Goal: Task Accomplishment & Management: Manage account settings

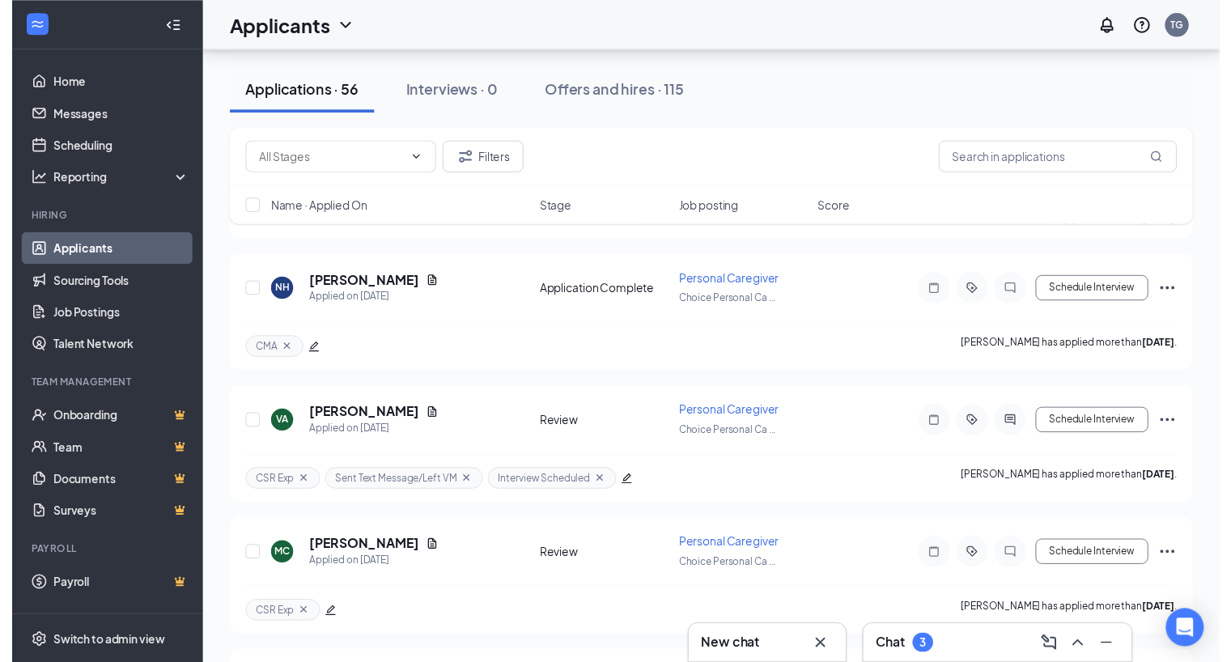
scroll to position [2664, 0]
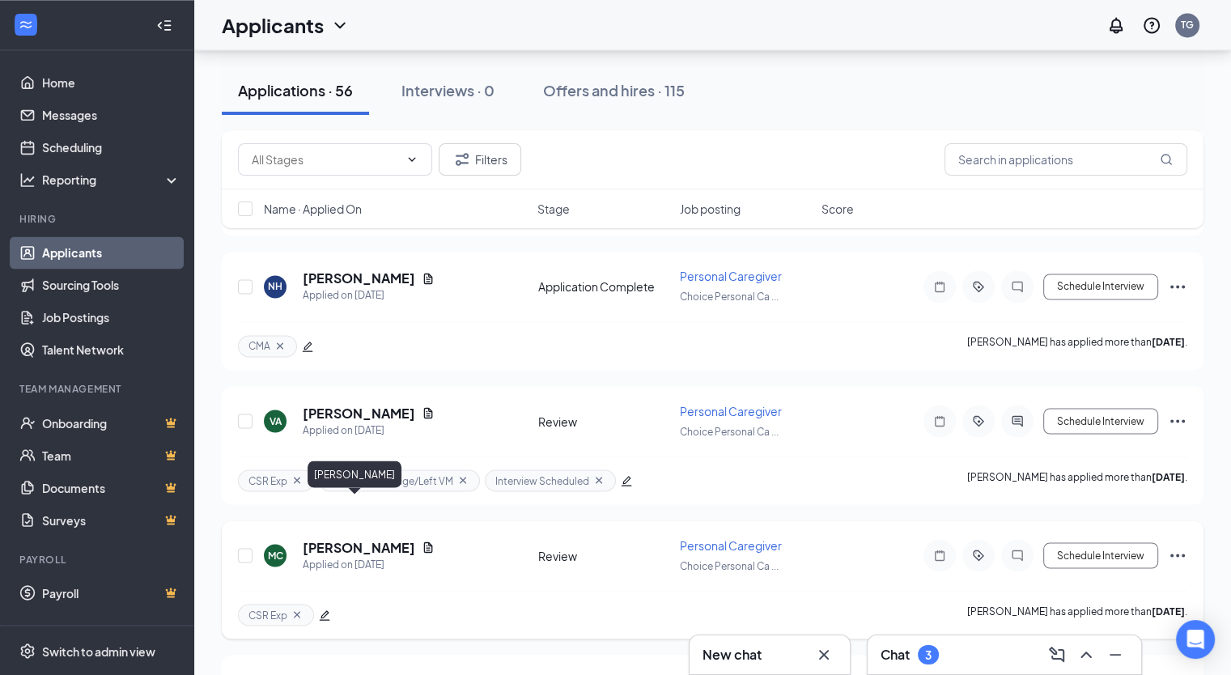
click at [335, 538] on h5 "[PERSON_NAME]" at bounding box center [359, 547] width 112 height 18
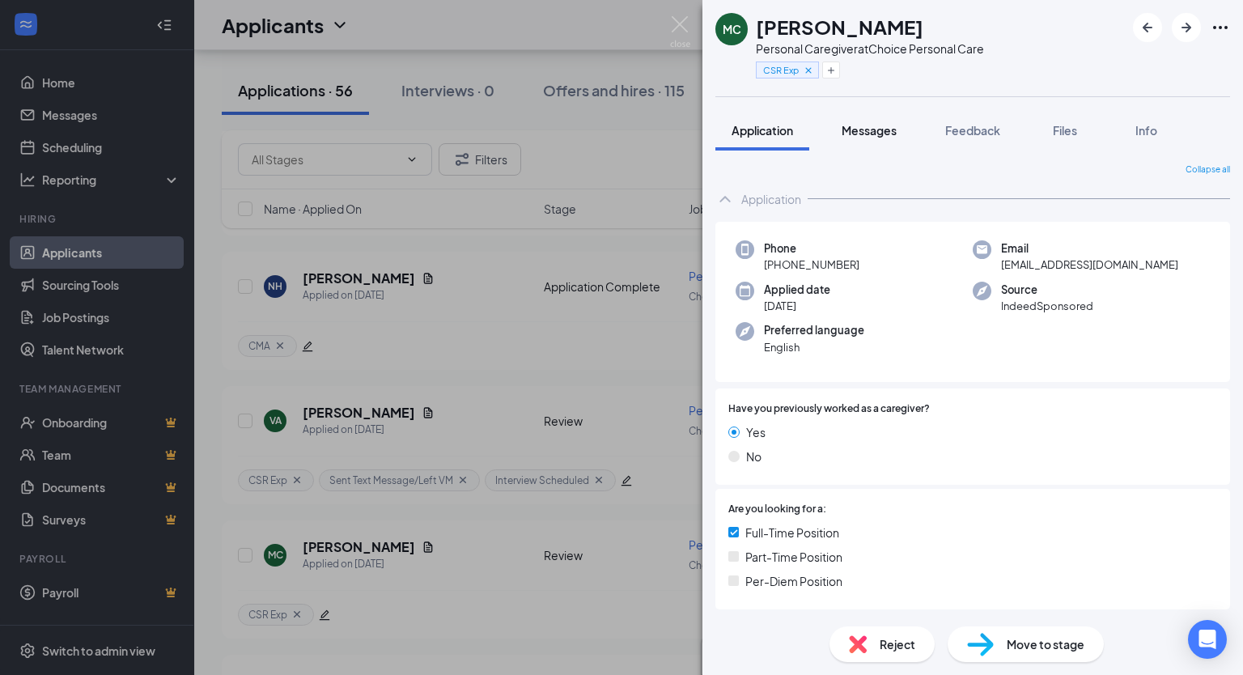
click at [887, 131] on span "Messages" at bounding box center [869, 130] width 55 height 15
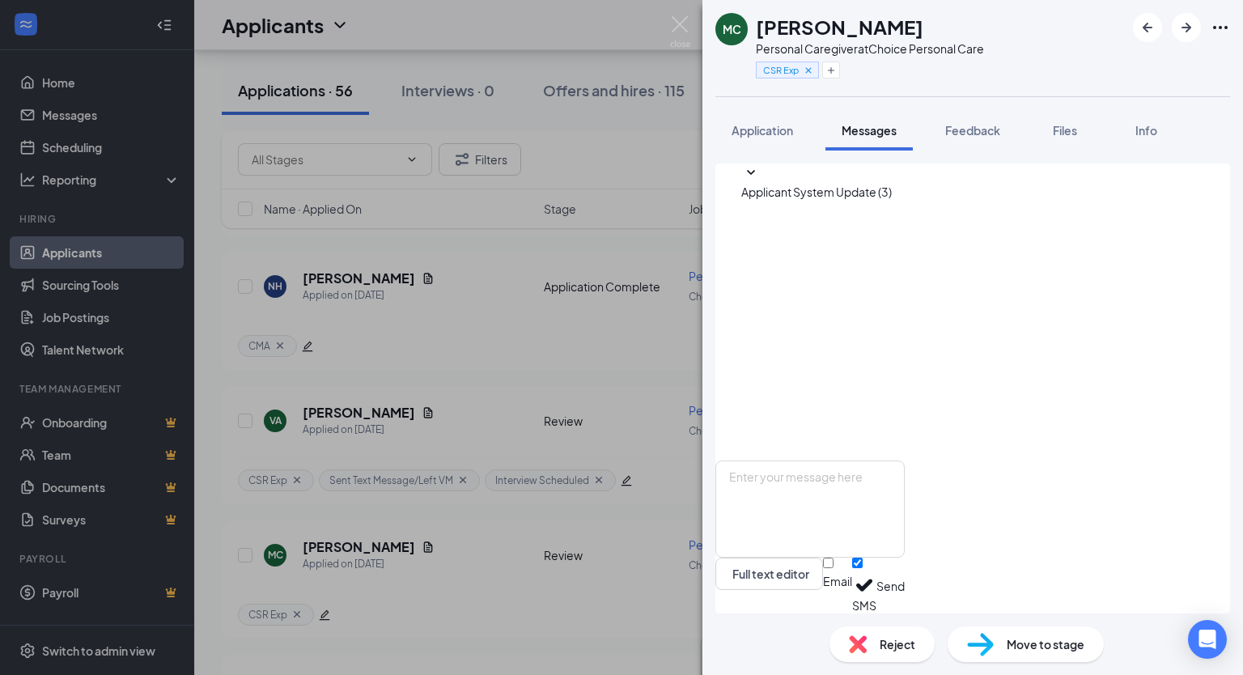
click at [897, 644] on span "Reject" at bounding box center [898, 644] width 36 height 18
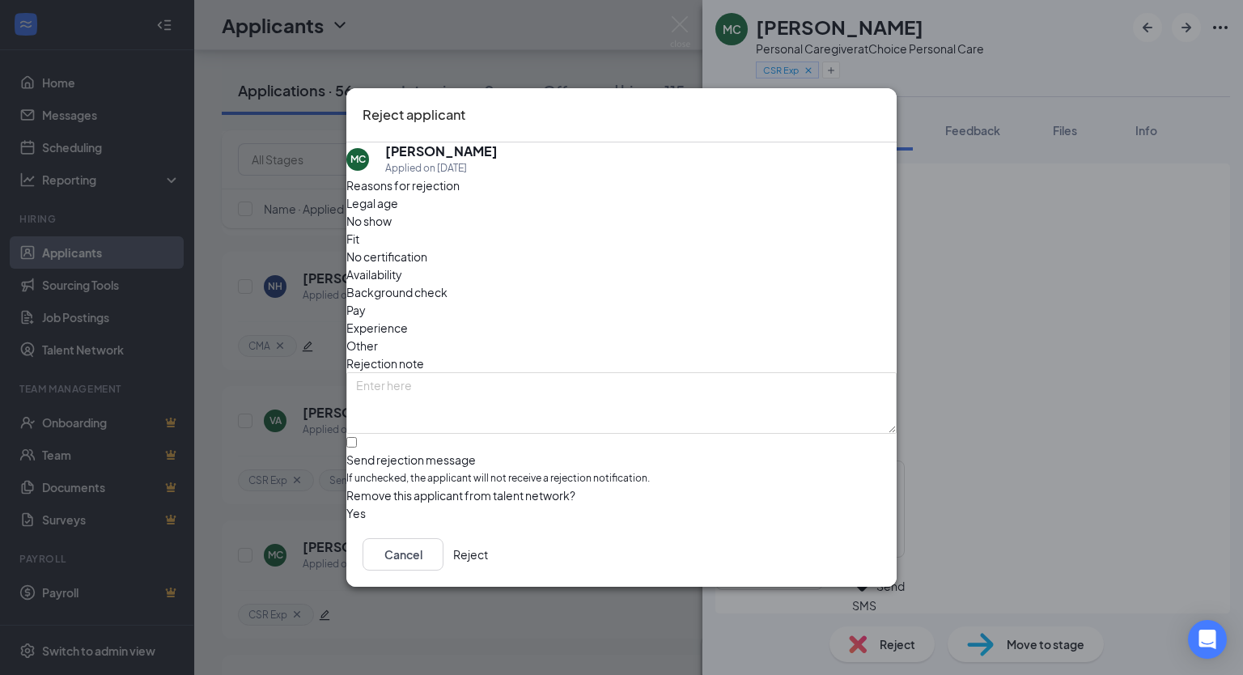
click at [547, 240] on div "Fit" at bounding box center [621, 239] width 550 height 18
click at [357, 437] on input "Send rejection message If unchecked, the applicant will not receive a rejection…" at bounding box center [351, 442] width 11 height 11
checkbox input "true"
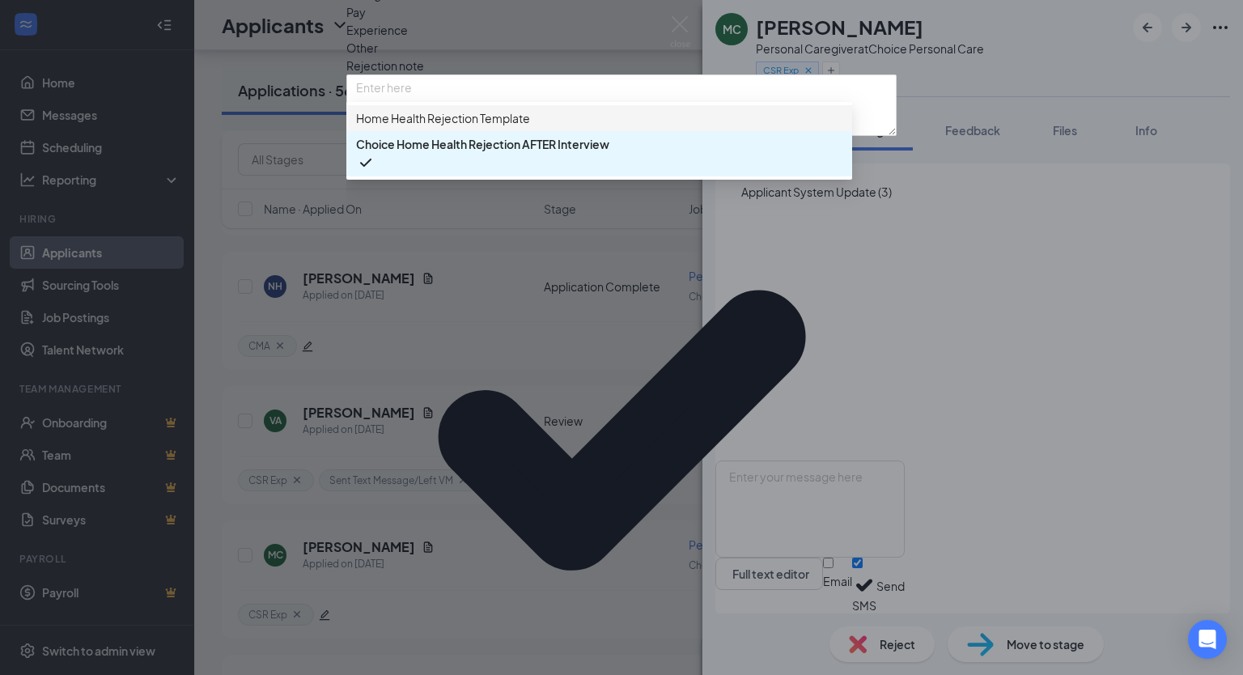
click at [444, 127] on span "Home Health Rejection Template" at bounding box center [443, 118] width 174 height 18
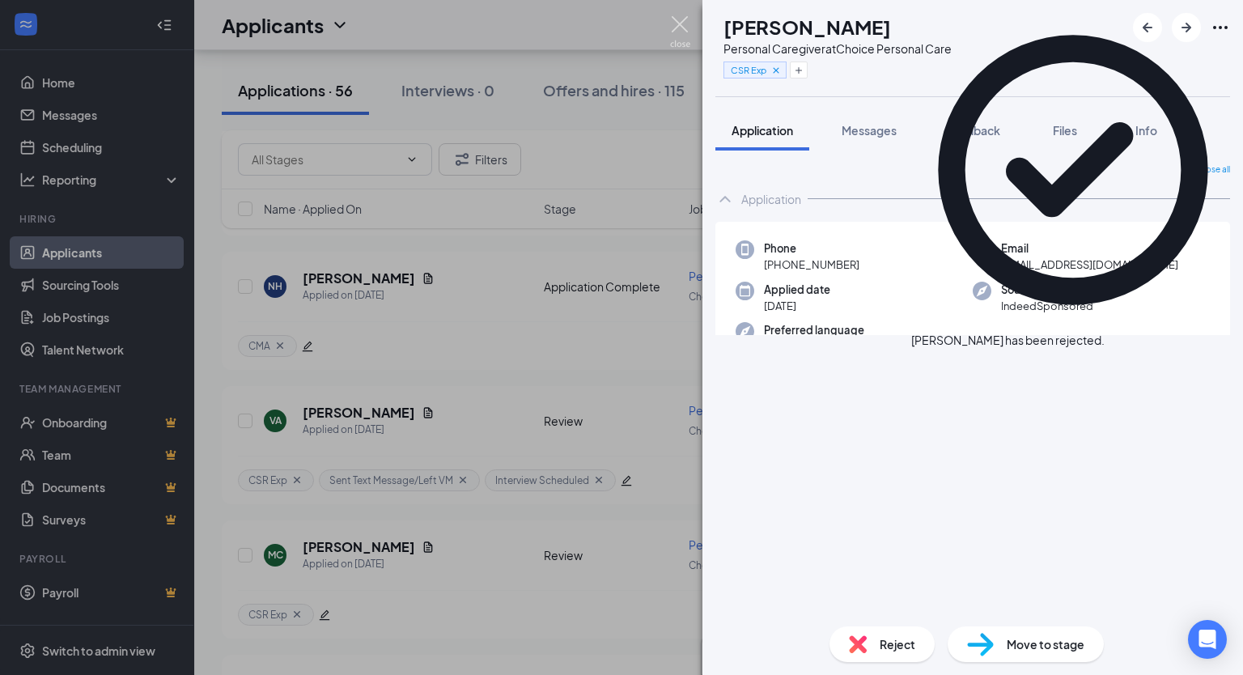
click at [677, 28] on img at bounding box center [680, 32] width 20 height 32
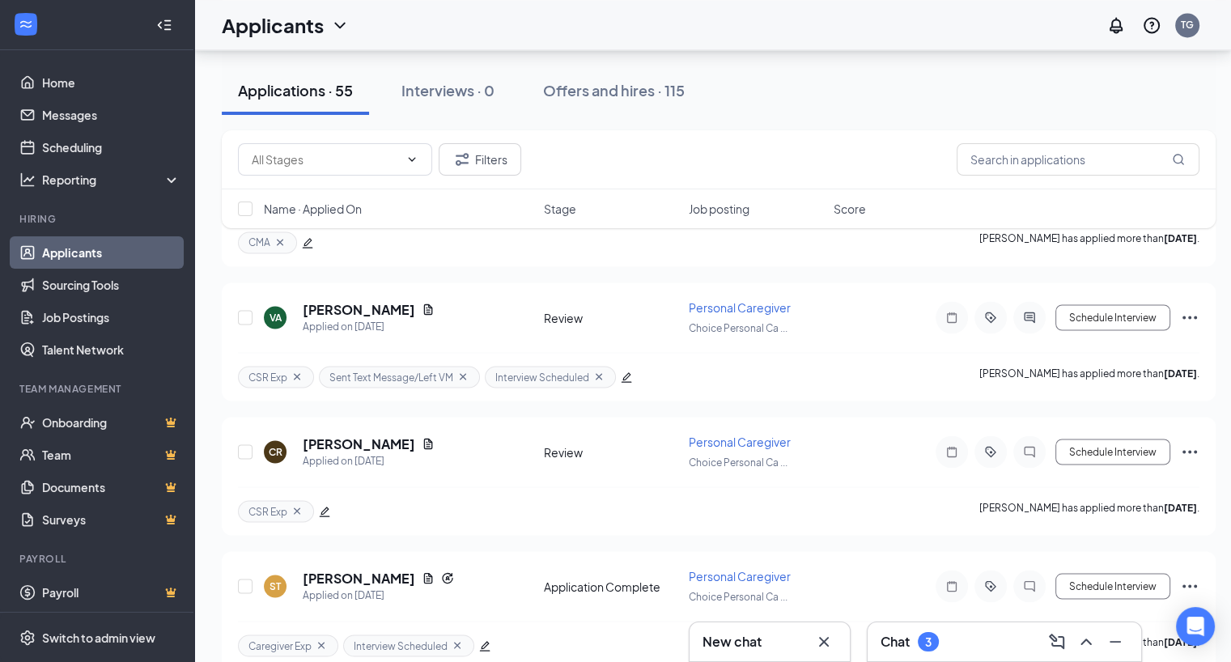
scroll to position [2761, 0]
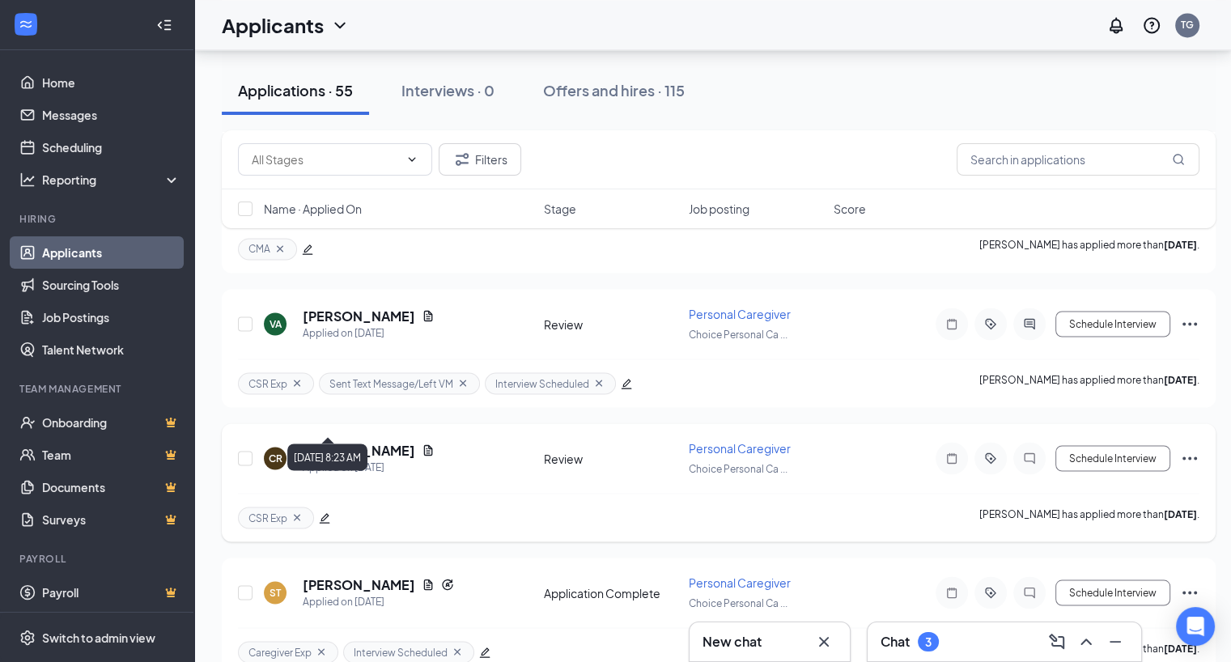
click at [366, 459] on div "Applied on [DATE]" at bounding box center [369, 467] width 132 height 16
click at [359, 441] on h5 "[PERSON_NAME]" at bounding box center [359, 450] width 112 height 18
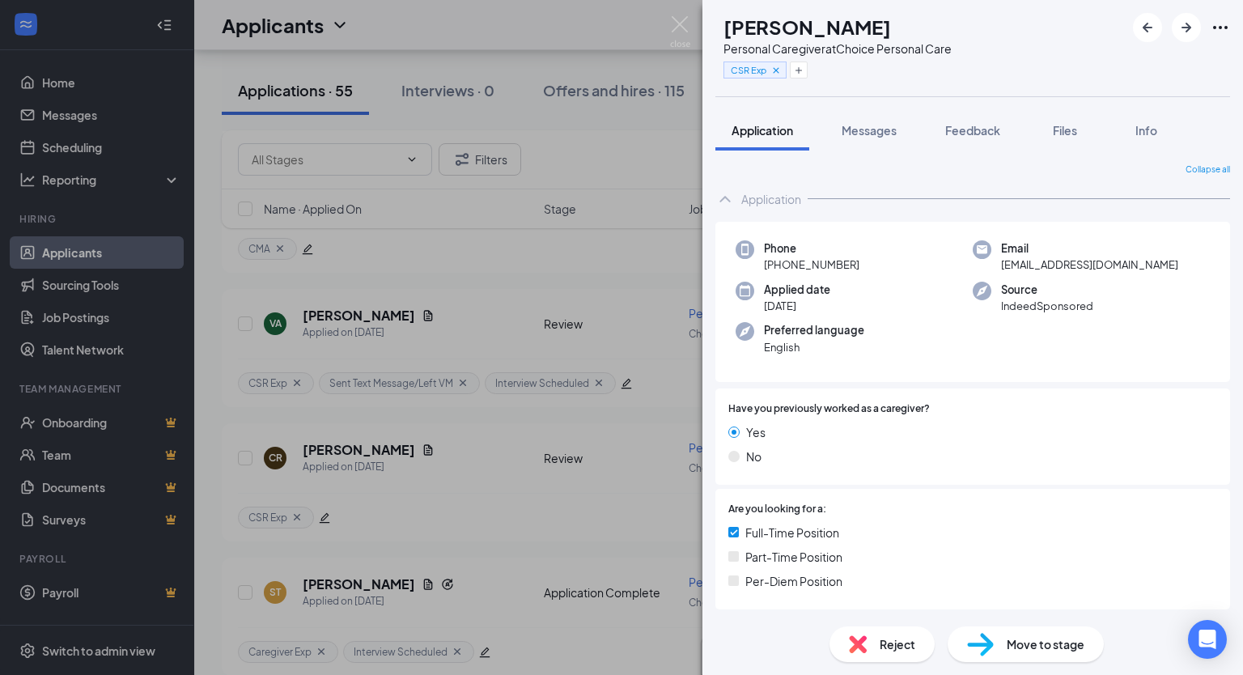
click at [898, 641] on span "Reject" at bounding box center [898, 644] width 36 height 18
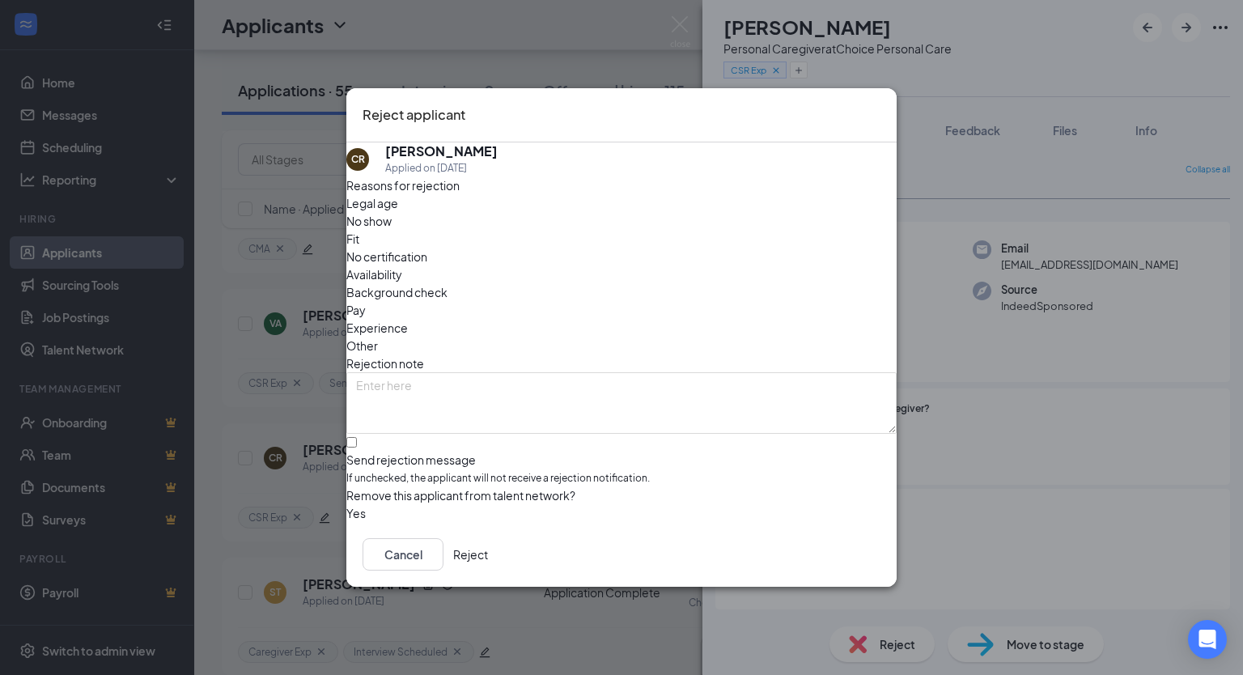
click at [359, 240] on span "Fit" at bounding box center [352, 239] width 13 height 18
click at [357, 437] on input "Send rejection message If unchecked, the applicant will not receive a rejection…" at bounding box center [351, 442] width 11 height 11
checkbox input "true"
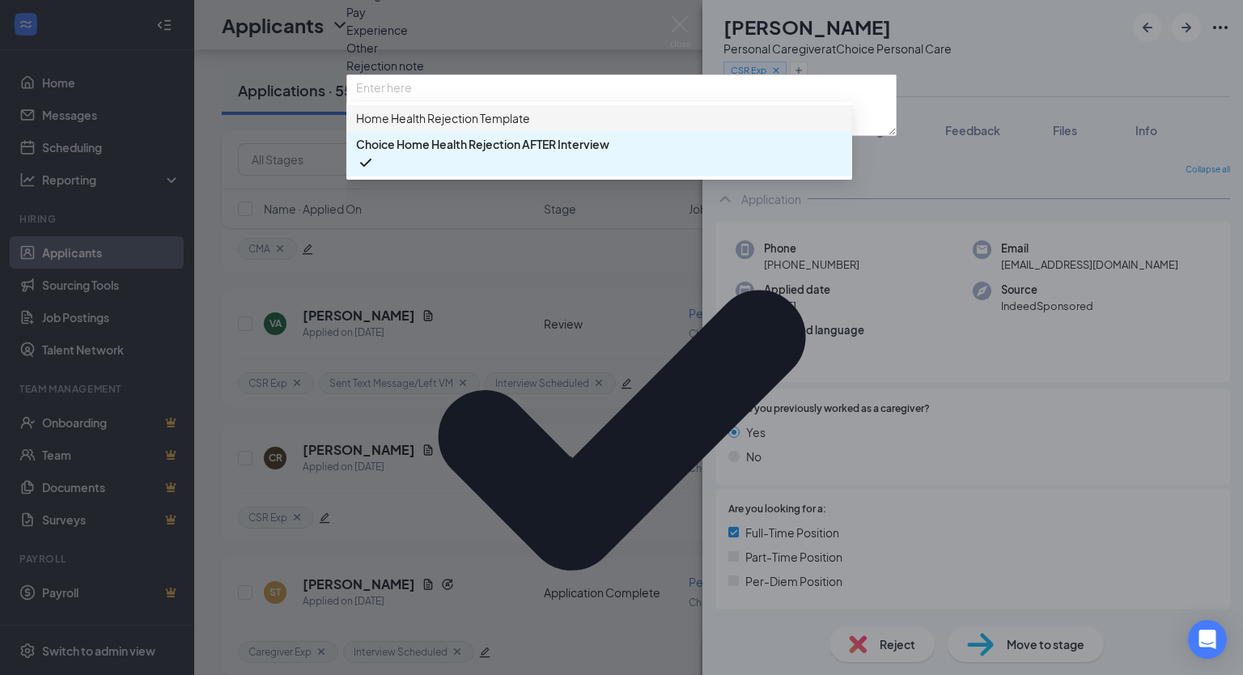
click at [455, 127] on span "Home Health Rejection Template" at bounding box center [443, 118] width 174 height 18
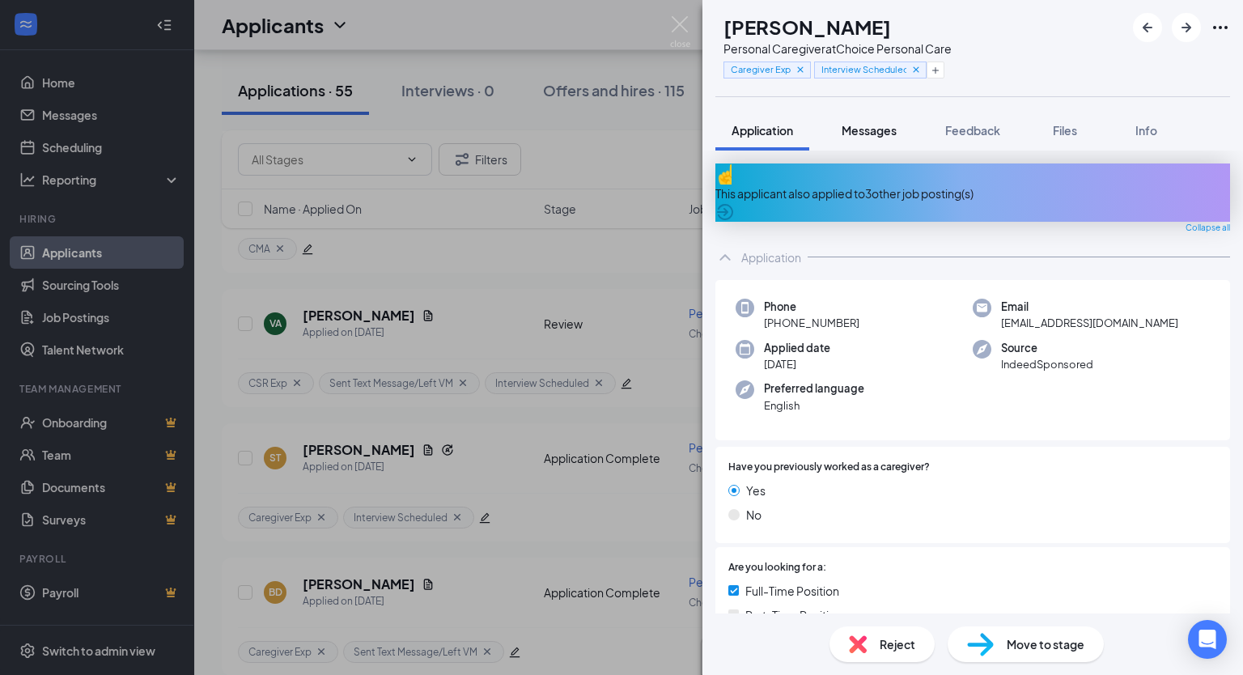
click at [869, 130] on span "Messages" at bounding box center [869, 130] width 55 height 15
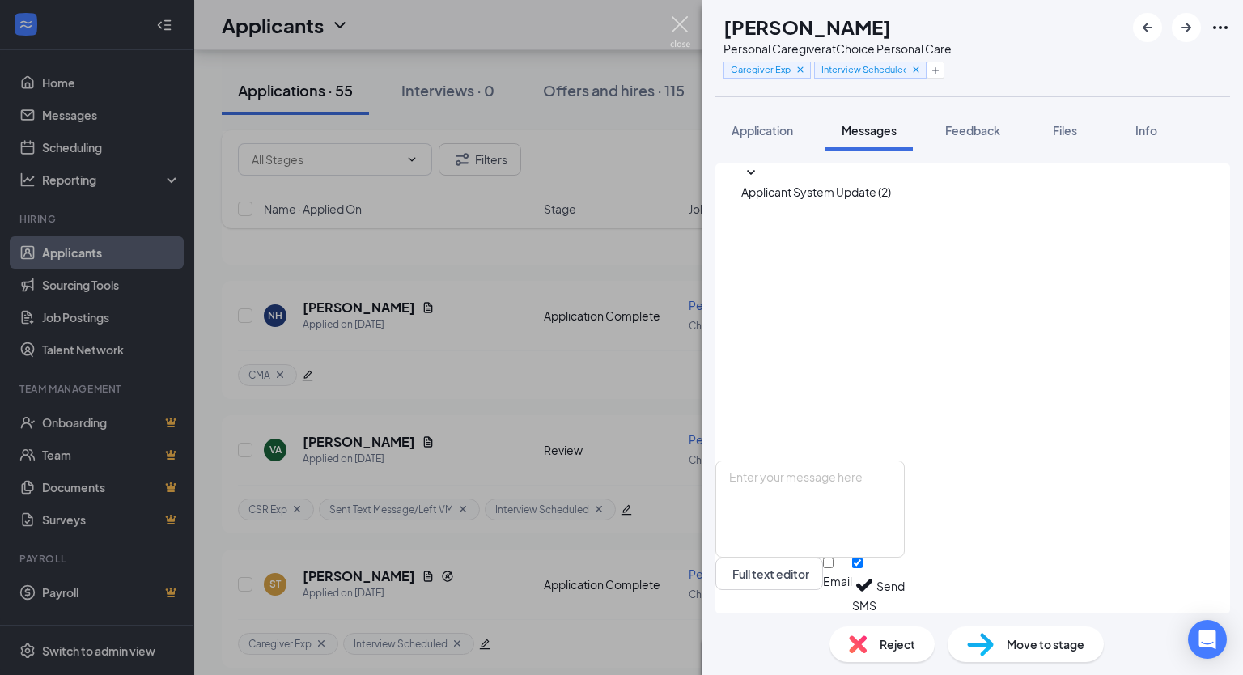
click at [681, 27] on img at bounding box center [680, 32] width 20 height 32
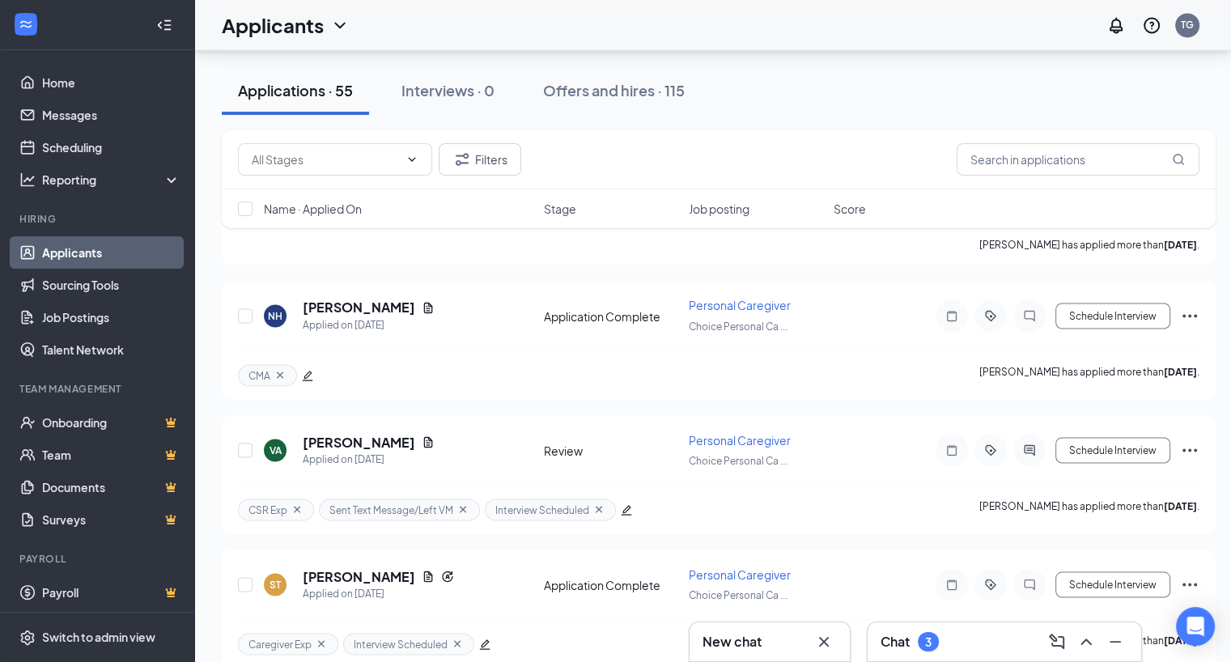
click at [84, 248] on link "Applicants" at bounding box center [111, 252] width 138 height 32
click at [64, 85] on link "Home" at bounding box center [111, 82] width 138 height 32
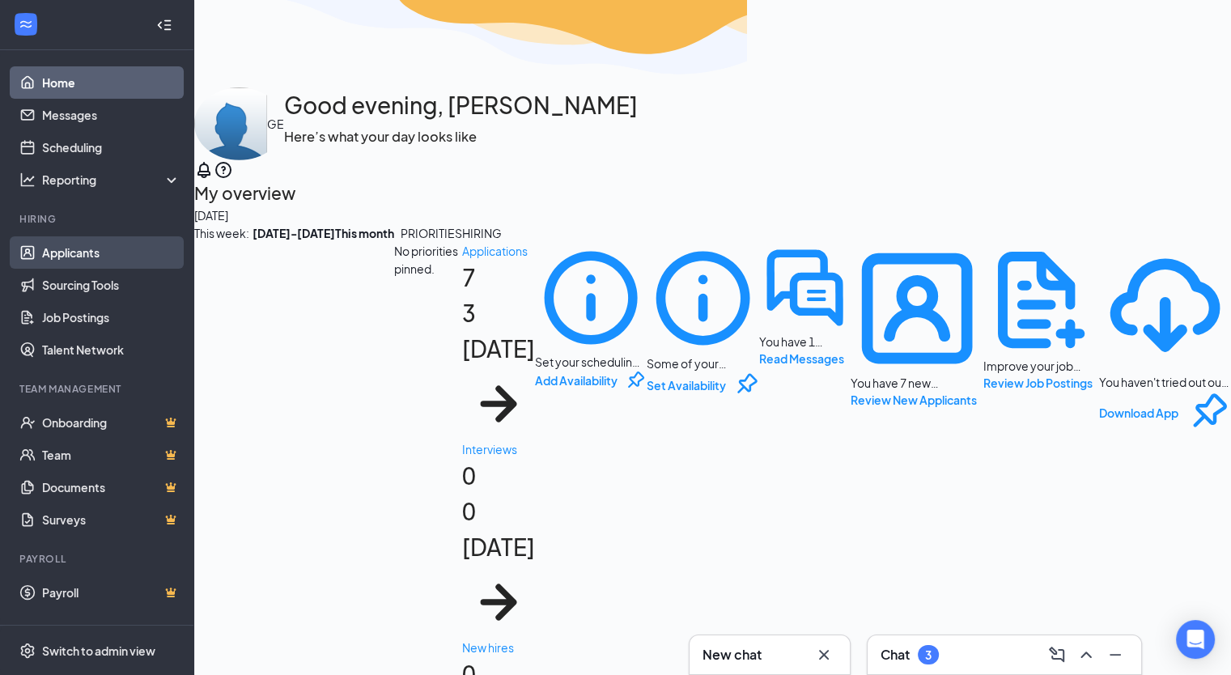
click at [84, 252] on link "Applicants" at bounding box center [111, 252] width 138 height 32
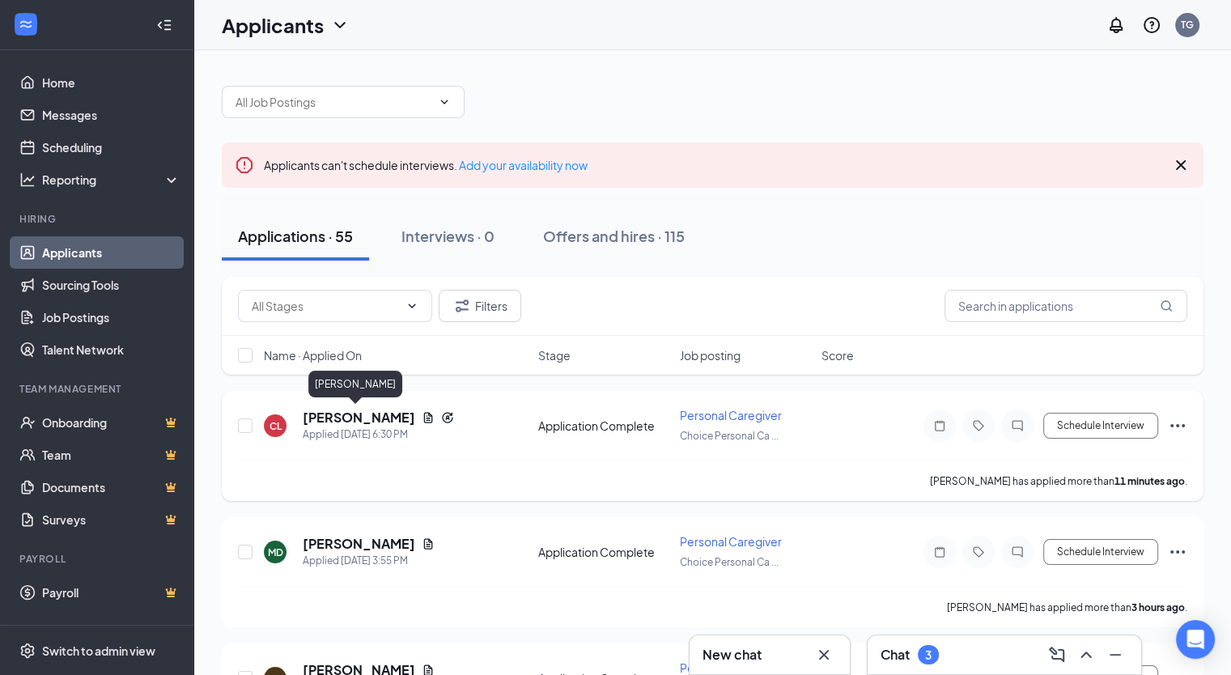
click at [354, 418] on h5 "[PERSON_NAME]" at bounding box center [359, 418] width 112 height 18
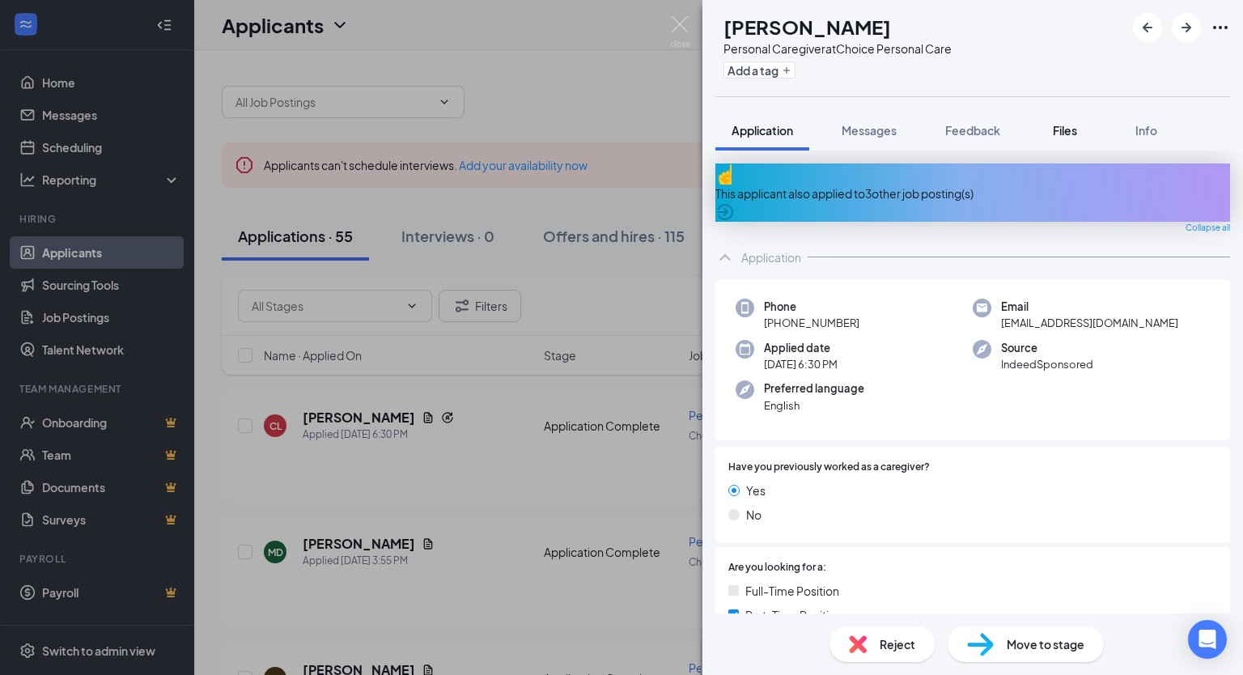
click at [1064, 134] on span "Files" at bounding box center [1065, 130] width 24 height 15
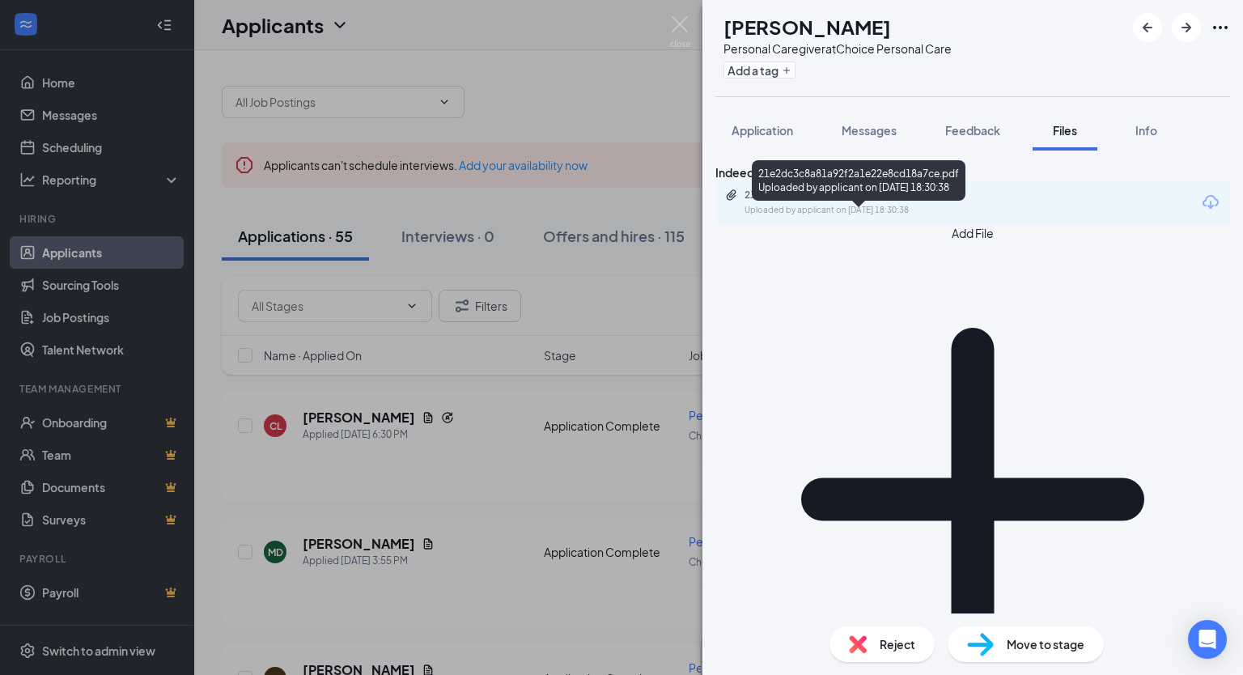
click at [903, 202] on div "21e2dc3c8a81a92f2a1e22e8cd18a7ce.pdf" at bounding box center [858, 195] width 227 height 13
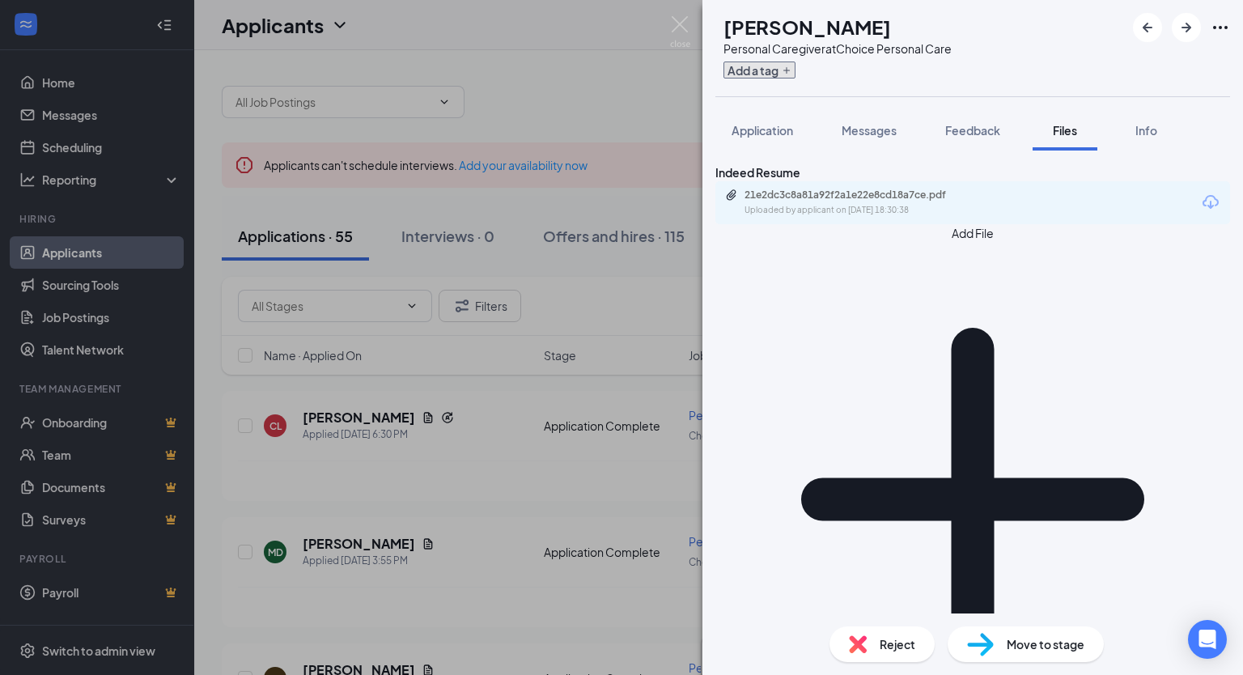
click at [791, 71] on icon "Plus" at bounding box center [787, 71] width 10 height 10
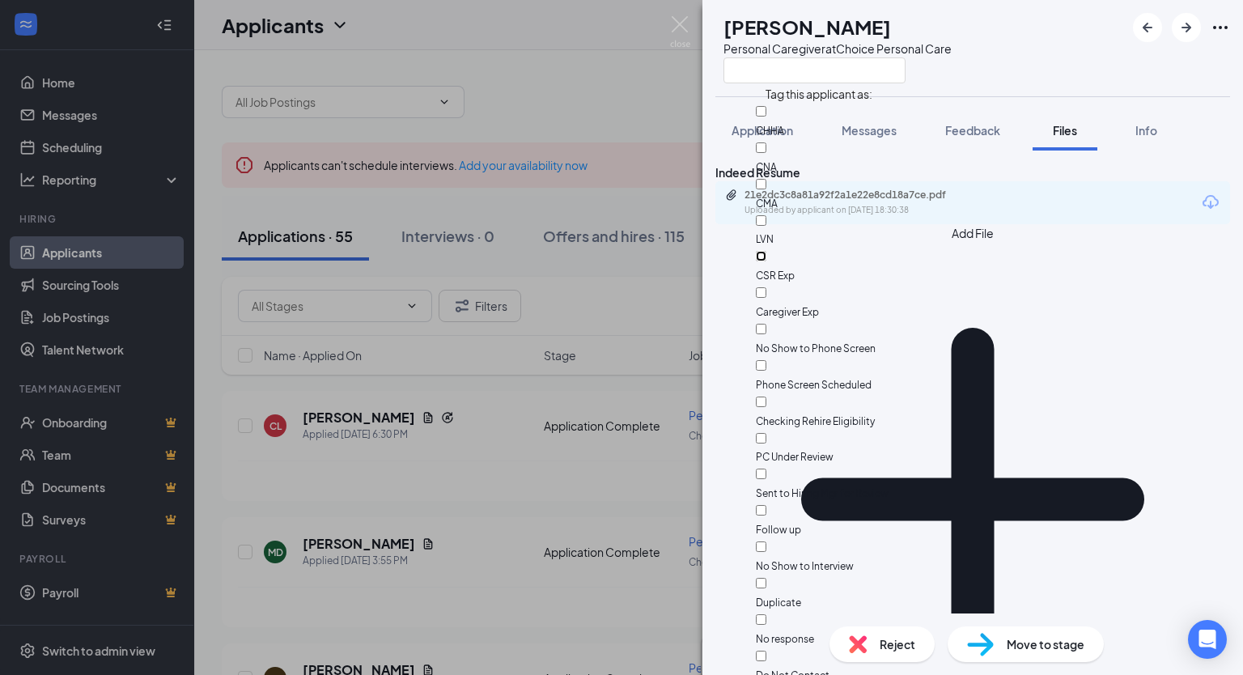
click at [766, 251] on input "CSR Exp" at bounding box center [761, 256] width 11 height 11
checkbox input "true"
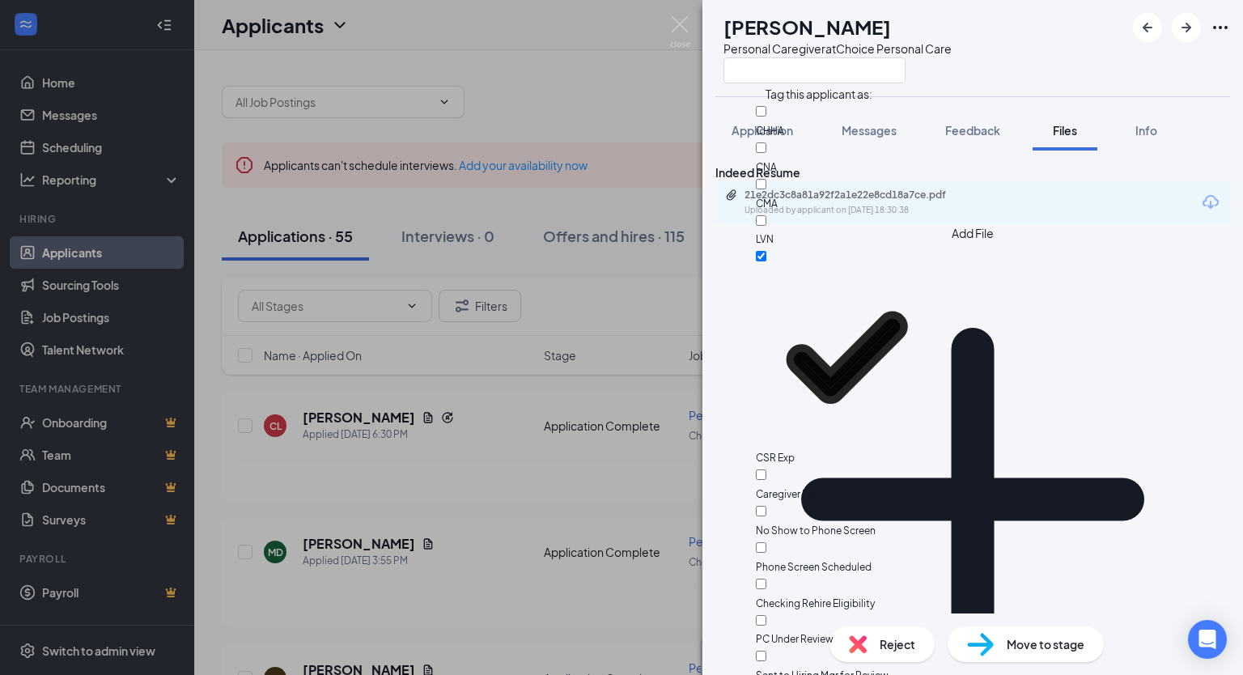
click at [1035, 44] on div "CL [PERSON_NAME] Personal Caregiver at Choice Personal Care" at bounding box center [972, 48] width 541 height 96
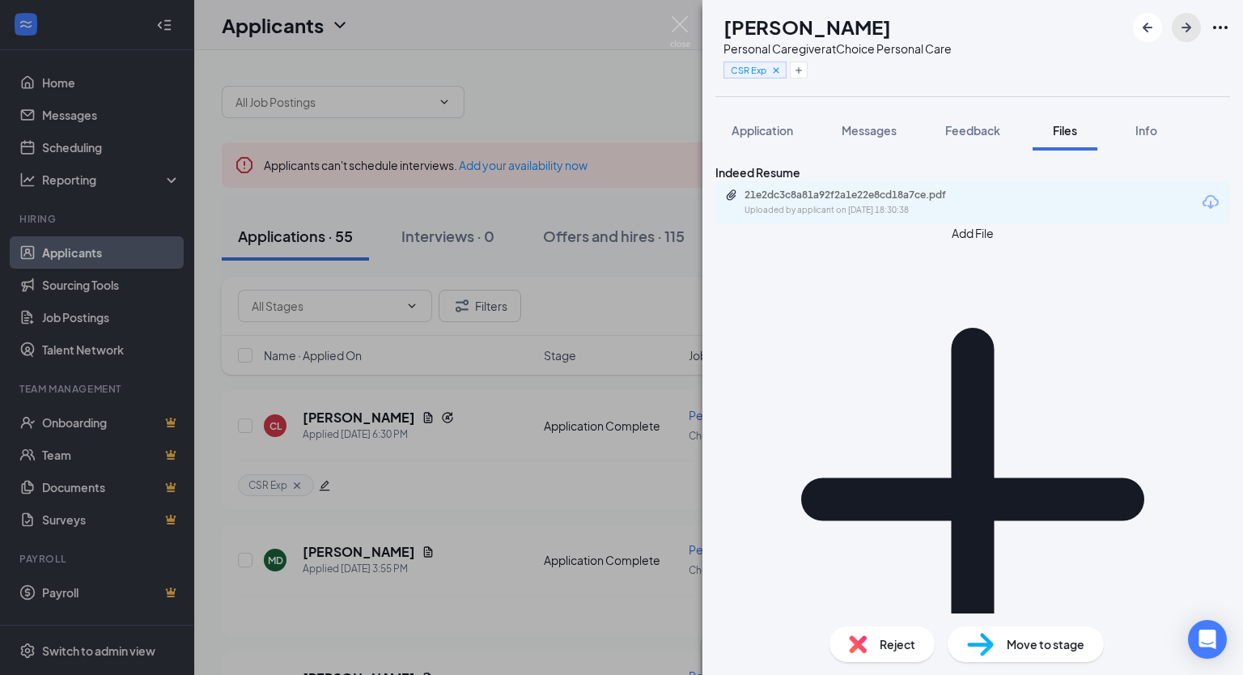
click at [1190, 29] on icon "ArrowRight" at bounding box center [1186, 27] width 19 height 19
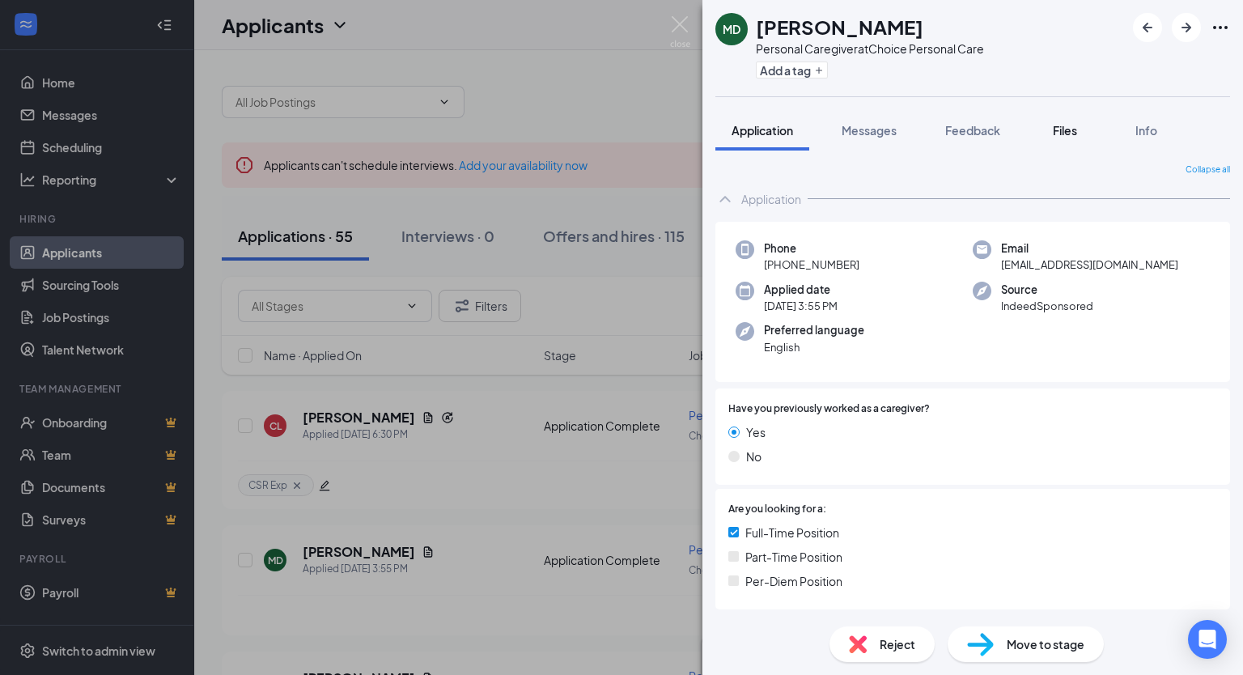
click at [1068, 134] on span "Files" at bounding box center [1065, 130] width 24 height 15
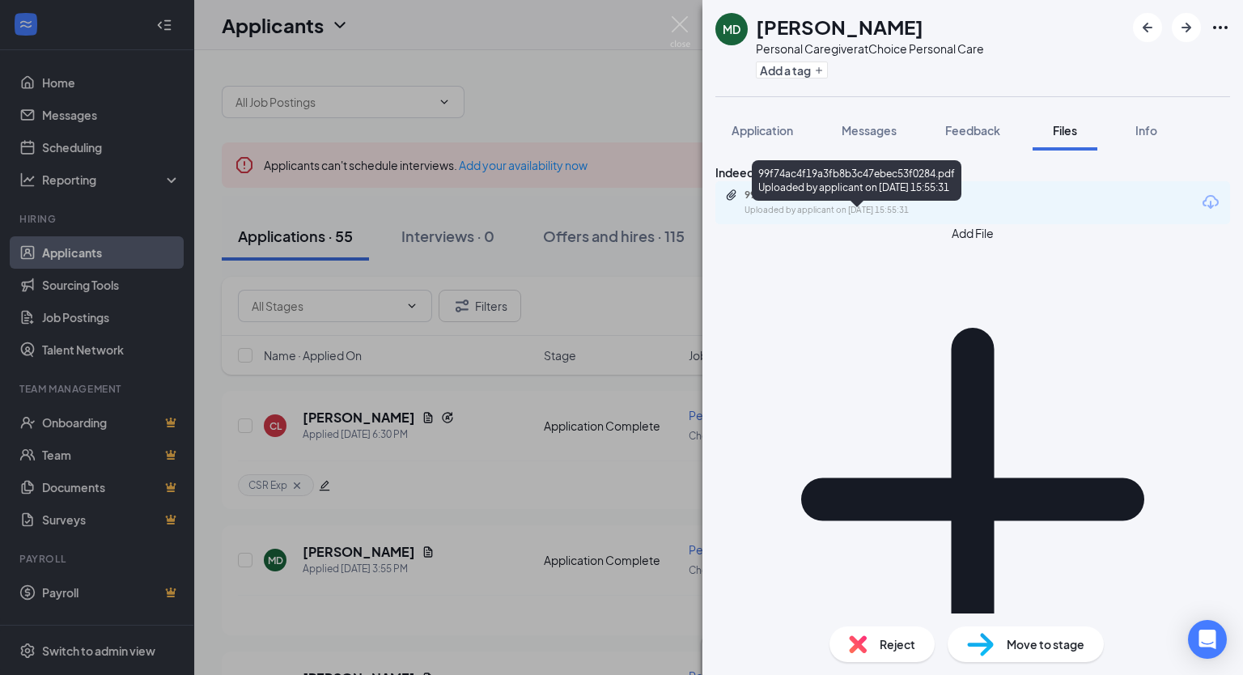
click at [898, 217] on div "Uploaded by applicant on [DATE] 15:55:31" at bounding box center [866, 210] width 243 height 13
click at [885, 646] on span "Reject" at bounding box center [898, 644] width 36 height 18
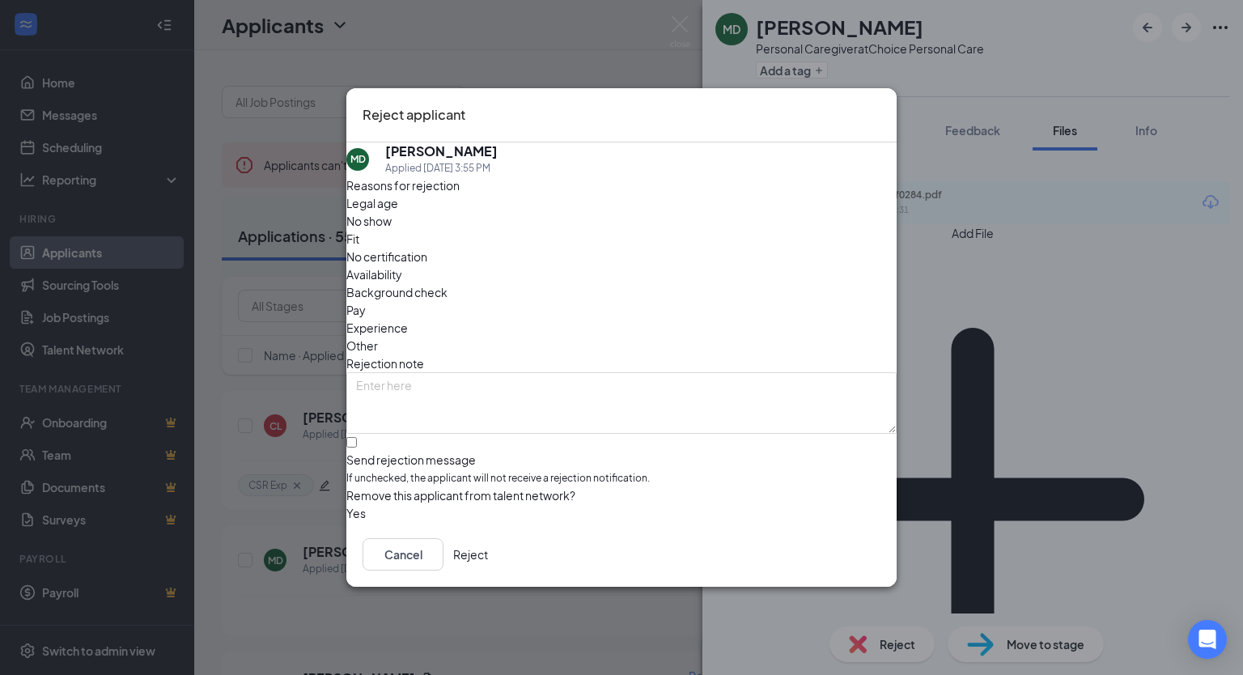
click at [359, 244] on span "Fit" at bounding box center [352, 239] width 13 height 18
click at [357, 437] on input "Send rejection message If unchecked, the applicant will not receive a rejection…" at bounding box center [351, 442] width 11 height 11
checkbox input "true"
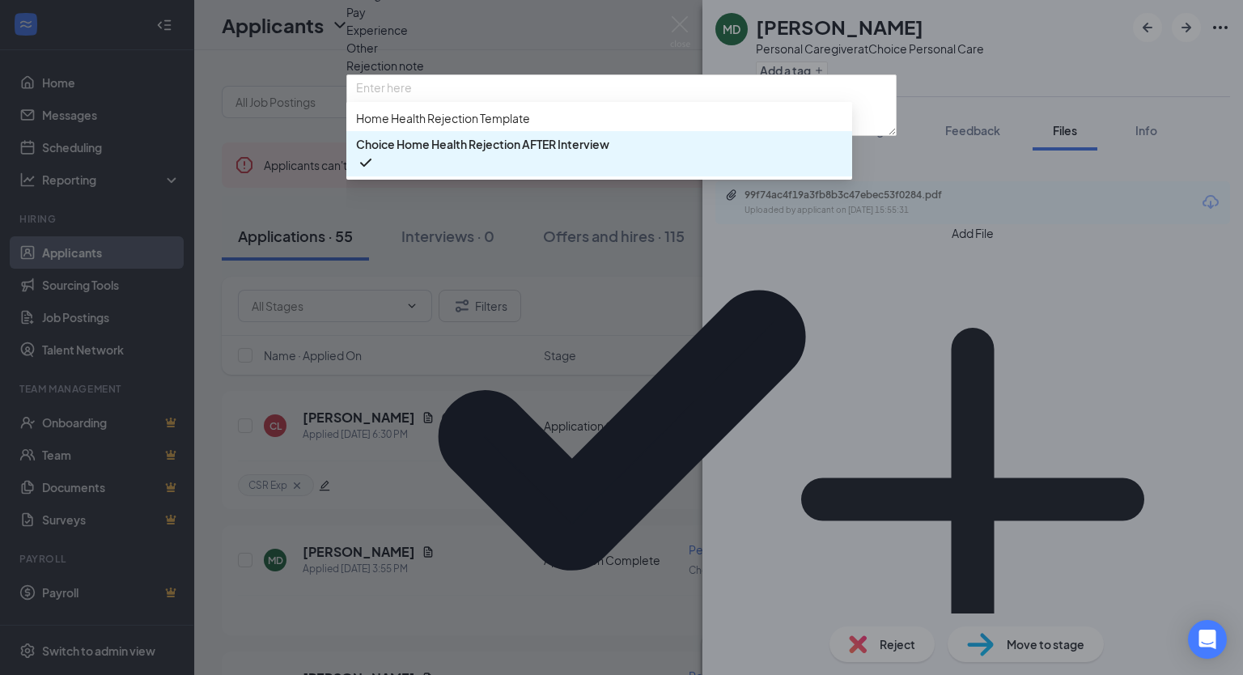
click at [433, 127] on span "Home Health Rejection Template" at bounding box center [443, 118] width 174 height 18
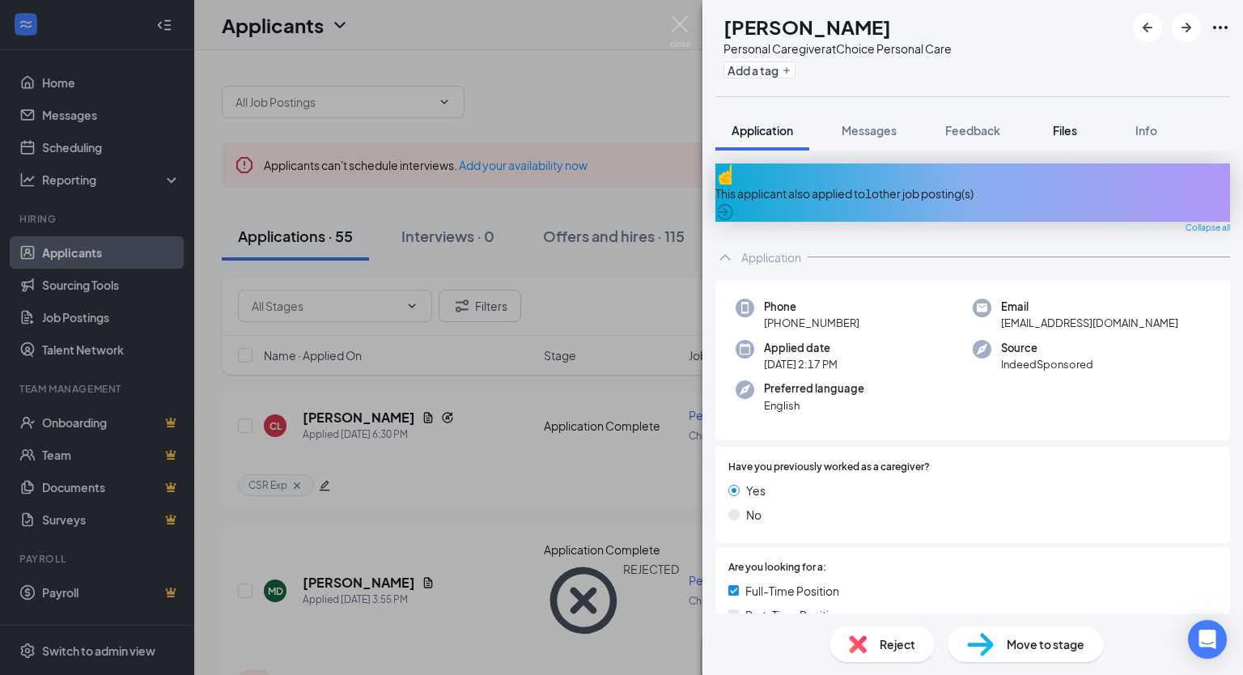
click at [1075, 134] on span "Files" at bounding box center [1065, 130] width 24 height 15
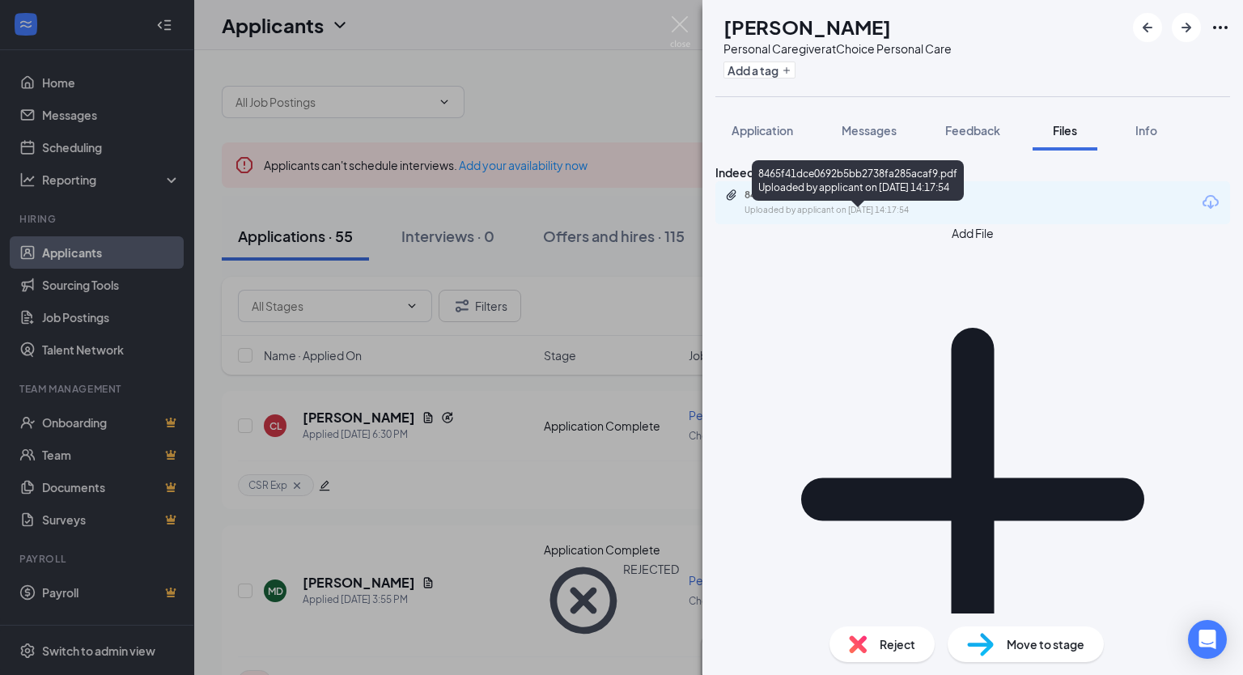
click at [943, 217] on div "Uploaded by applicant on [DATE] 14:17:54" at bounding box center [866, 210] width 243 height 13
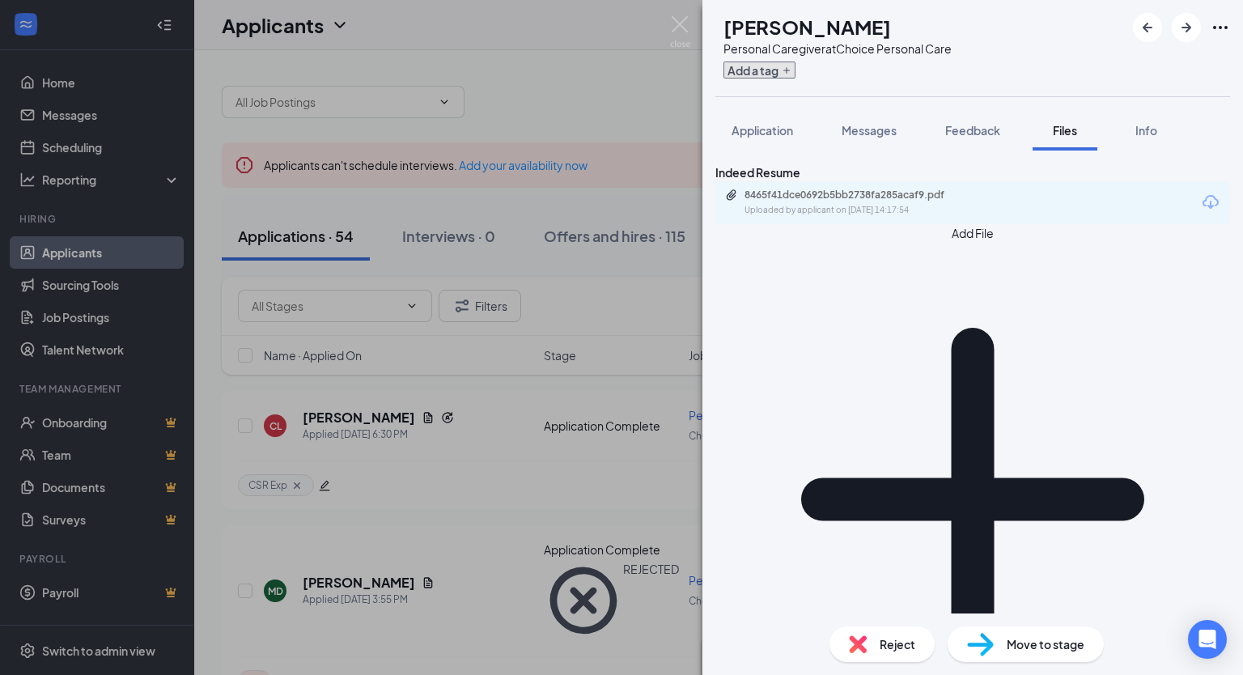
click at [791, 72] on icon "Plus" at bounding box center [787, 71] width 10 height 10
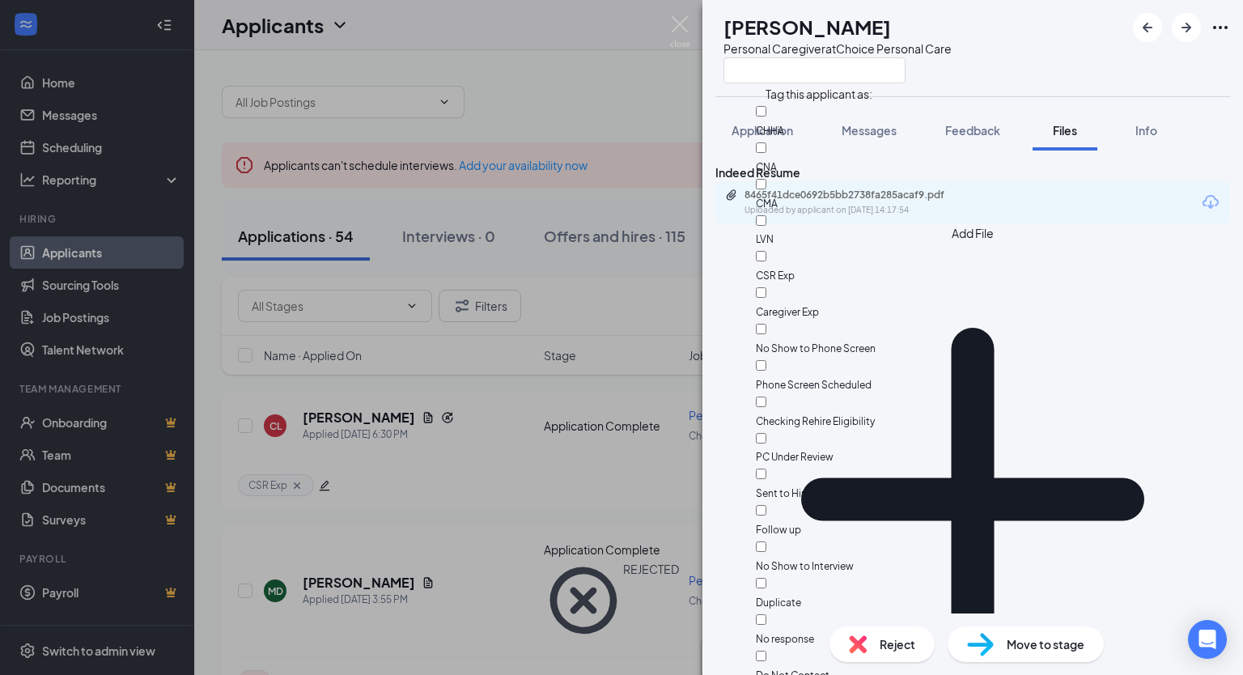
click at [852, 248] on div "CSR Exp" at bounding box center [847, 266] width 182 height 36
checkbox input "true"
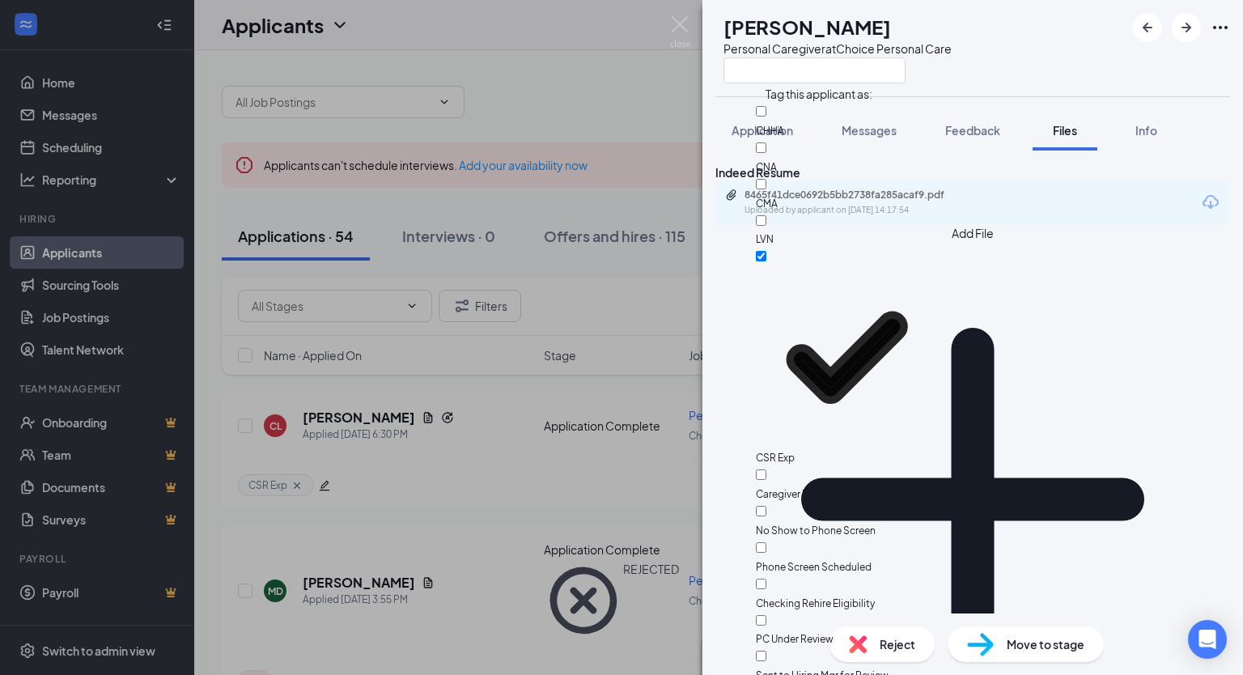
click at [1098, 350] on div "Indeed Resume 8465f41dce0692b5bb2738fa285acaf9.pdf Uploaded by applicant on [DA…" at bounding box center [972, 382] width 541 height 463
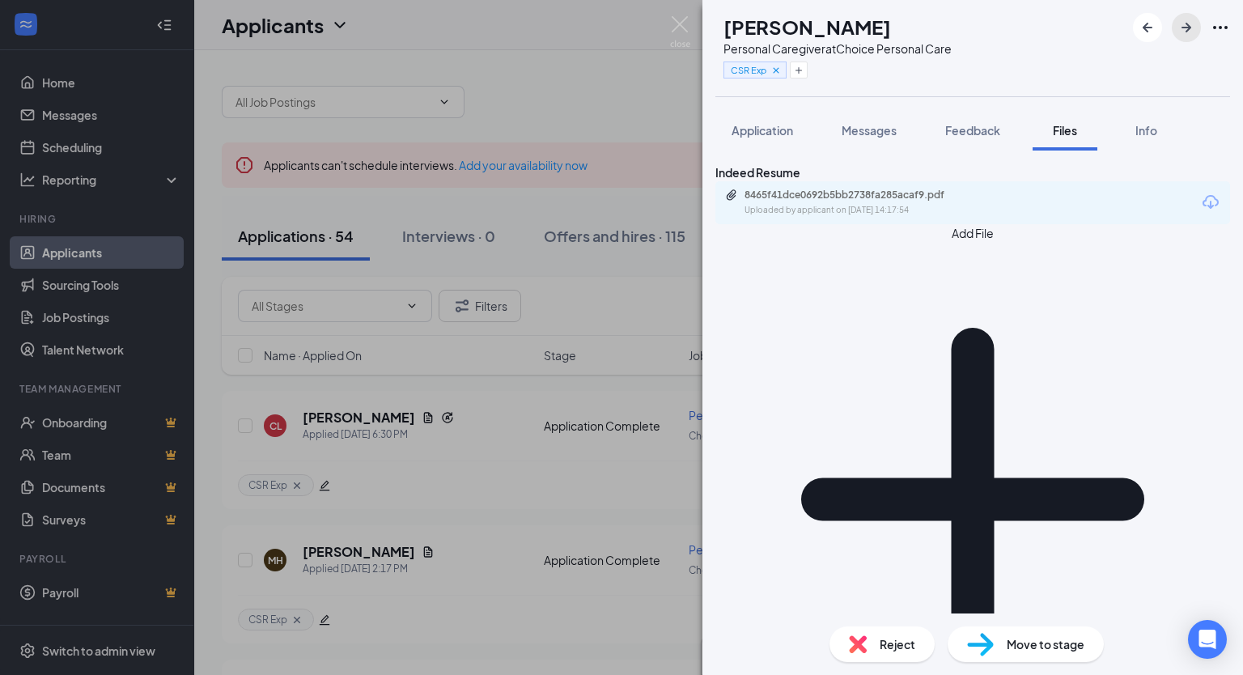
click at [1183, 32] on icon "ArrowRight" at bounding box center [1186, 27] width 19 height 19
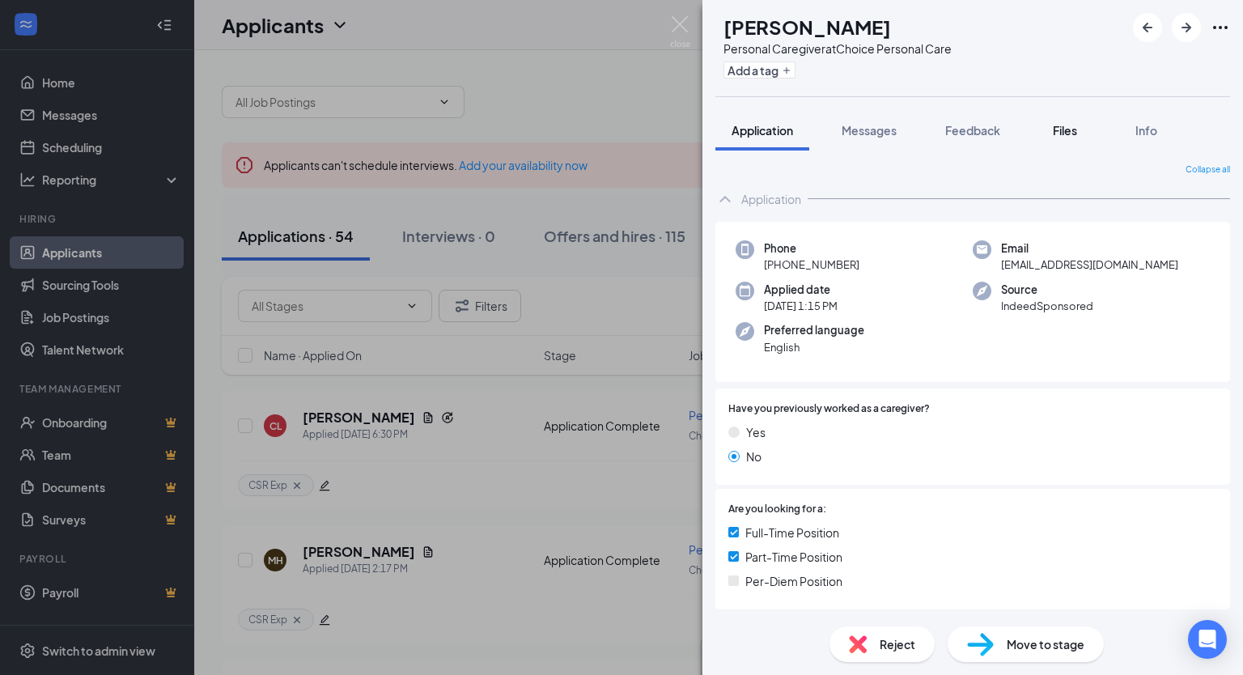
click at [1074, 137] on span "Files" at bounding box center [1065, 130] width 24 height 15
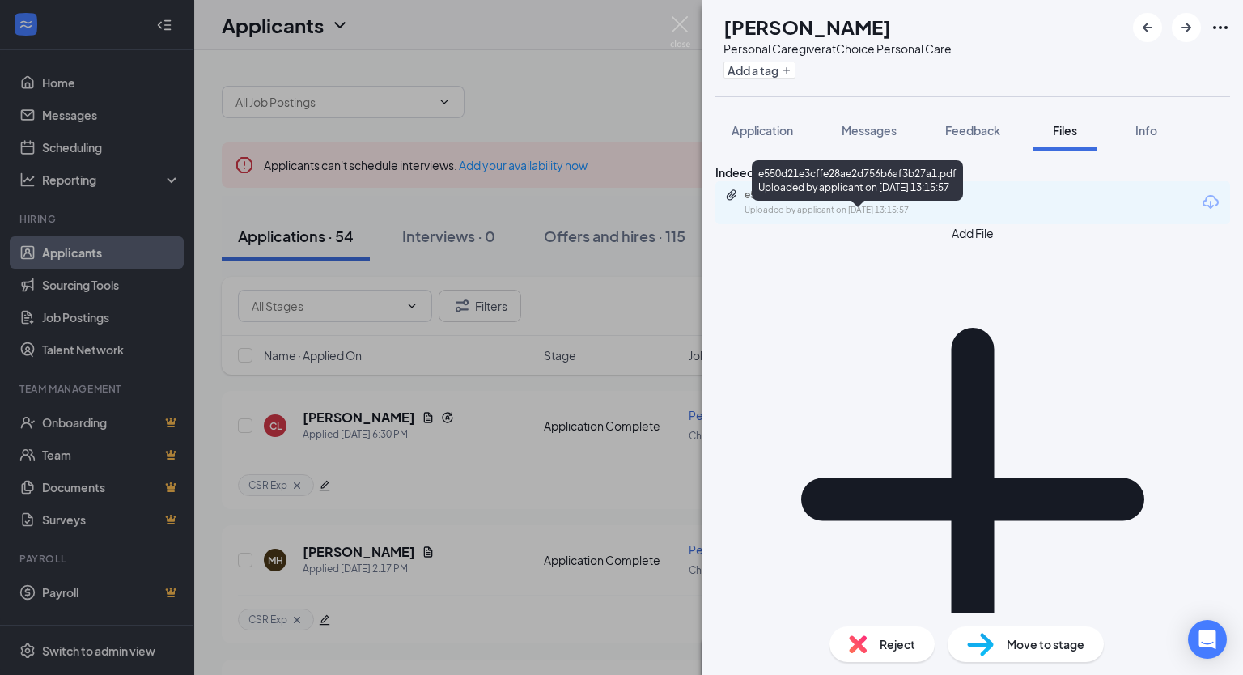
click at [852, 217] on div "Uploaded by applicant on [DATE] 13:15:57" at bounding box center [866, 210] width 243 height 13
click at [891, 646] on span "Reject" at bounding box center [898, 644] width 36 height 18
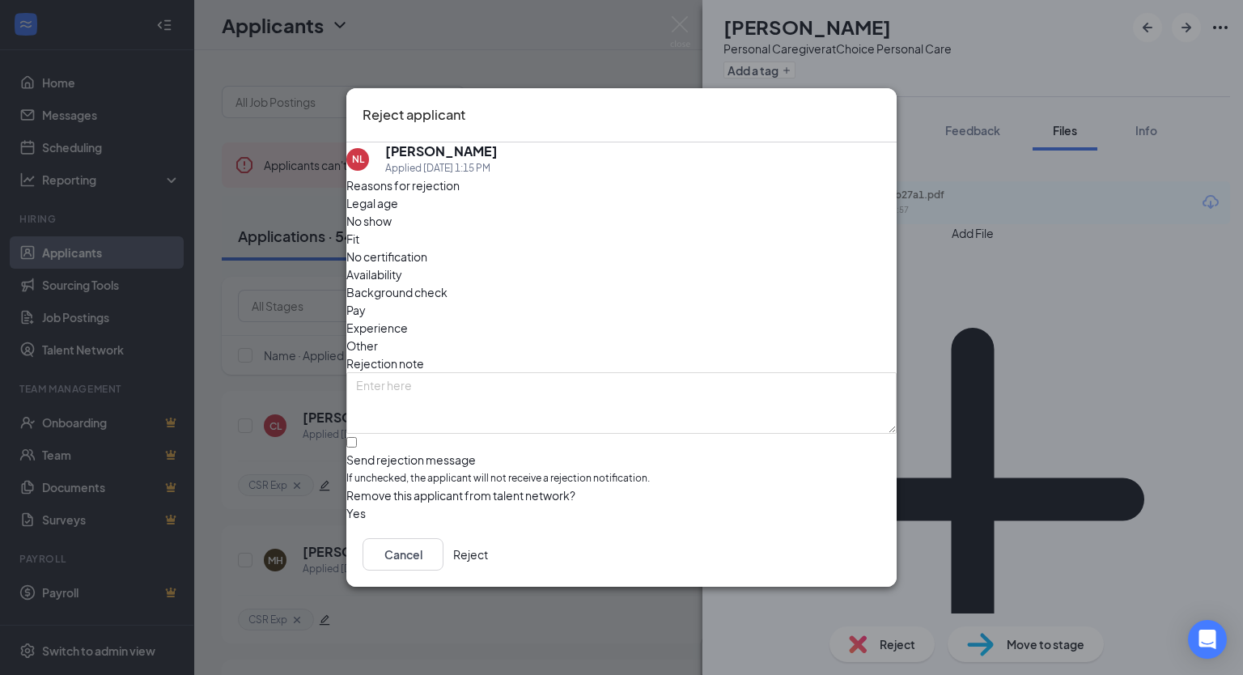
click at [359, 248] on span "Fit" at bounding box center [352, 239] width 13 height 18
click at [357, 437] on input "Send rejection message If unchecked, the applicant will not receive a rejection…" at bounding box center [351, 442] width 11 height 11
checkbox input "true"
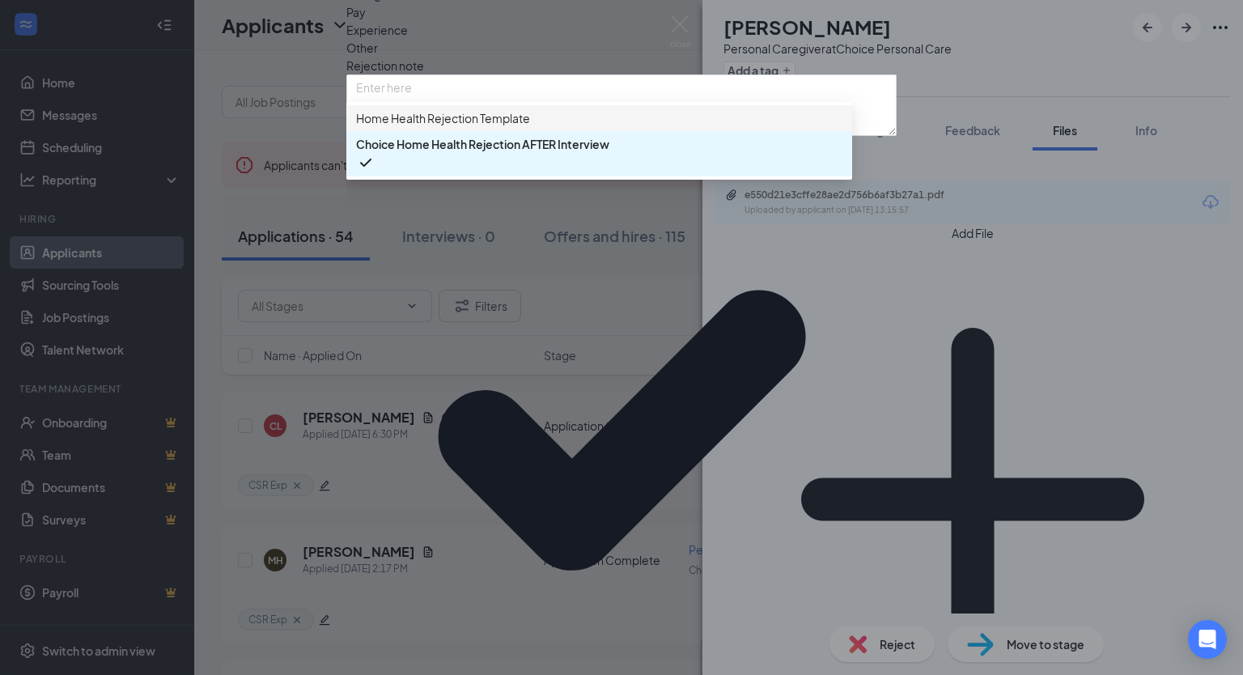
click at [431, 127] on span "Home Health Rejection Template" at bounding box center [443, 118] width 174 height 18
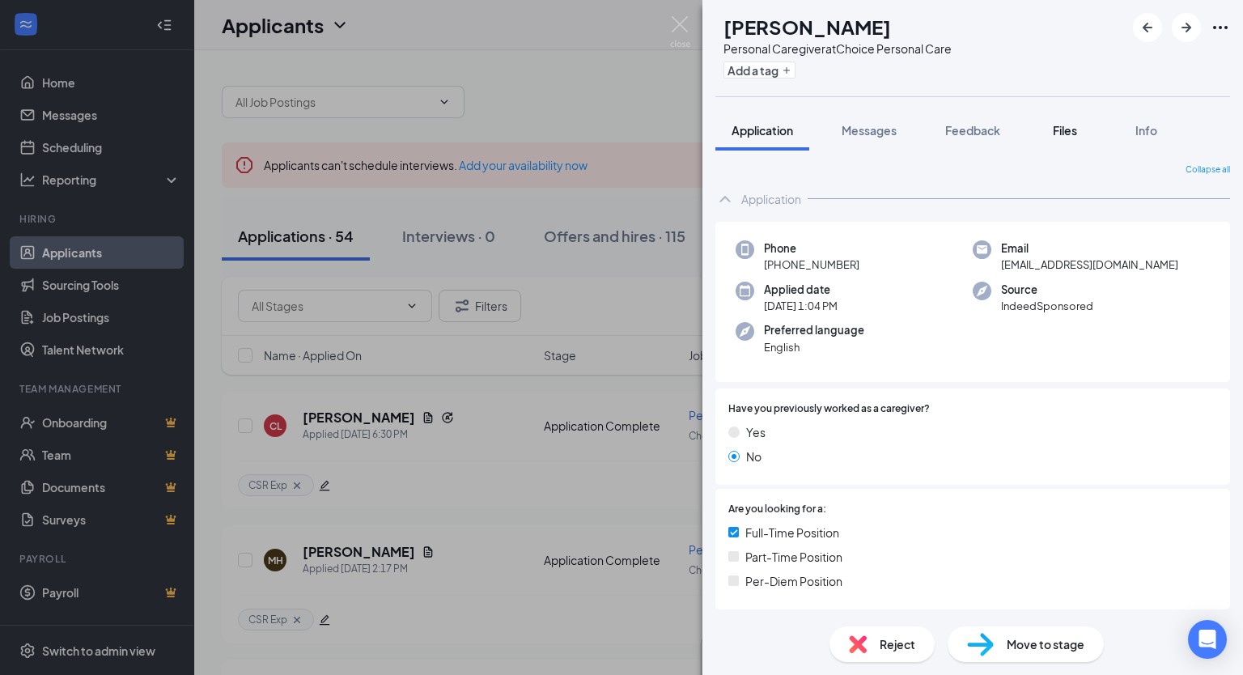
click at [1068, 133] on span "Files" at bounding box center [1065, 130] width 24 height 15
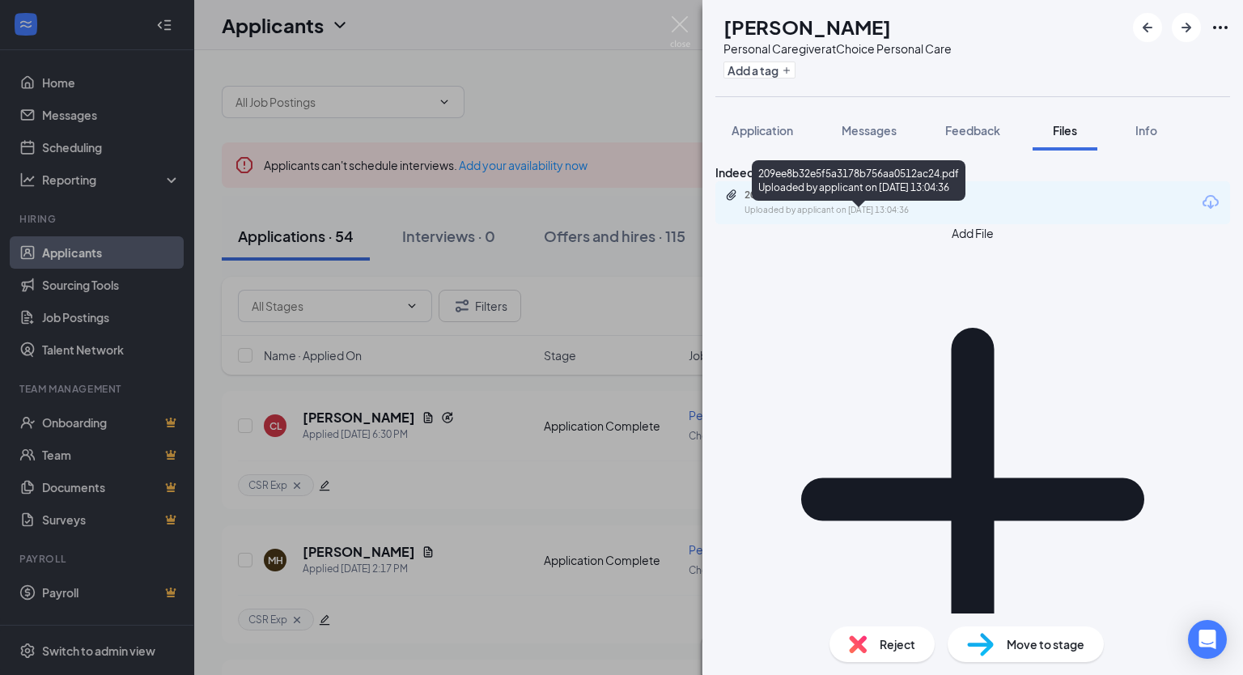
click at [857, 217] on div "Uploaded by applicant on [DATE] 13:04:36" at bounding box center [866, 210] width 243 height 13
click at [871, 644] on div "Reject" at bounding box center [881, 644] width 105 height 36
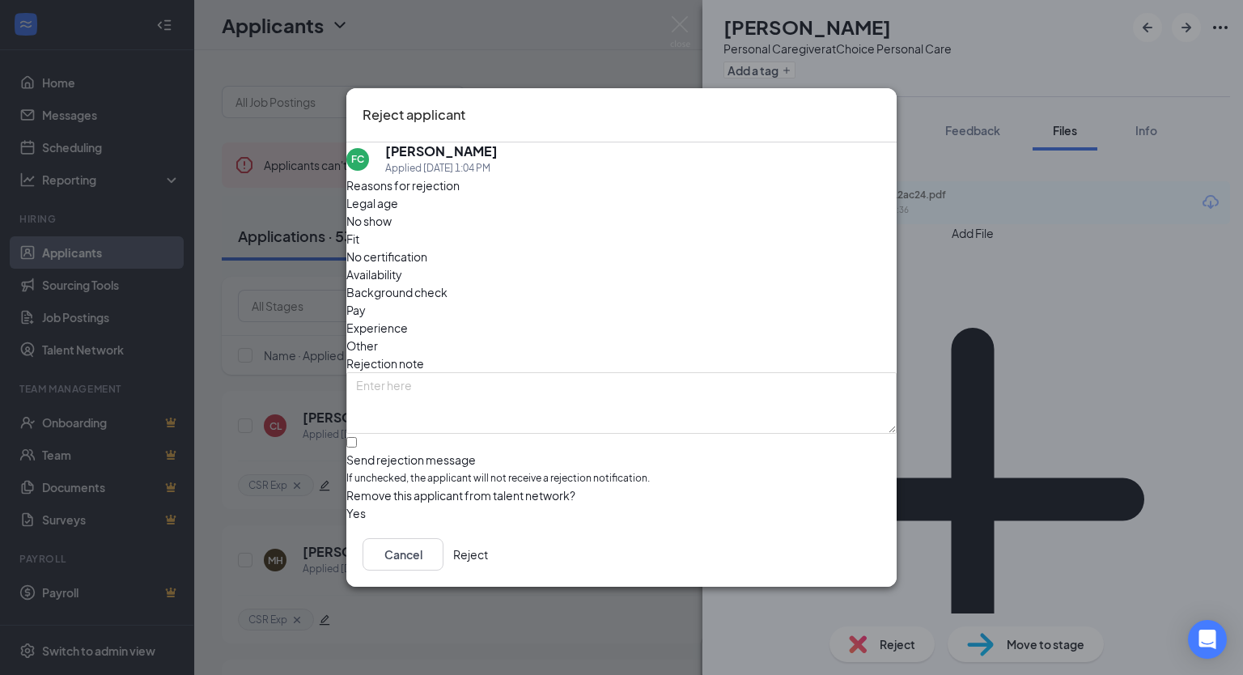
click at [359, 240] on span "Fit" at bounding box center [352, 239] width 13 height 18
click at [357, 437] on input "Send rejection message If unchecked, the applicant will not receive a rejection…" at bounding box center [351, 442] width 11 height 11
checkbox input "true"
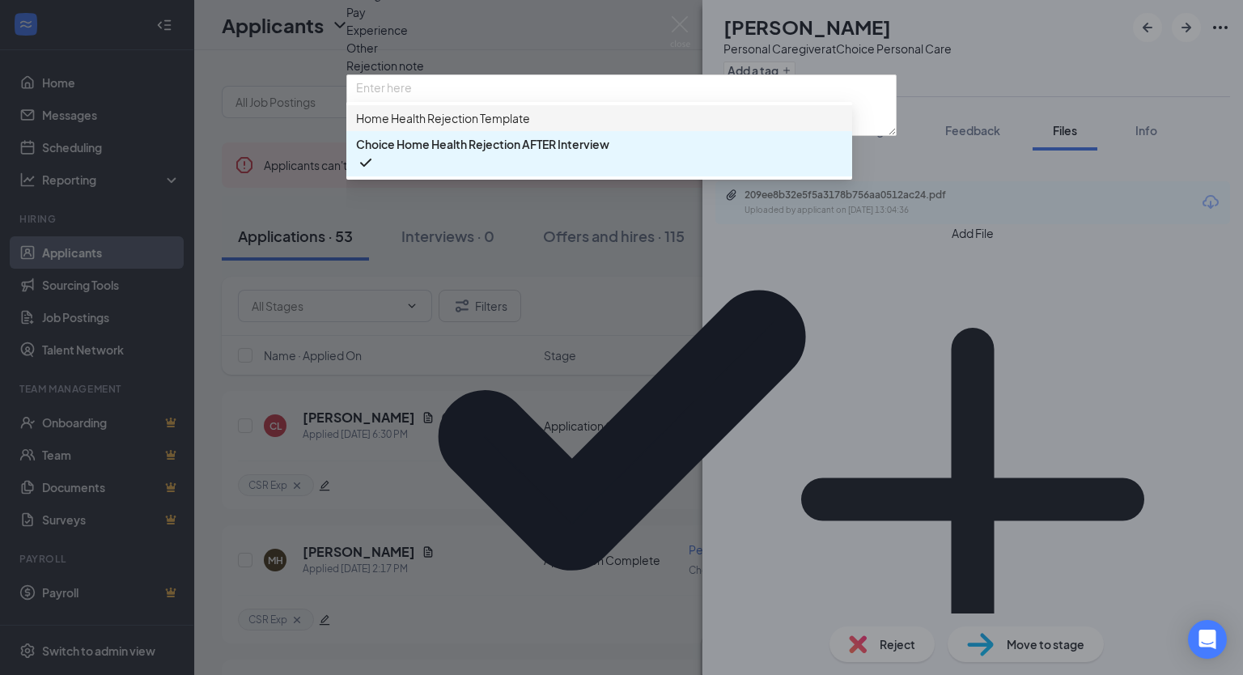
click at [452, 127] on span "Home Health Rejection Template" at bounding box center [443, 118] width 174 height 18
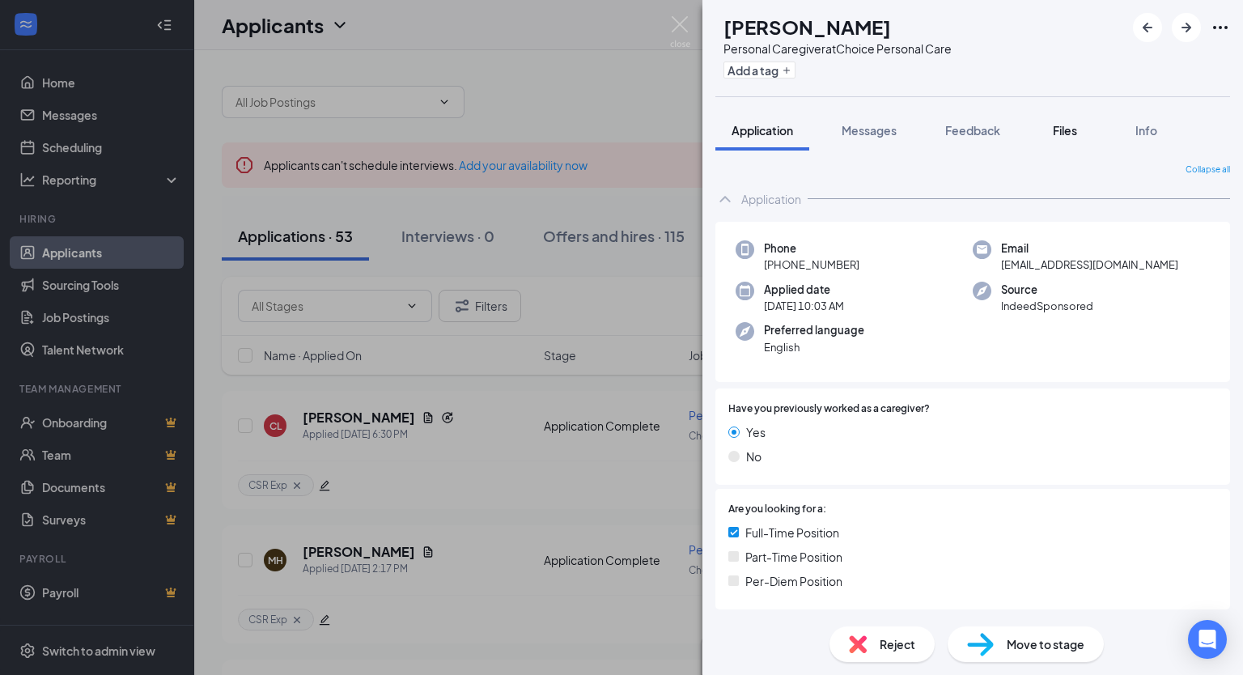
click at [1071, 131] on span "Files" at bounding box center [1065, 130] width 24 height 15
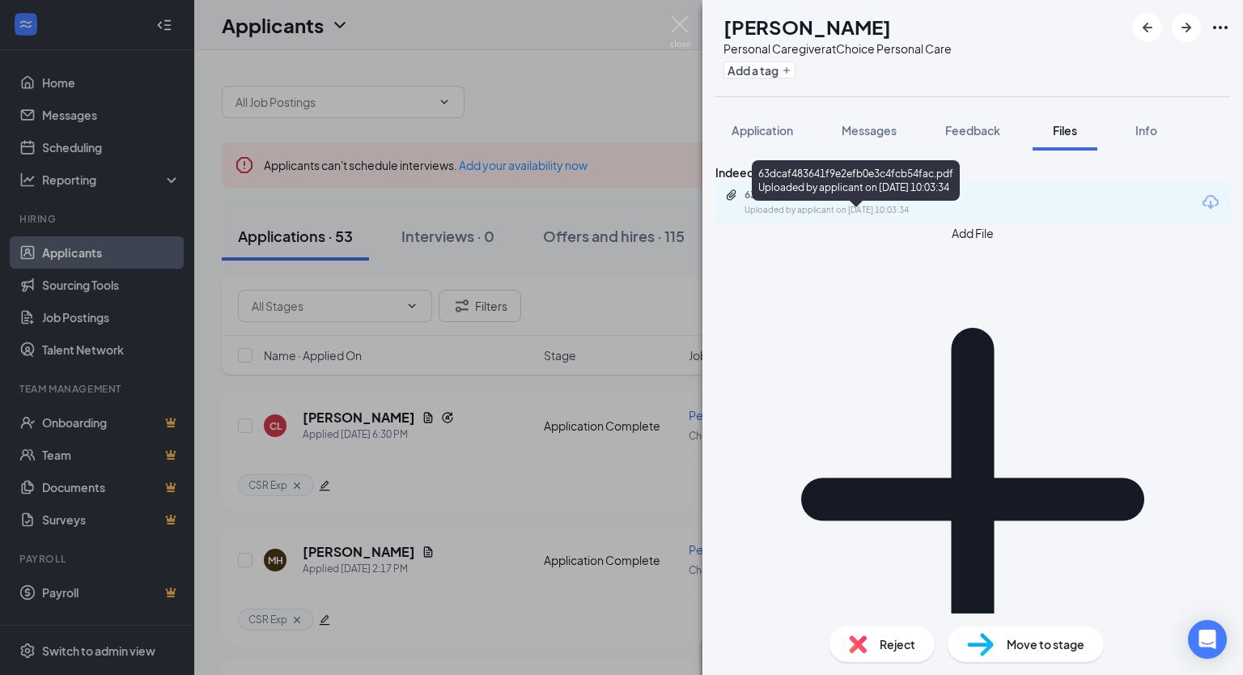
click at [860, 202] on div "63dcaf483641f9e2efb0e3c4fcb54fac.pdf" at bounding box center [858, 195] width 227 height 13
click at [876, 645] on div "Reject" at bounding box center [881, 644] width 105 height 36
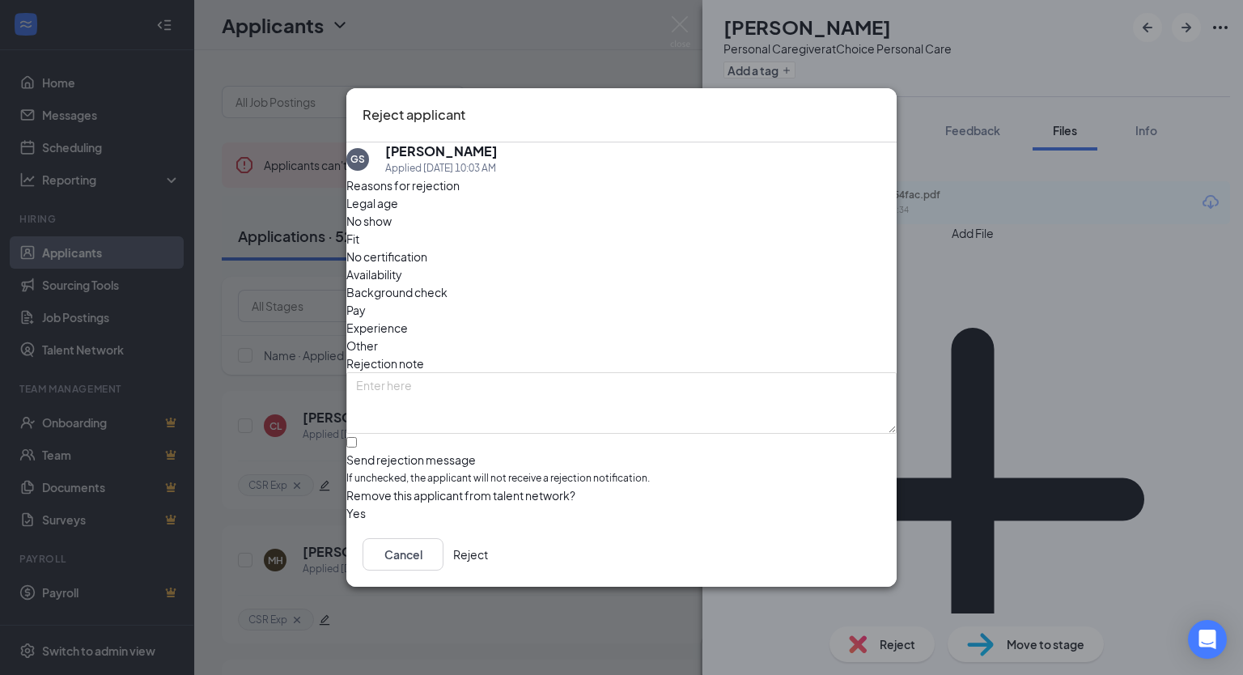
click at [359, 244] on span "Fit" at bounding box center [352, 239] width 13 height 18
click at [357, 437] on input "Send rejection message If unchecked, the applicant will not receive a rejection…" at bounding box center [351, 442] width 11 height 11
checkbox input "true"
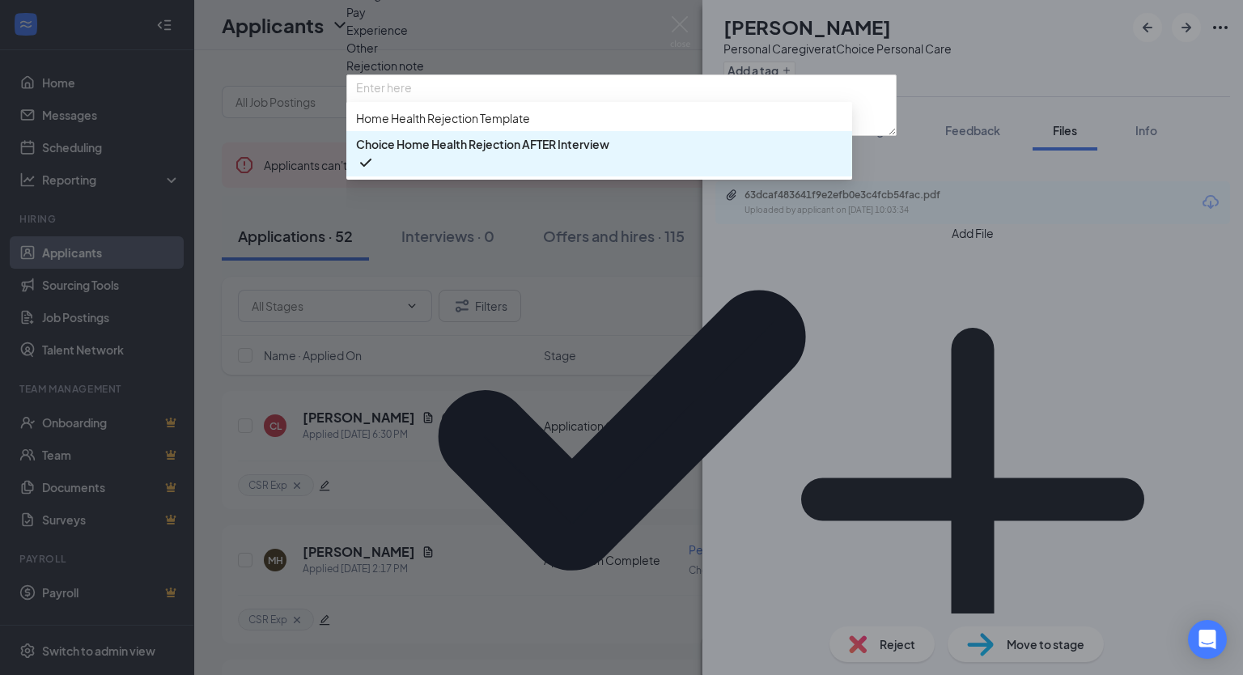
drag, startPoint x: 434, startPoint y: 467, endPoint x: 401, endPoint y: 390, distance: 83.4
click at [401, 127] on span "Home Health Rejection Template" at bounding box center [443, 118] width 174 height 18
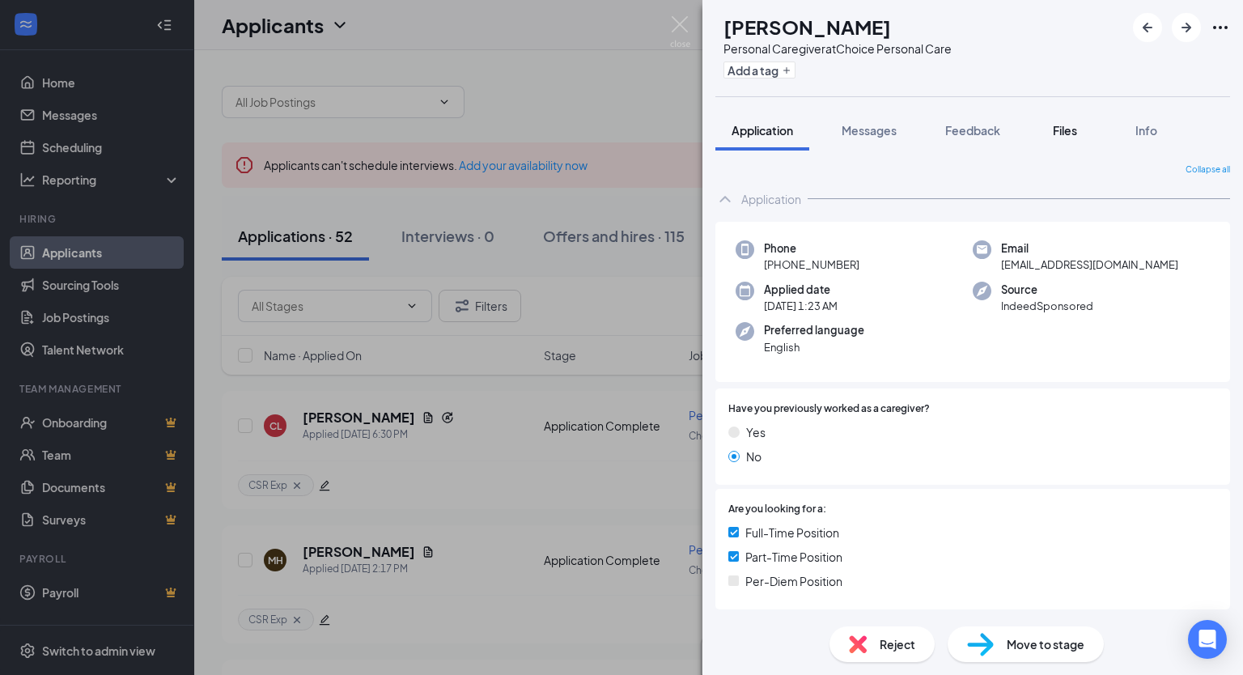
click at [1064, 129] on span "Files" at bounding box center [1065, 130] width 24 height 15
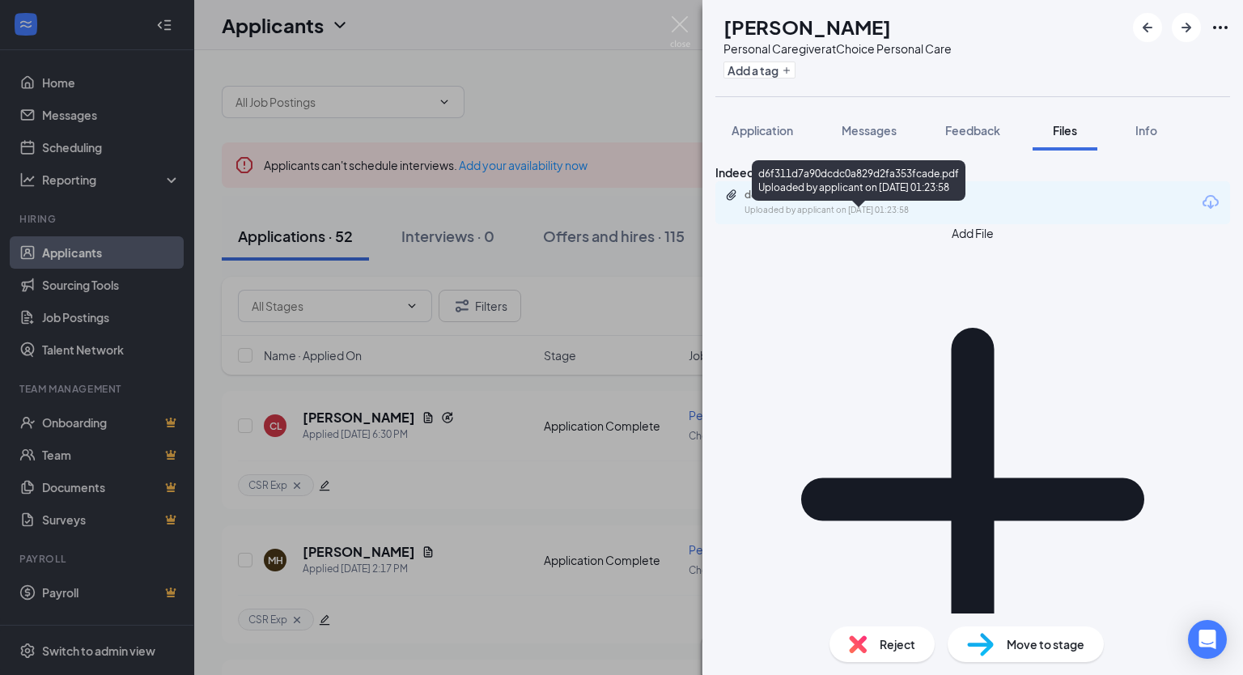
click at [847, 202] on div "d6f311d7a90dcdc0a829d2fa353fcade.pdf" at bounding box center [858, 195] width 227 height 13
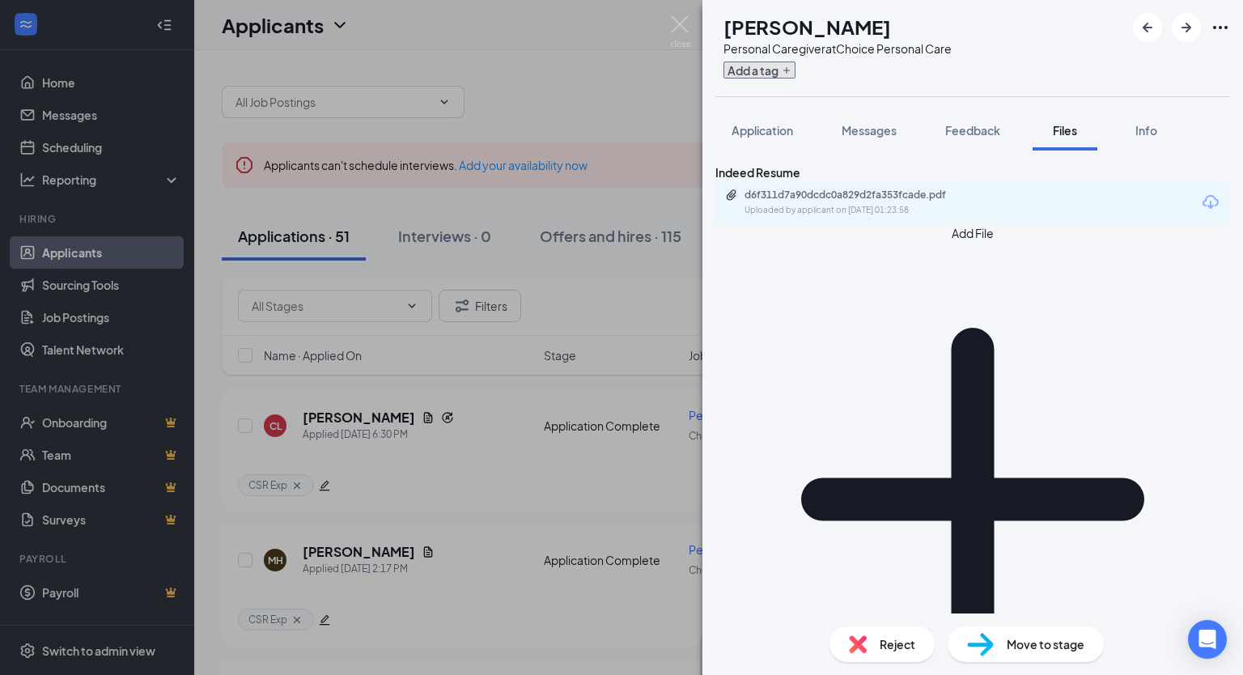
click at [787, 71] on button "Add a tag" at bounding box center [759, 70] width 72 height 17
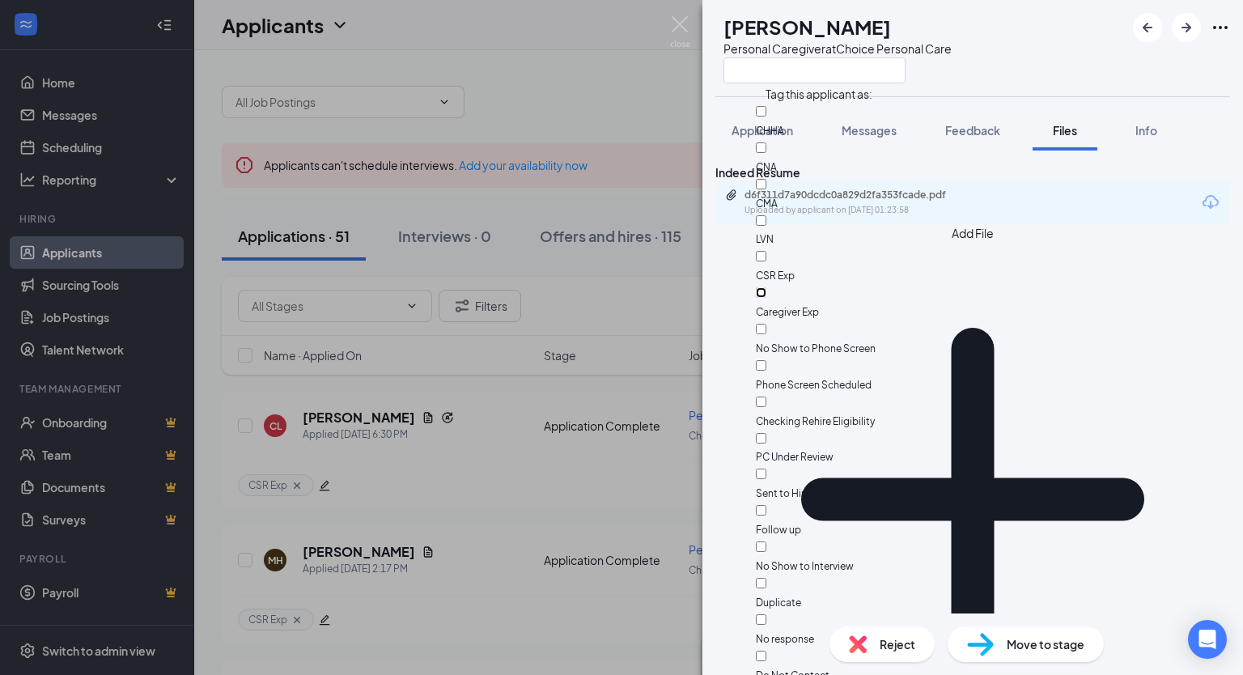
click at [766, 287] on input "Caregiver Exp" at bounding box center [761, 292] width 11 height 11
checkbox input "true"
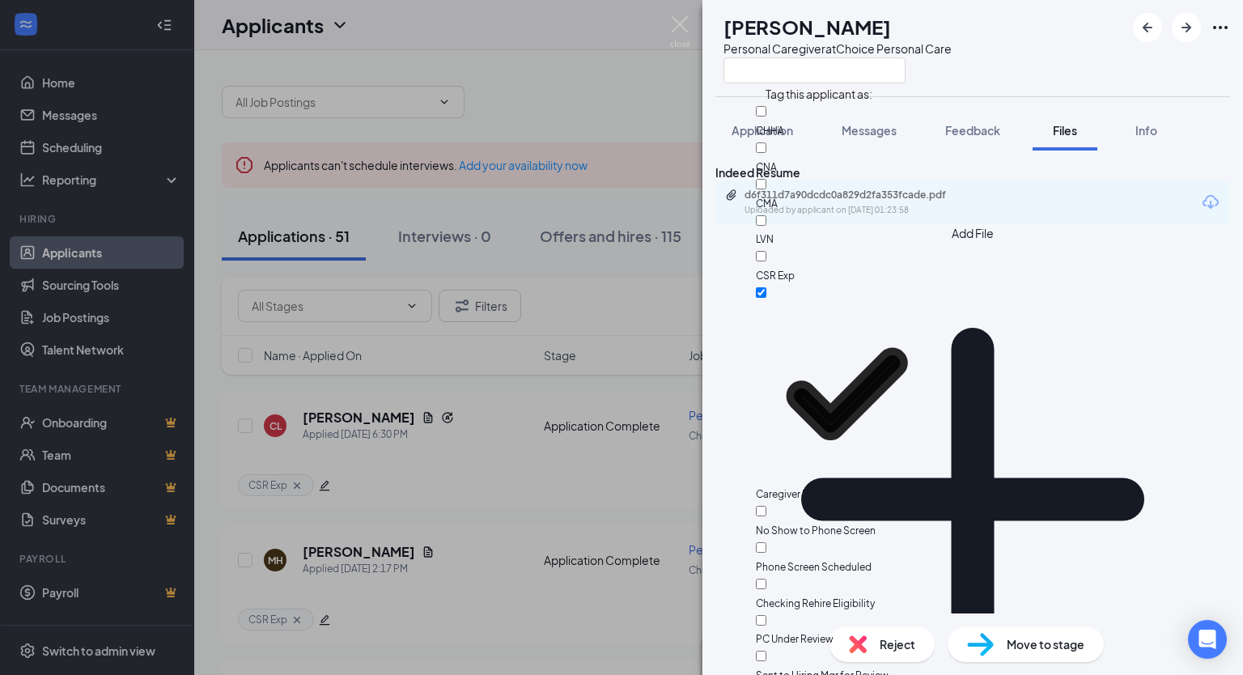
click at [1048, 66] on div "DY [PERSON_NAME] Personal Caregiver at Choice Personal Care" at bounding box center [972, 48] width 541 height 96
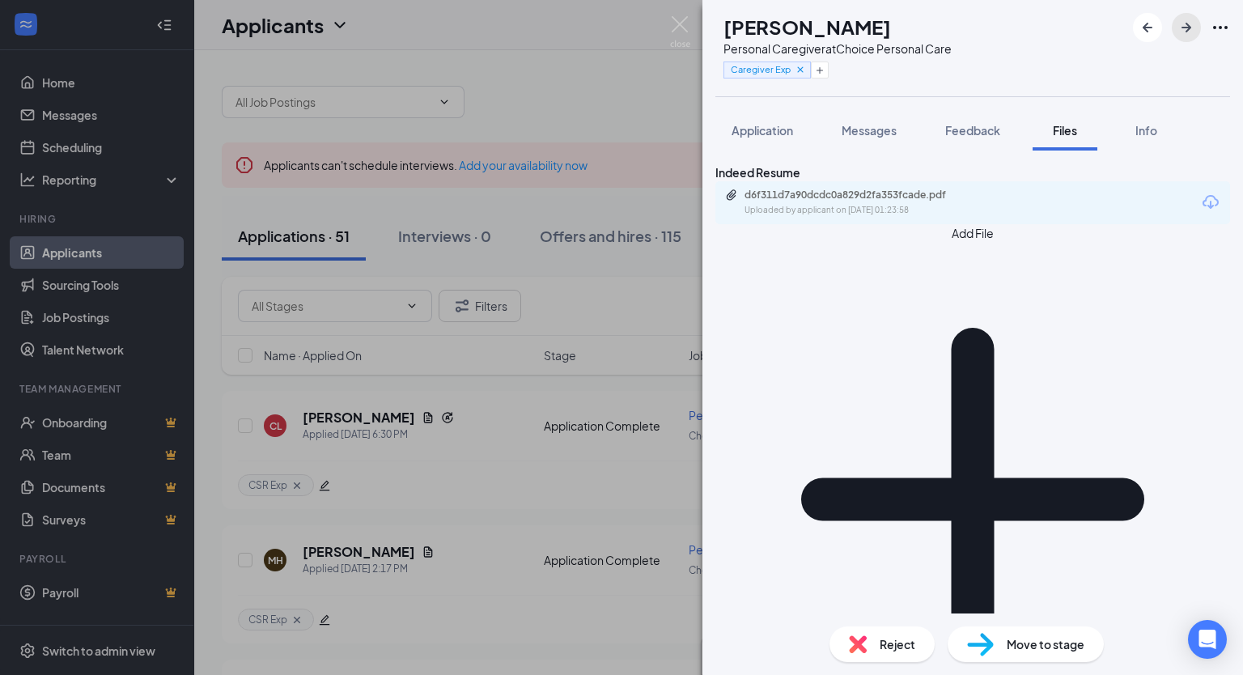
click at [1181, 27] on icon "ArrowRight" at bounding box center [1186, 27] width 19 height 19
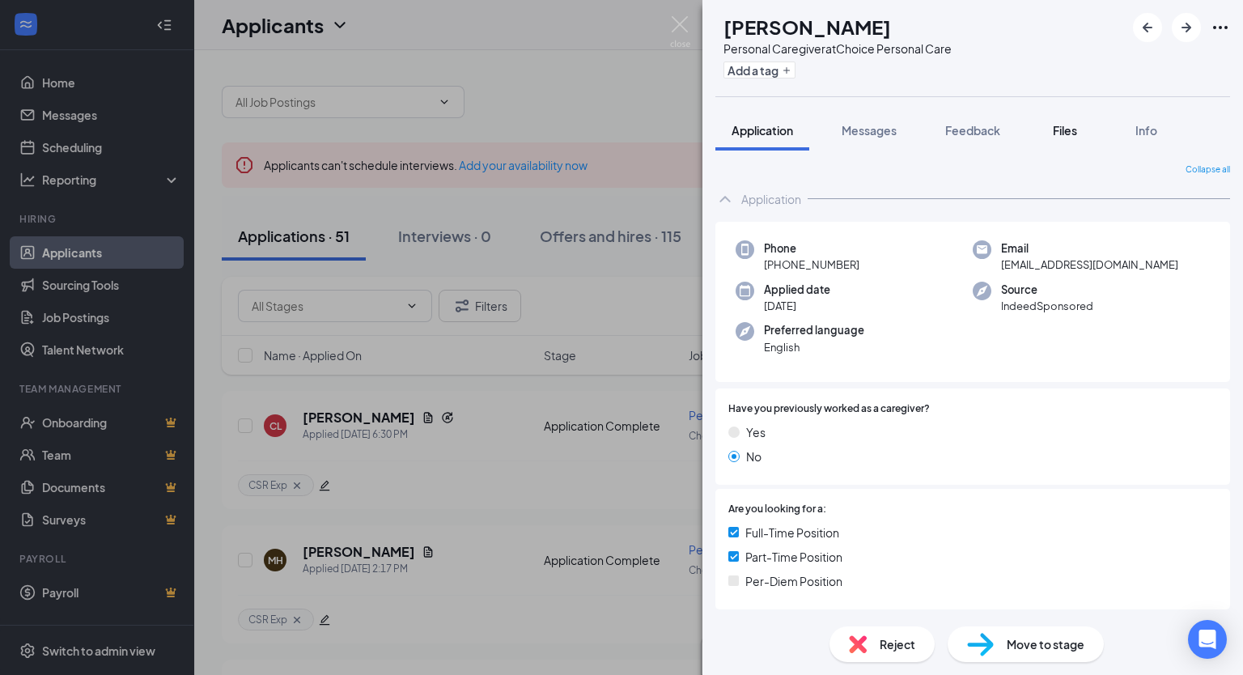
click at [1066, 129] on span "Files" at bounding box center [1065, 130] width 24 height 15
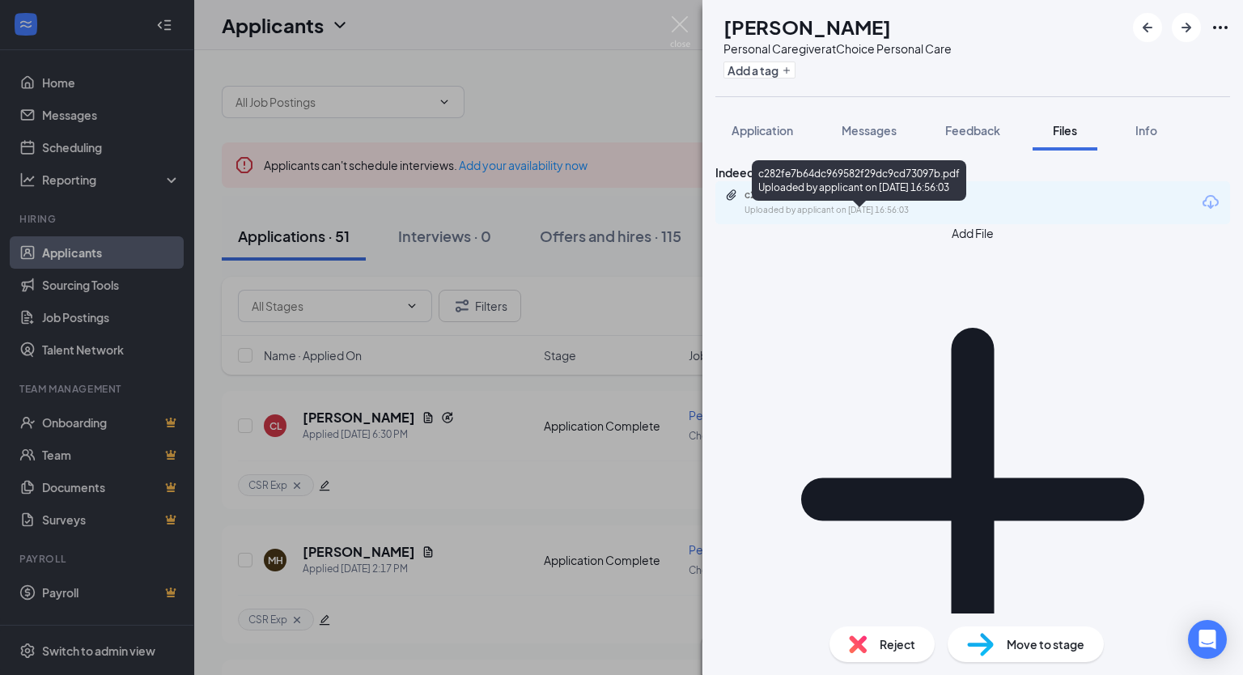
click at [883, 217] on div "Uploaded by applicant on [DATE] 16:56:03" at bounding box center [866, 210] width 243 height 13
click at [893, 637] on span "Reject" at bounding box center [898, 644] width 36 height 18
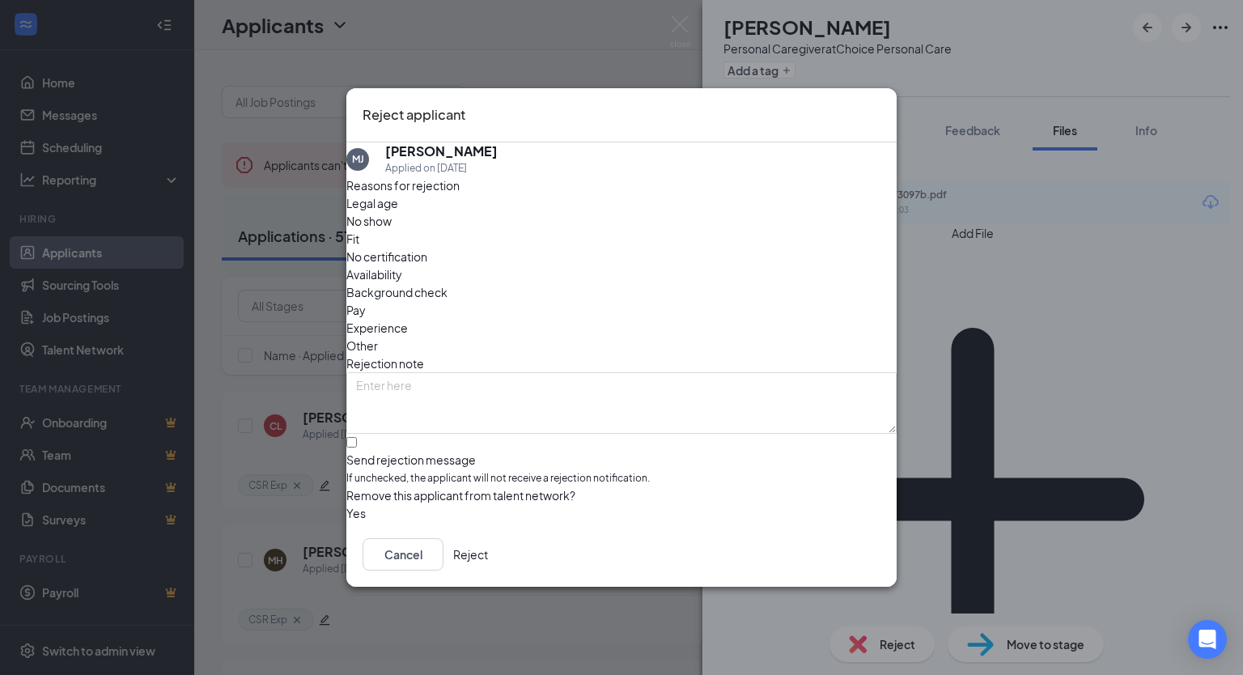
click at [359, 241] on span "Fit" at bounding box center [352, 239] width 13 height 18
click at [357, 437] on input "Send rejection message If unchecked, the applicant will not receive a rejection…" at bounding box center [351, 442] width 11 height 11
checkbox input "true"
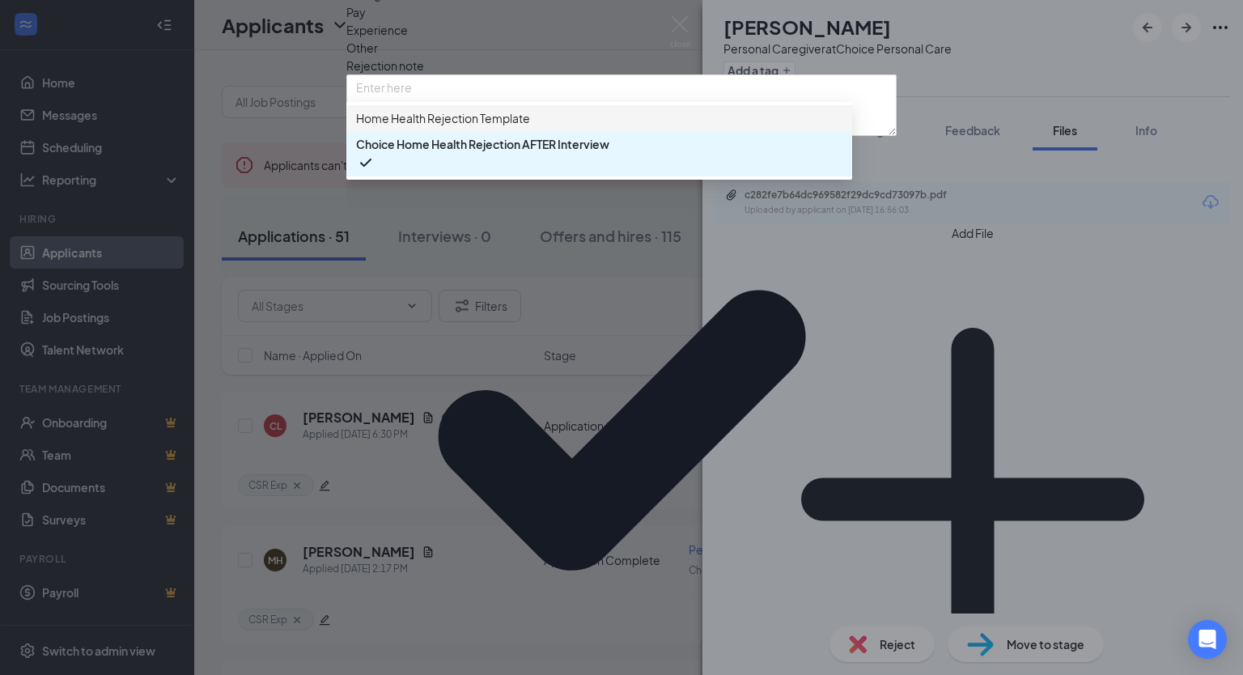
click at [431, 127] on span "Home Health Rejection Template" at bounding box center [443, 118] width 174 height 18
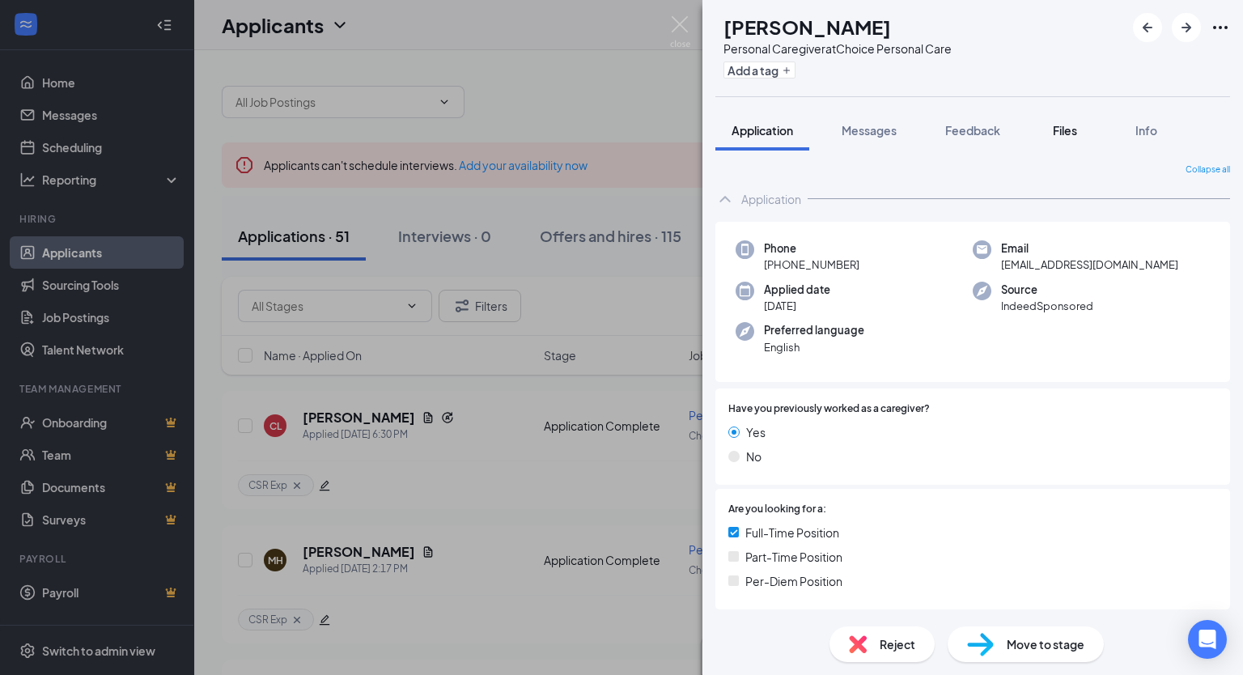
click at [1069, 131] on span "Files" at bounding box center [1065, 130] width 24 height 15
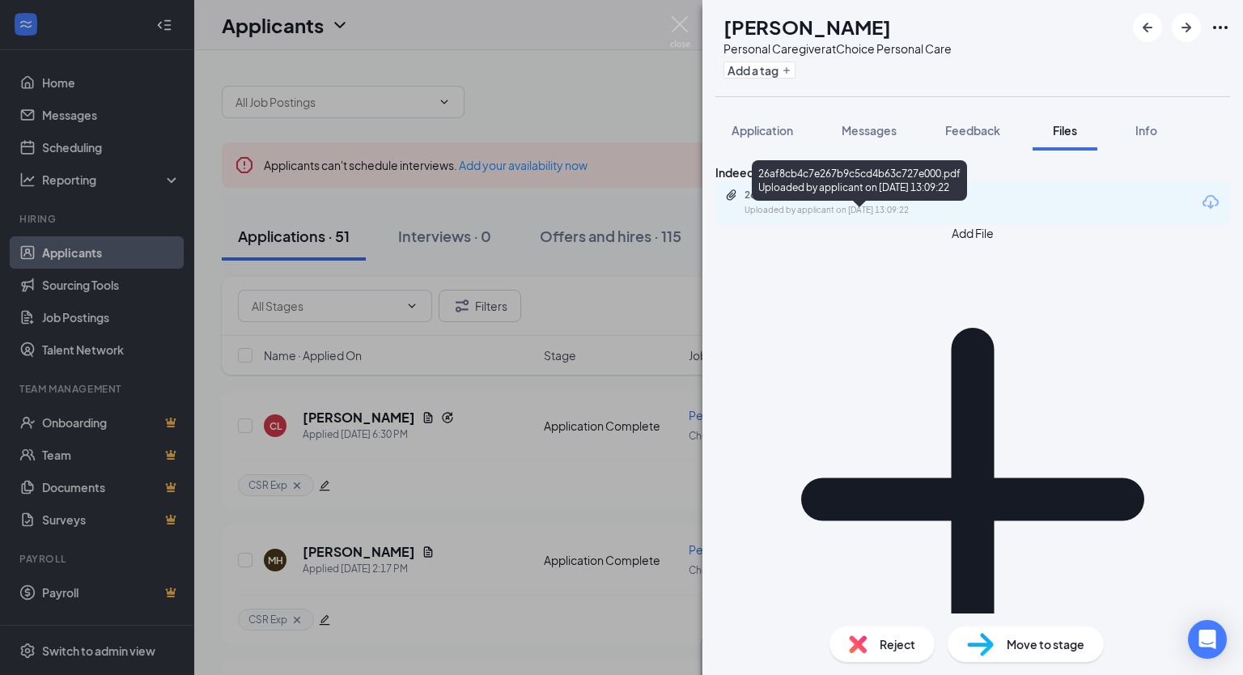
click at [876, 202] on div "26af8cb4c7e267b9c5cd4b63c727e000.pdf" at bounding box center [858, 195] width 227 height 13
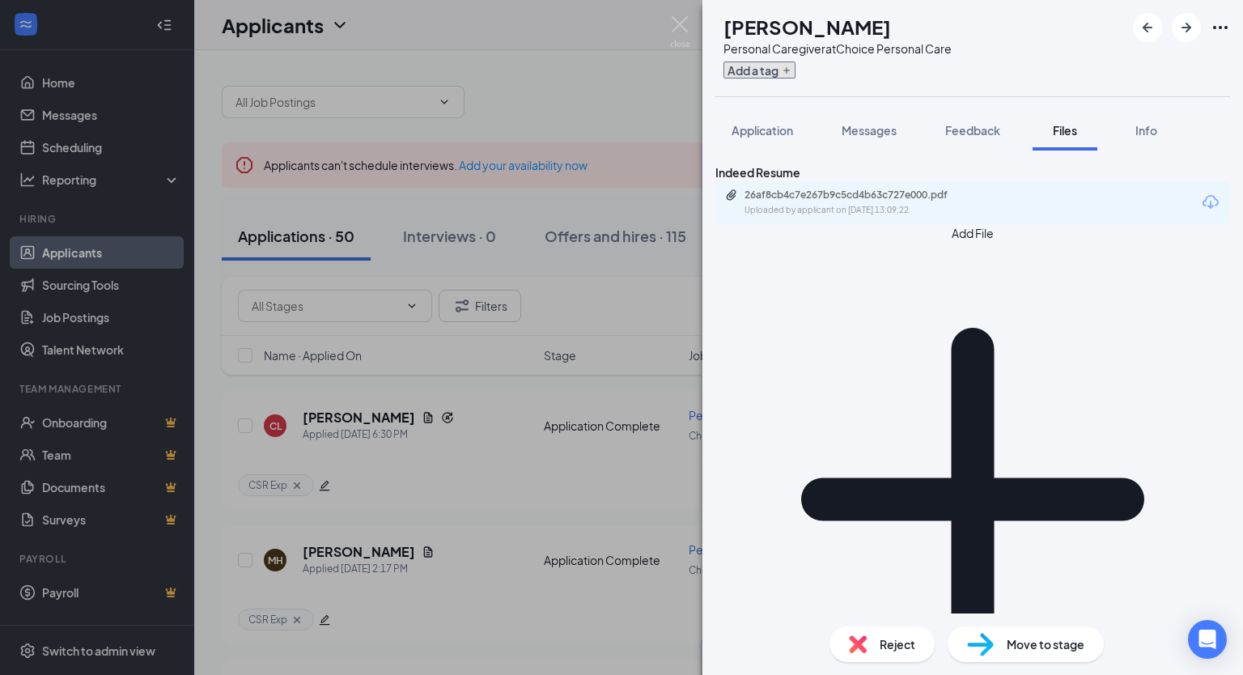
click at [791, 72] on icon "Plus" at bounding box center [787, 71] width 10 height 10
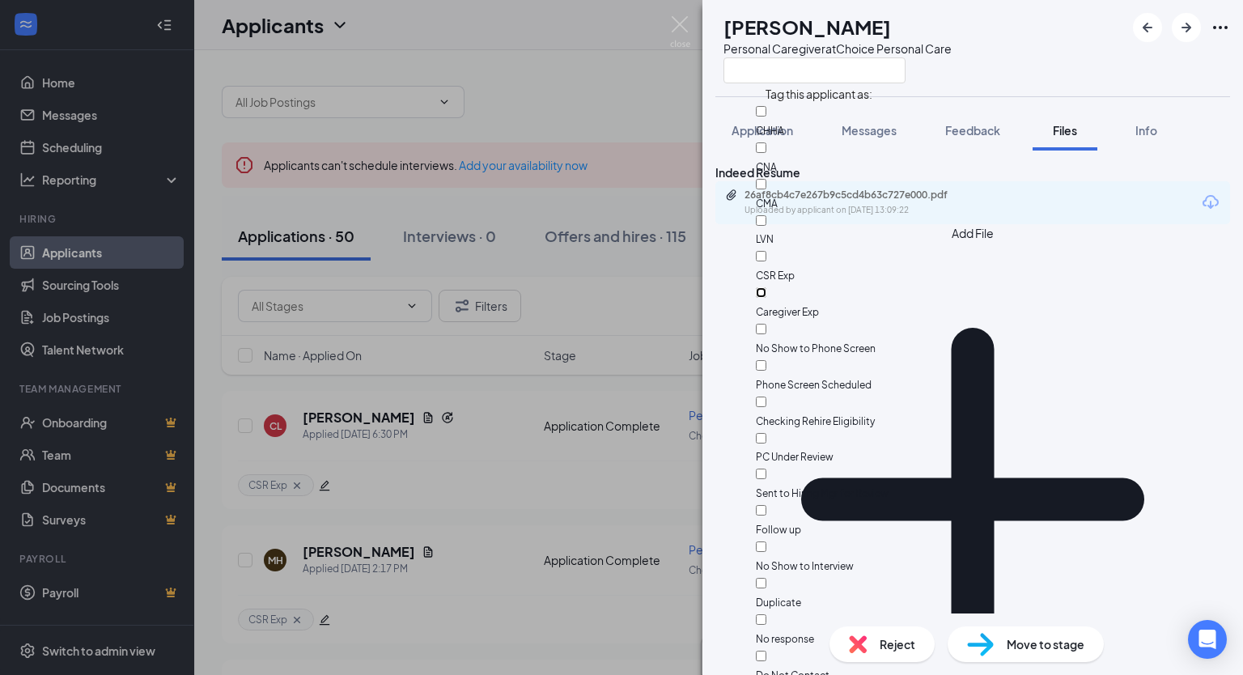
click at [766, 287] on input "Caregiver Exp" at bounding box center [761, 292] width 11 height 11
checkbox input "true"
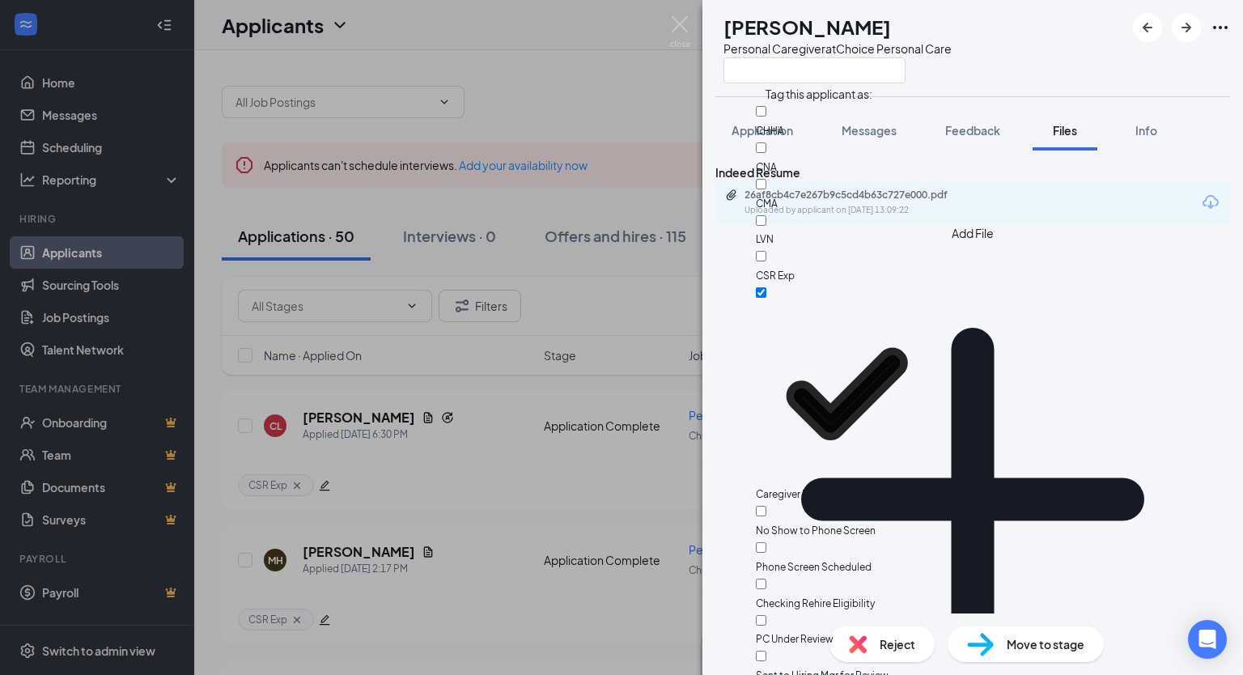
click at [1050, 64] on div "KG [PERSON_NAME] Personal Caregiver at Choice Personal Care" at bounding box center [972, 48] width 541 height 96
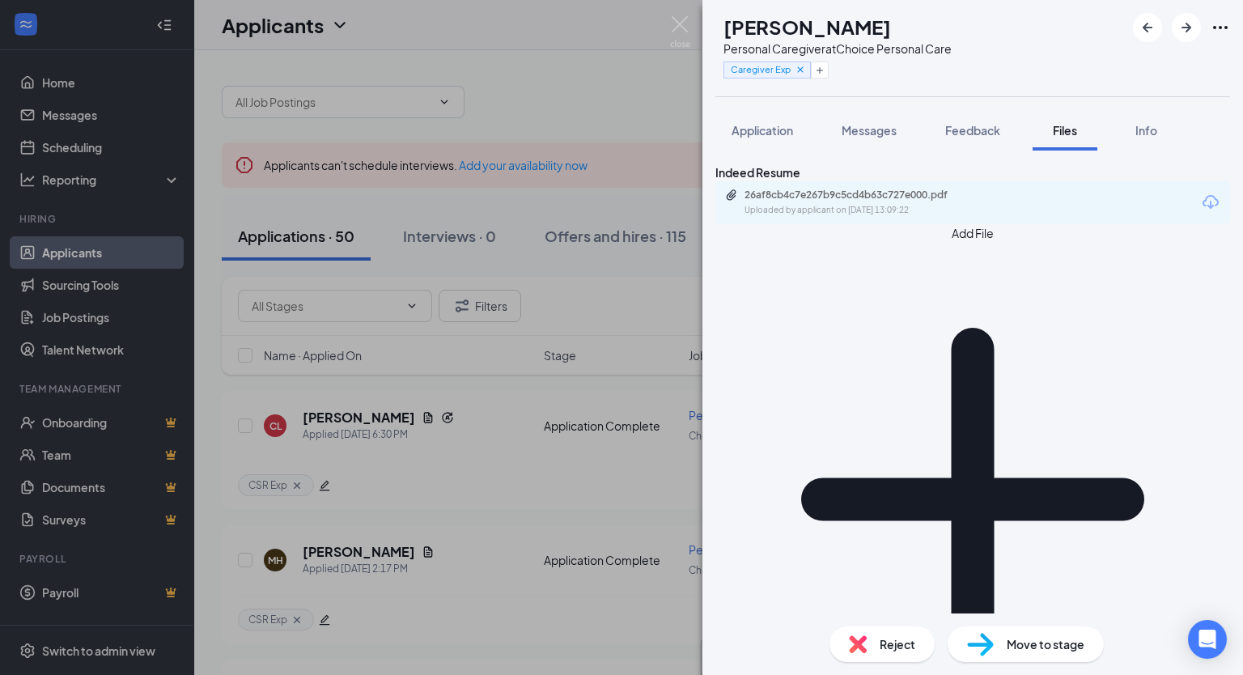
click at [1173, 36] on div at bounding box center [1181, 27] width 97 height 29
click at [1185, 31] on icon "ArrowRight" at bounding box center [1186, 27] width 19 height 19
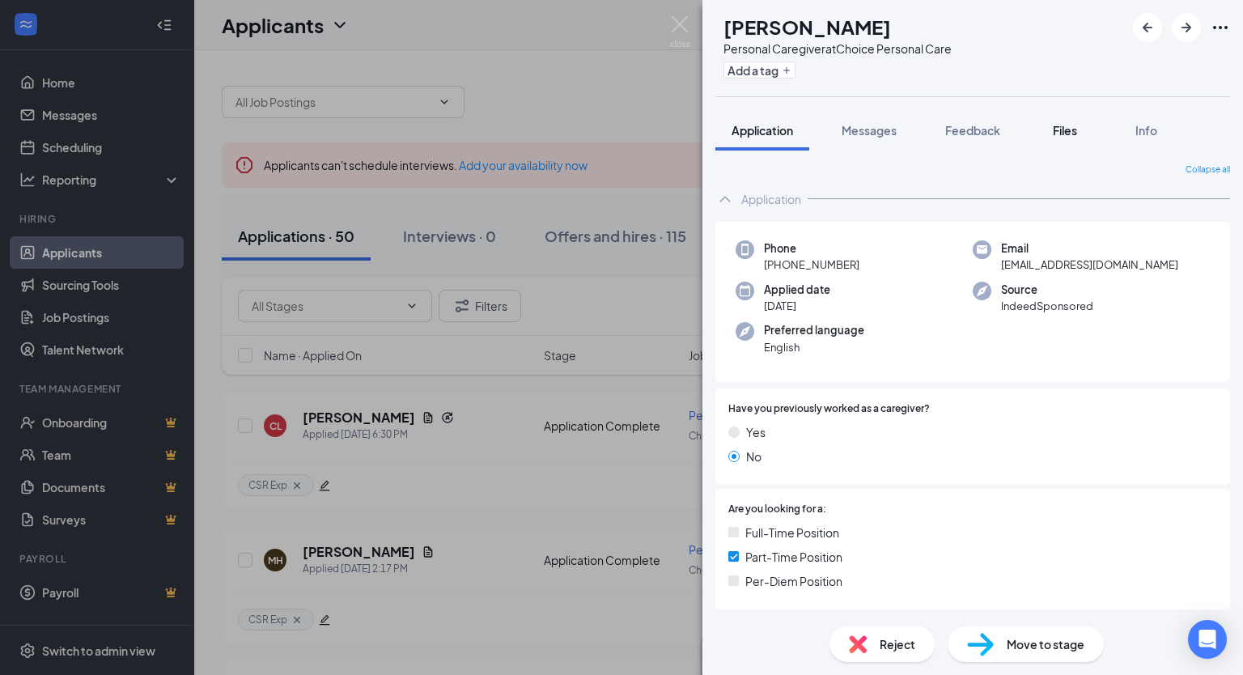
click at [1068, 138] on div "Files" at bounding box center [1065, 130] width 32 height 16
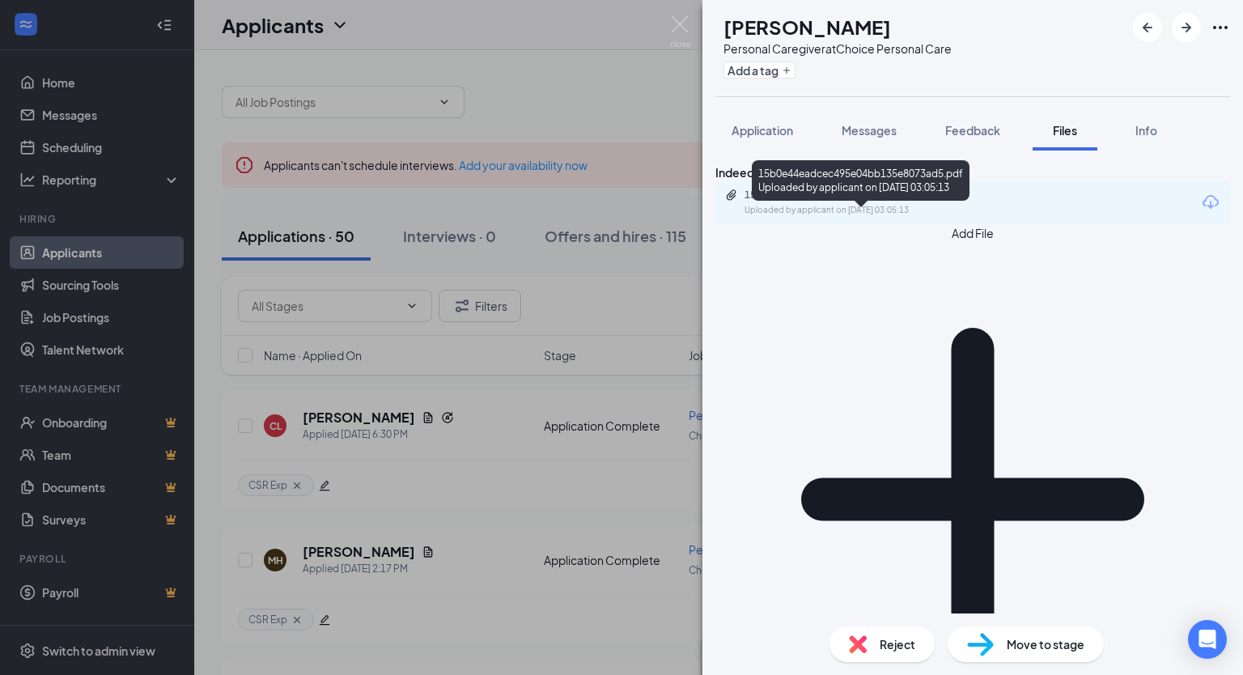
click at [905, 217] on div "15b0e44eadcec495e04bb135e8073ad5.pdf Uploaded by applicant on [DATE] 03:05:13" at bounding box center [856, 203] width 262 height 28
click at [887, 646] on span "Reject" at bounding box center [898, 644] width 36 height 18
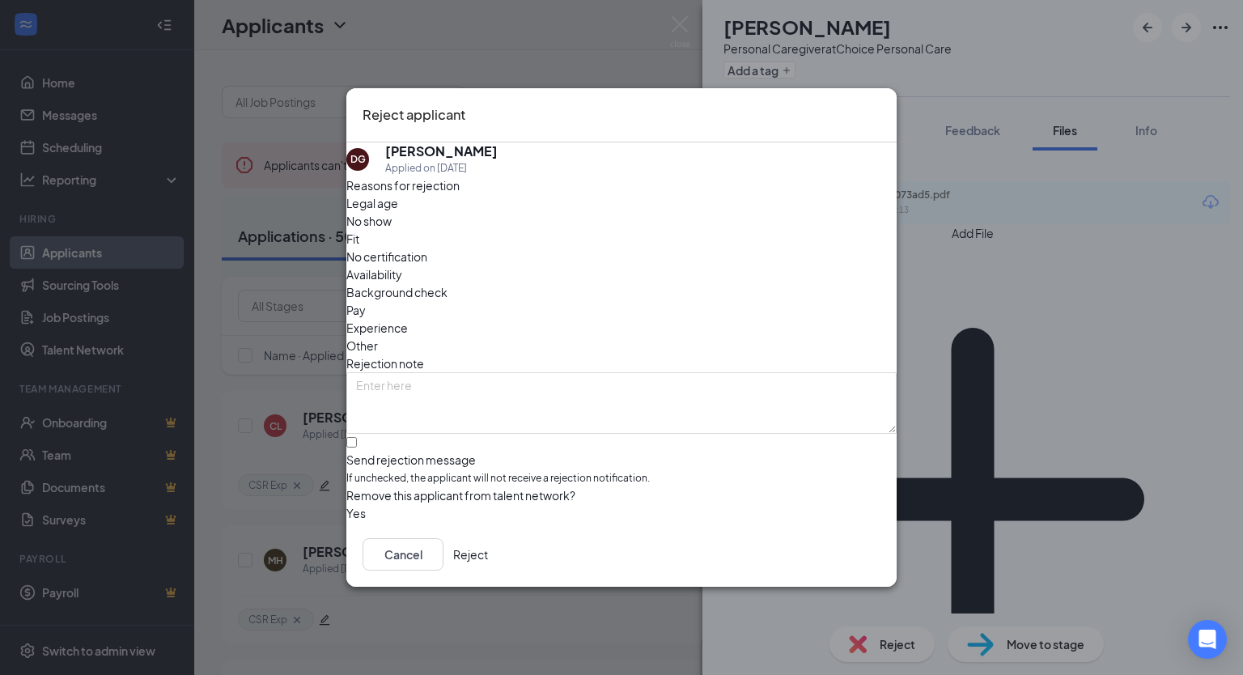
click at [359, 240] on span "Fit" at bounding box center [352, 239] width 13 height 18
click at [357, 437] on input "Send rejection message If unchecked, the applicant will not receive a rejection…" at bounding box center [351, 442] width 11 height 11
checkbox input "true"
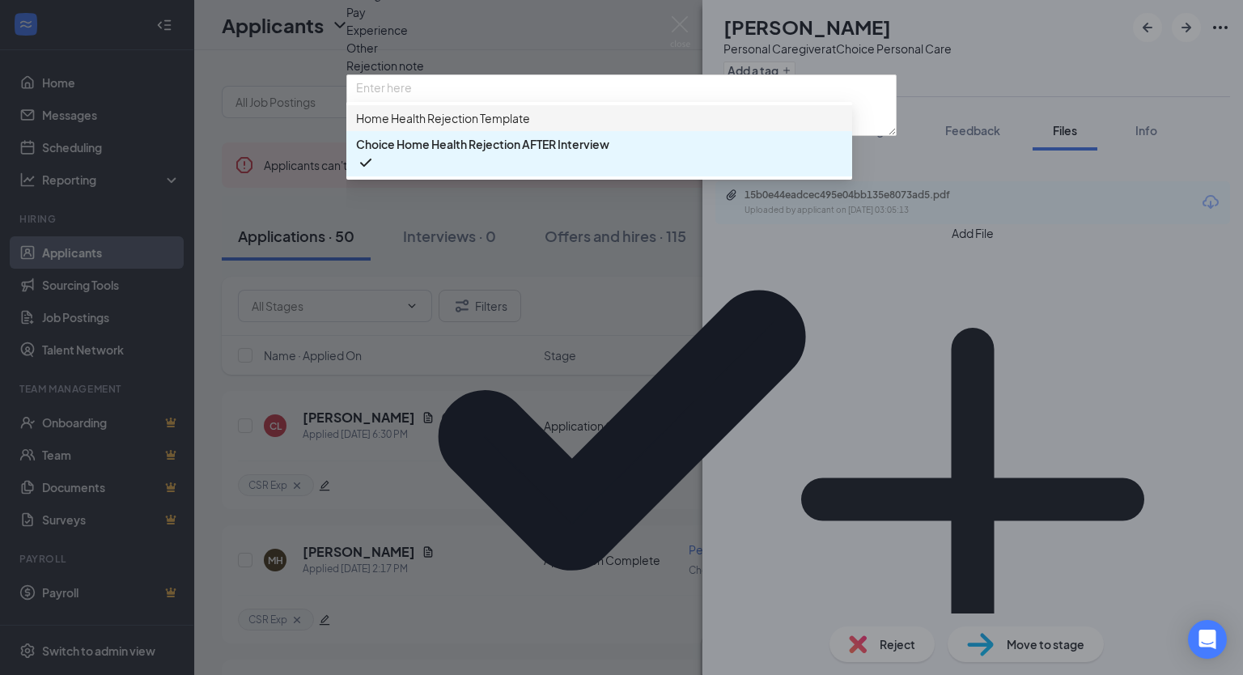
click at [464, 127] on span "Home Health Rejection Template" at bounding box center [443, 118] width 174 height 18
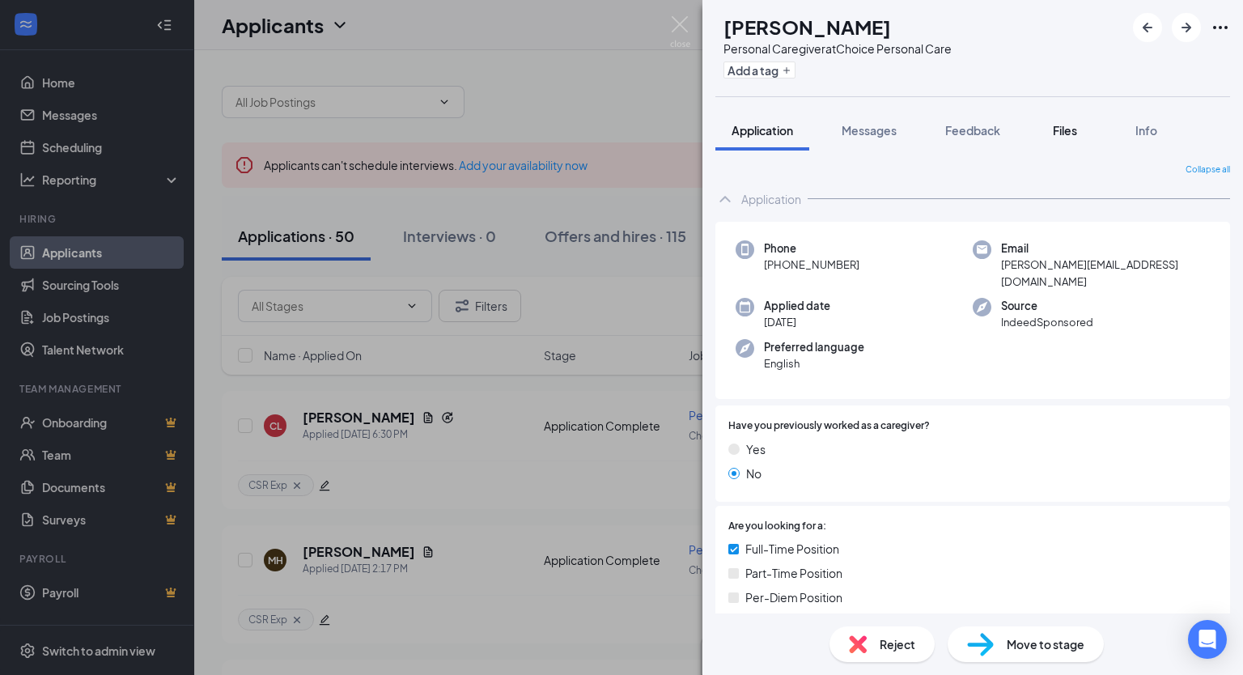
click at [1068, 130] on span "Files" at bounding box center [1065, 130] width 24 height 15
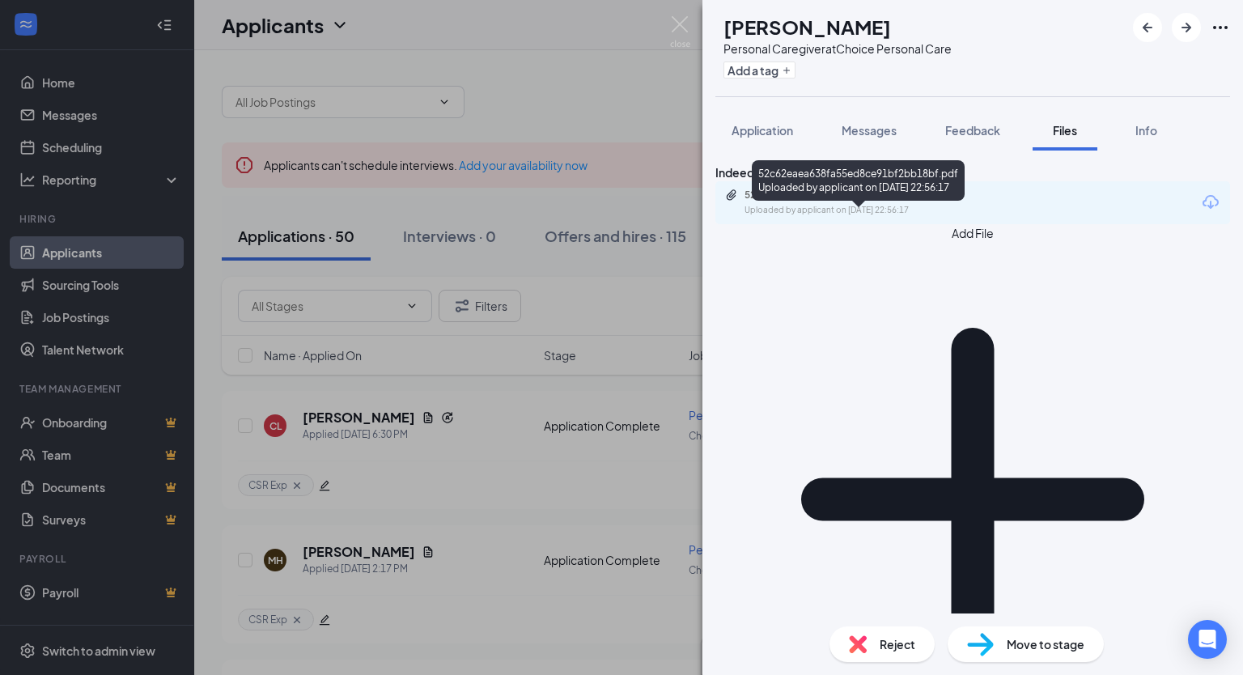
click at [845, 217] on div "Uploaded by applicant on [DATE] 22:56:17" at bounding box center [866, 210] width 243 height 13
click at [897, 644] on span "Reject" at bounding box center [898, 644] width 36 height 18
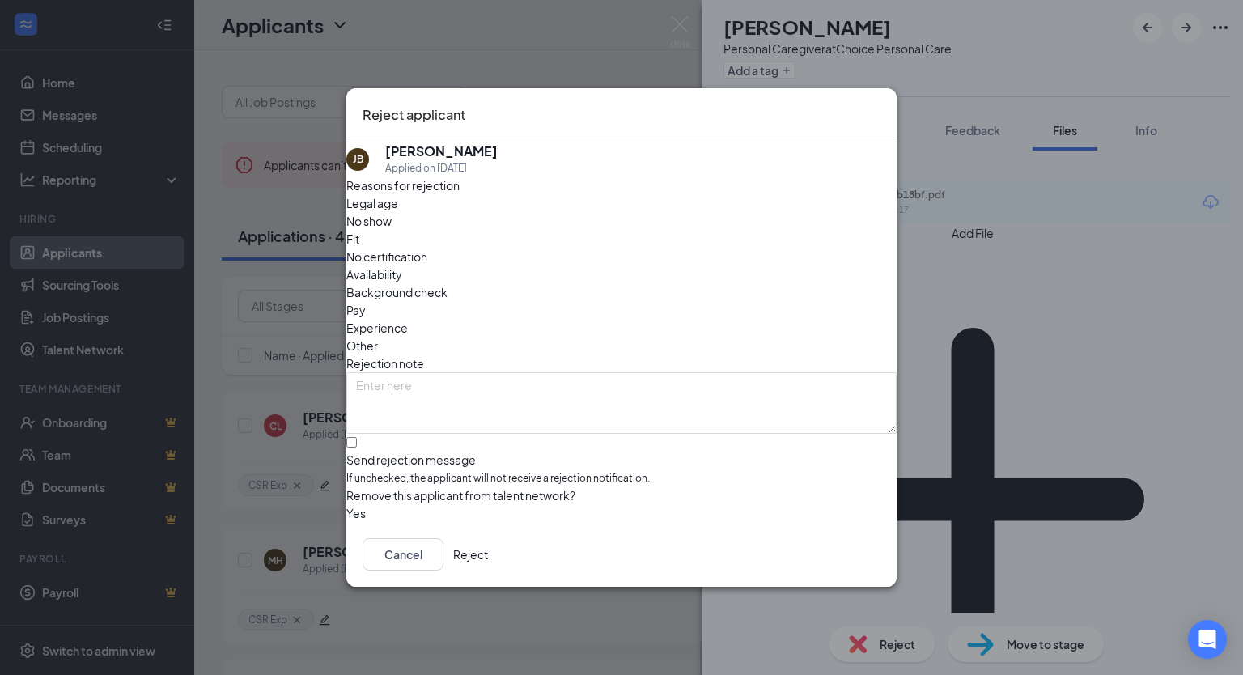
click at [359, 243] on span "Fit" at bounding box center [352, 239] width 13 height 18
click at [357, 437] on input "Send rejection message If unchecked, the applicant will not receive a rejection…" at bounding box center [351, 442] width 11 height 11
checkbox input "true"
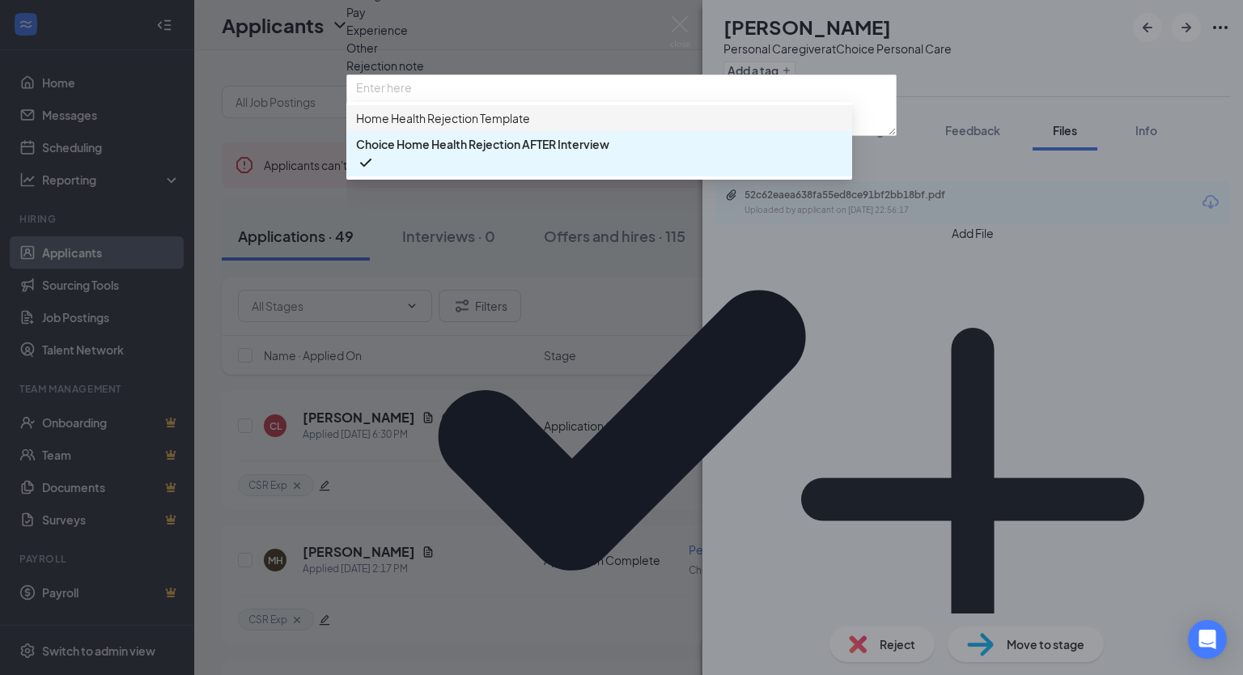
click at [460, 127] on span "Home Health Rejection Template" at bounding box center [443, 118] width 174 height 18
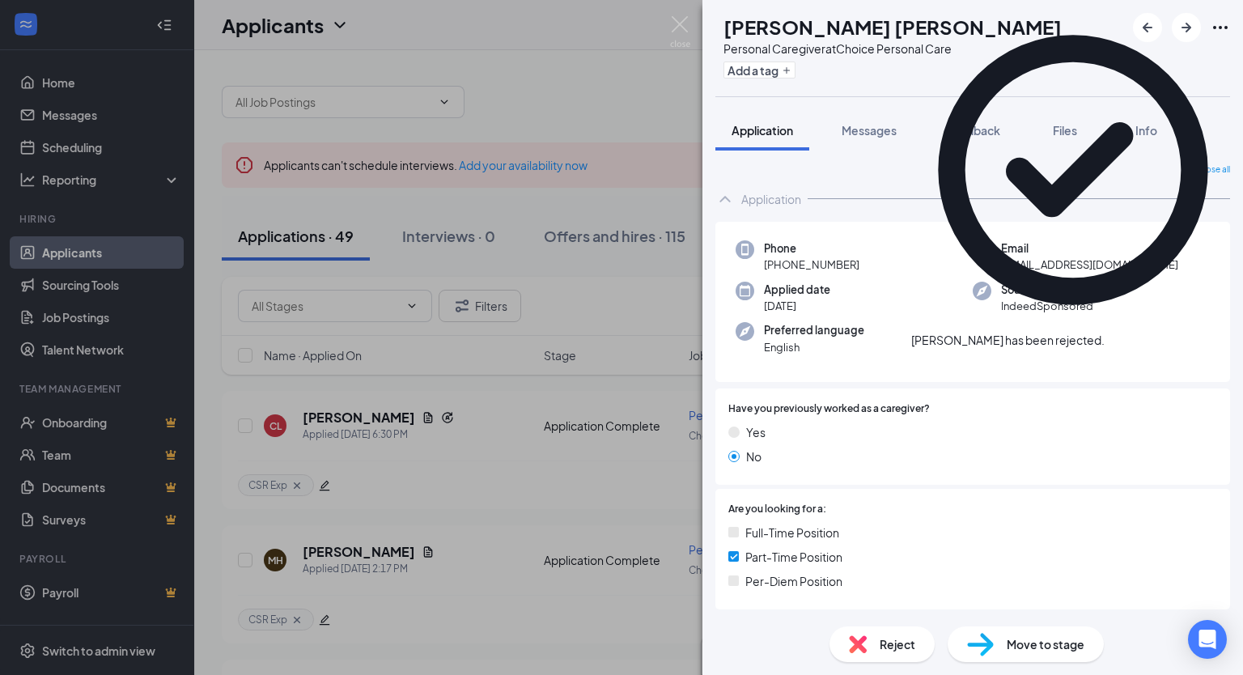
click at [1105, 332] on icon "Cross" at bounding box center [1105, 332] width 0 height 0
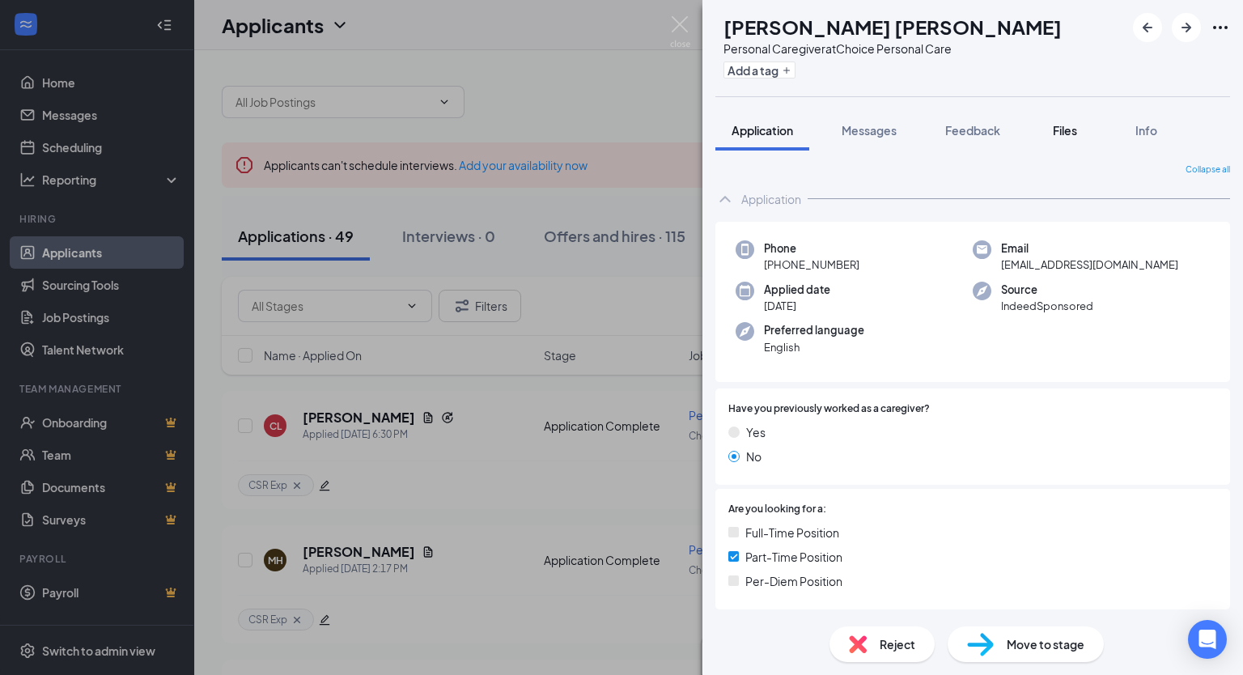
click at [1060, 130] on span "Files" at bounding box center [1065, 130] width 24 height 15
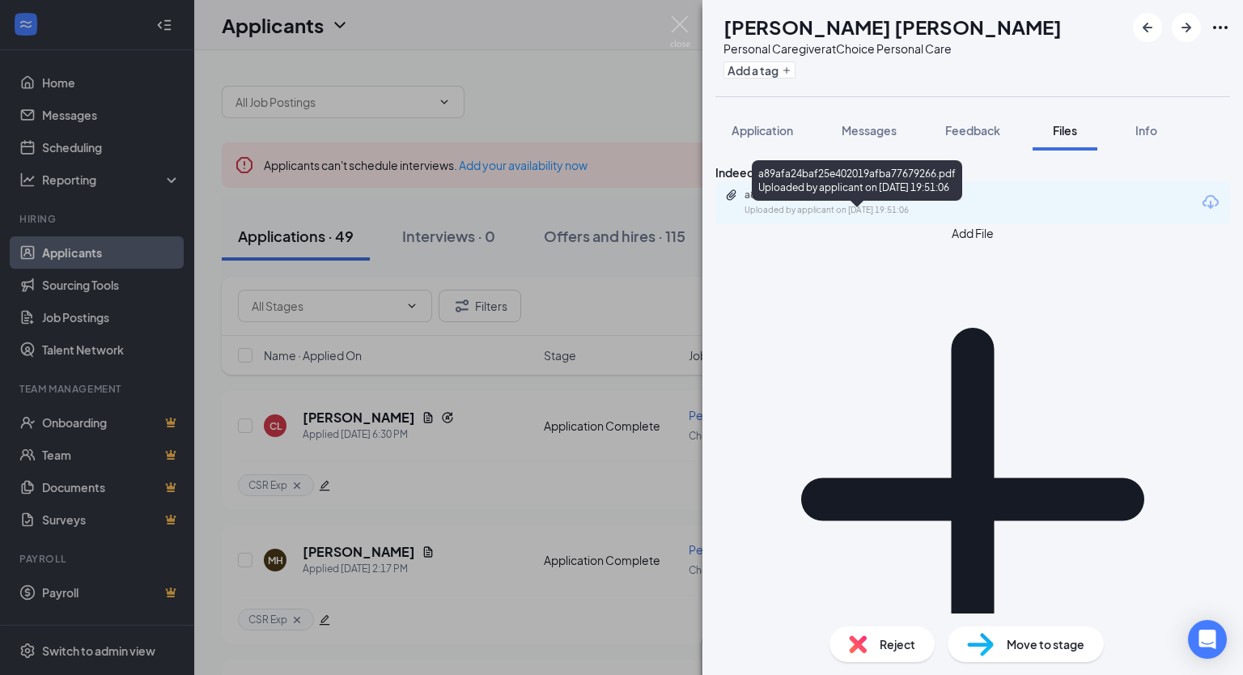
click at [893, 217] on div "Uploaded by applicant on [DATE] 19:51:06" at bounding box center [866, 210] width 243 height 13
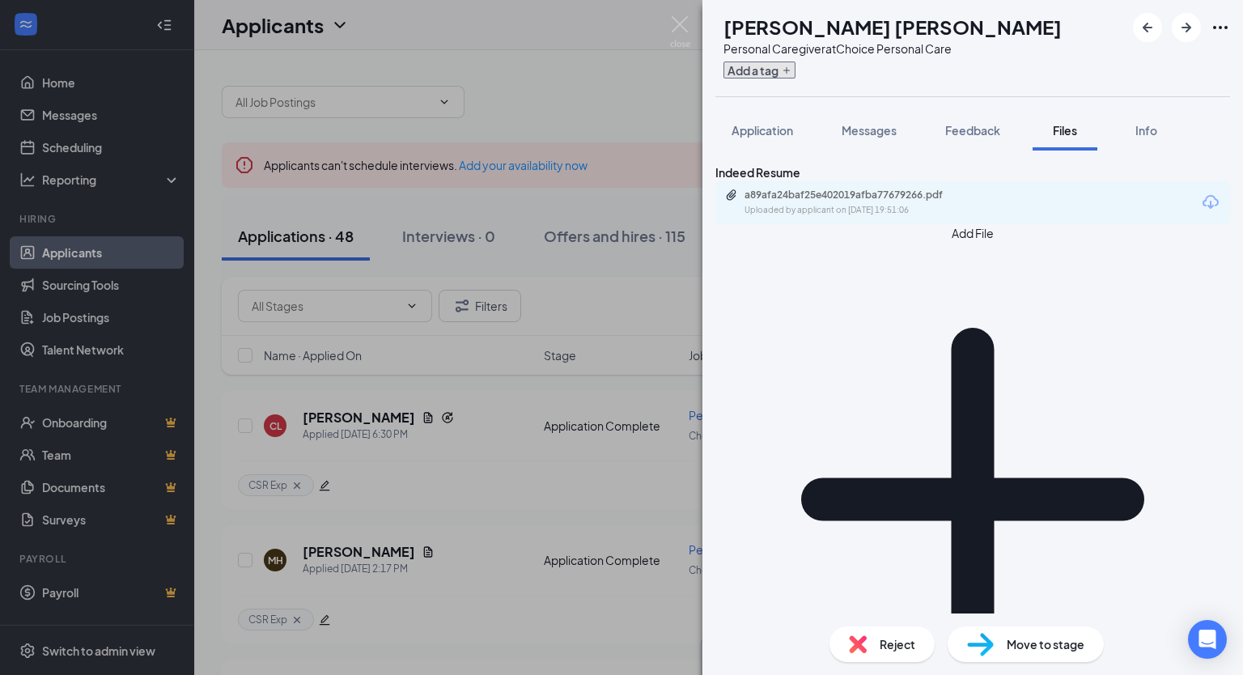
click at [795, 66] on button "Add a tag" at bounding box center [759, 70] width 72 height 17
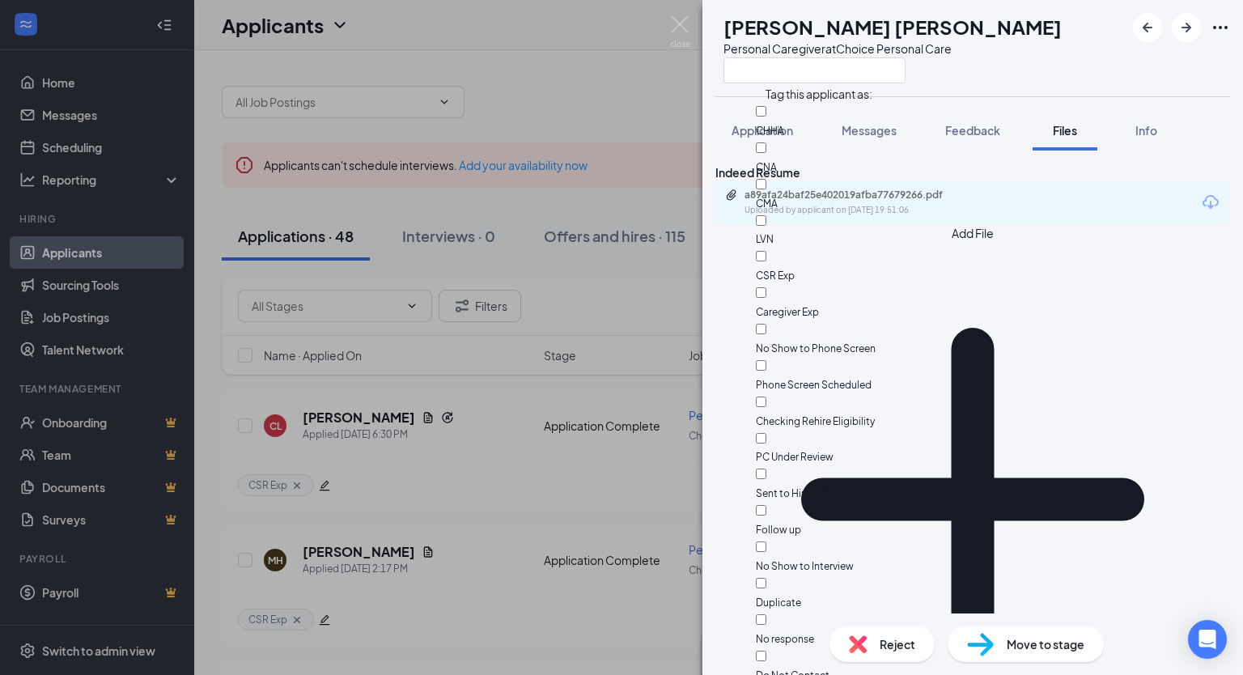
click at [1045, 72] on div "[PERSON_NAME] [PERSON_NAME] Personal Caregiver at Choice Personal Care" at bounding box center [972, 48] width 541 height 96
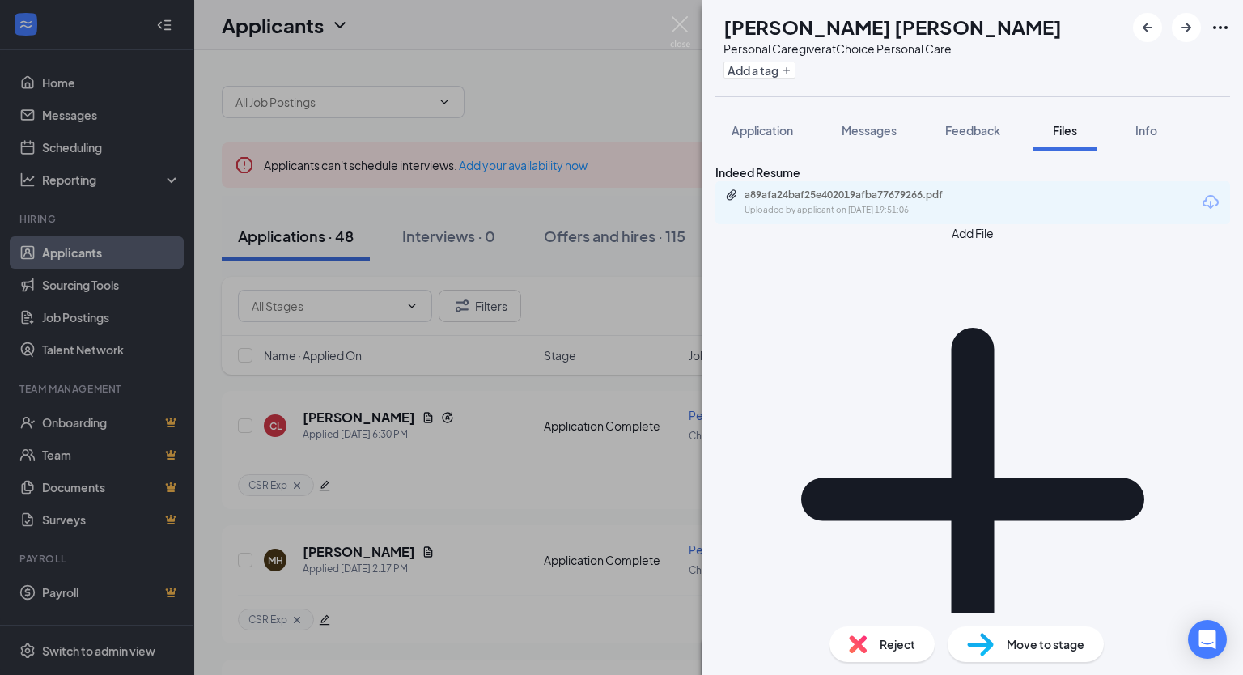
click at [893, 631] on div "Reject" at bounding box center [881, 644] width 105 height 36
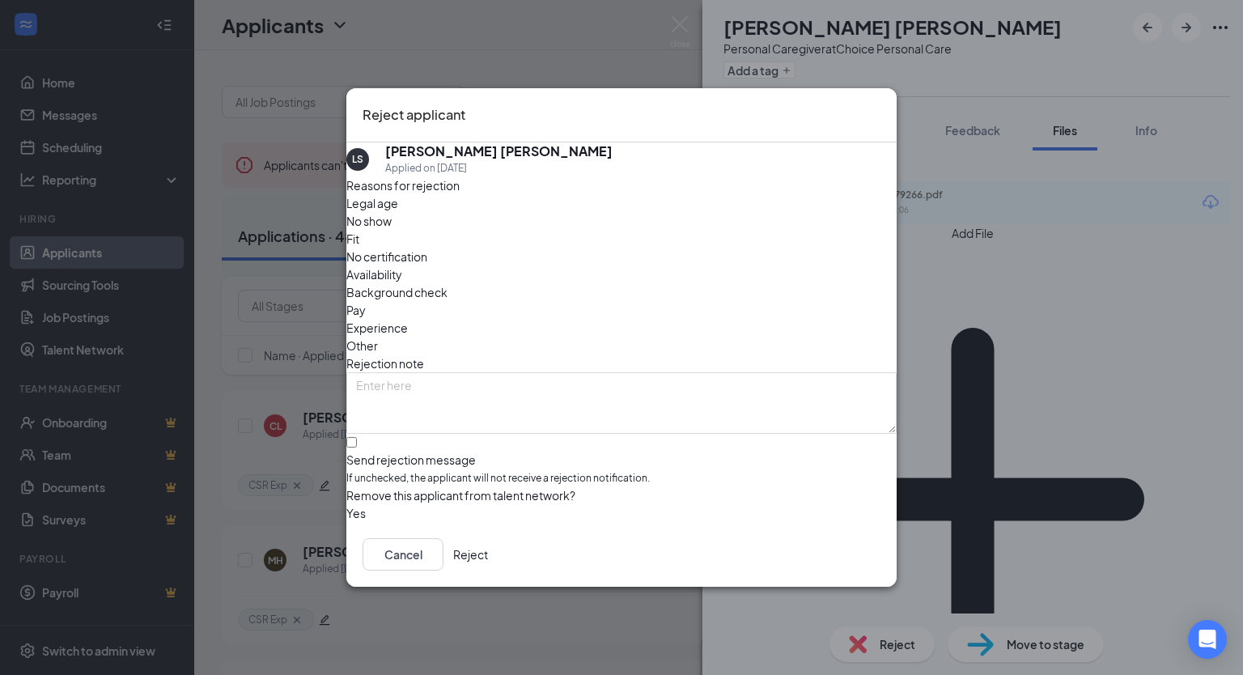
click at [545, 248] on div "Fit" at bounding box center [621, 239] width 550 height 18
click at [357, 437] on input "Send rejection message If unchecked, the applicant will not receive a rejection…" at bounding box center [351, 442] width 11 height 11
checkbox input "true"
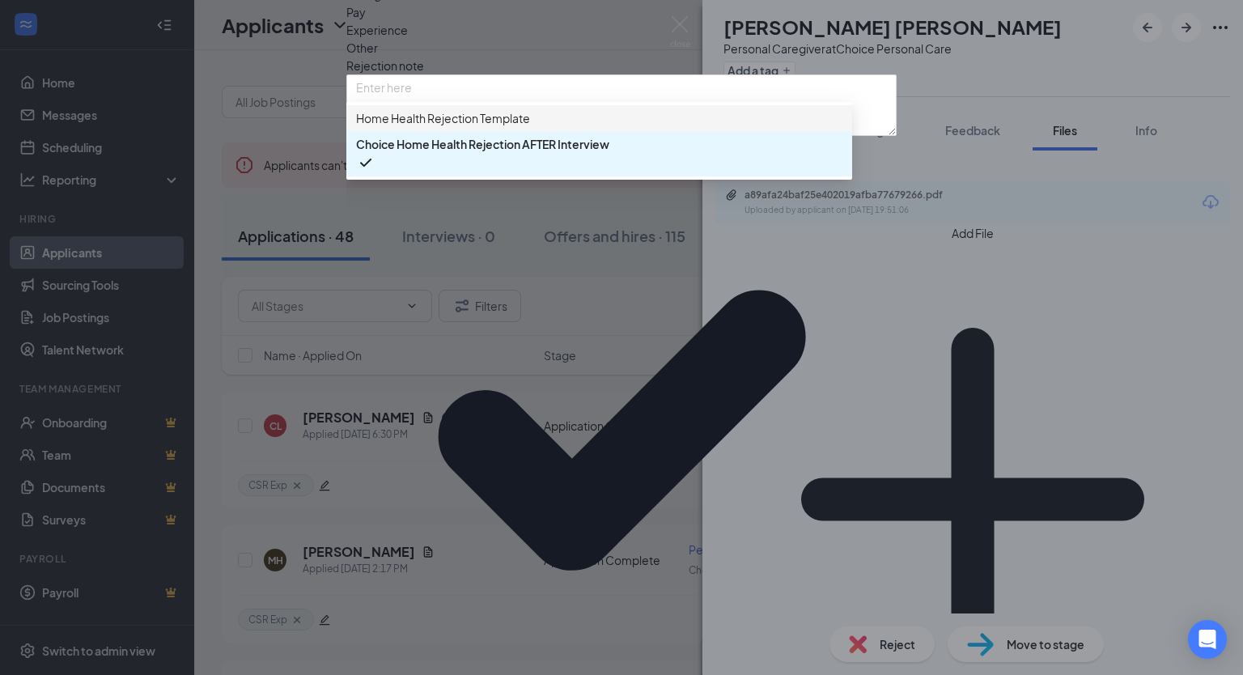
click at [450, 127] on span "Home Health Rejection Template" at bounding box center [443, 118] width 174 height 18
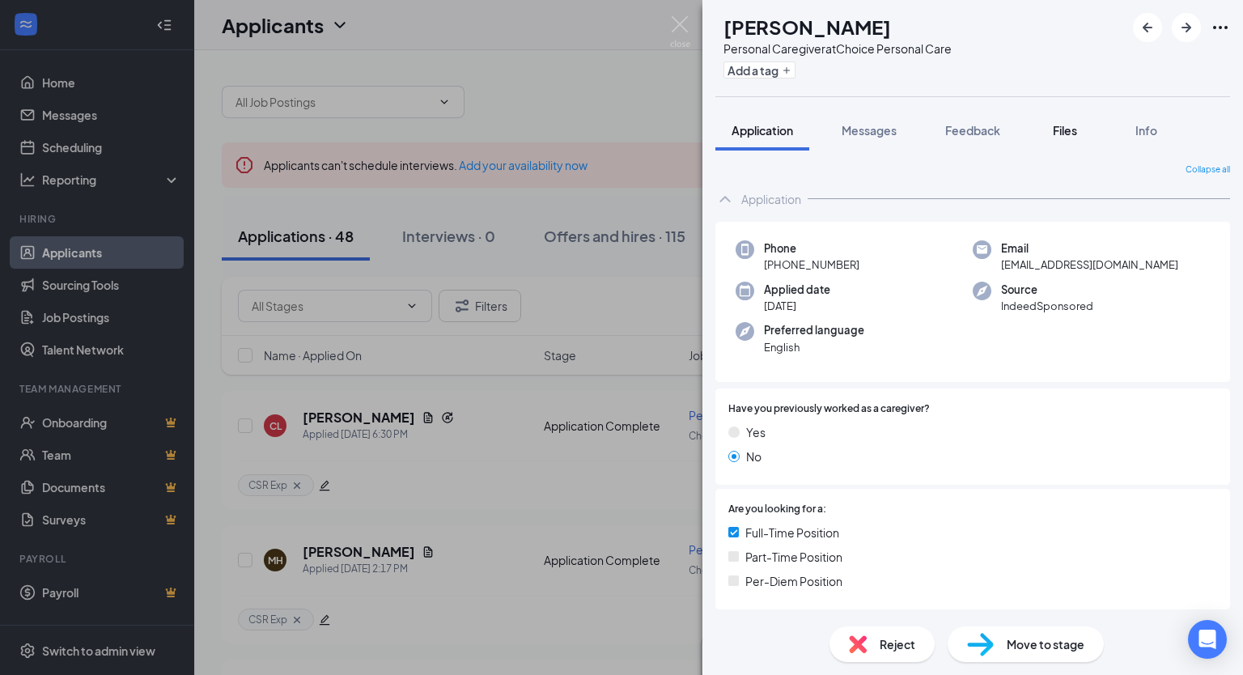
click at [1071, 134] on span "Files" at bounding box center [1065, 130] width 24 height 15
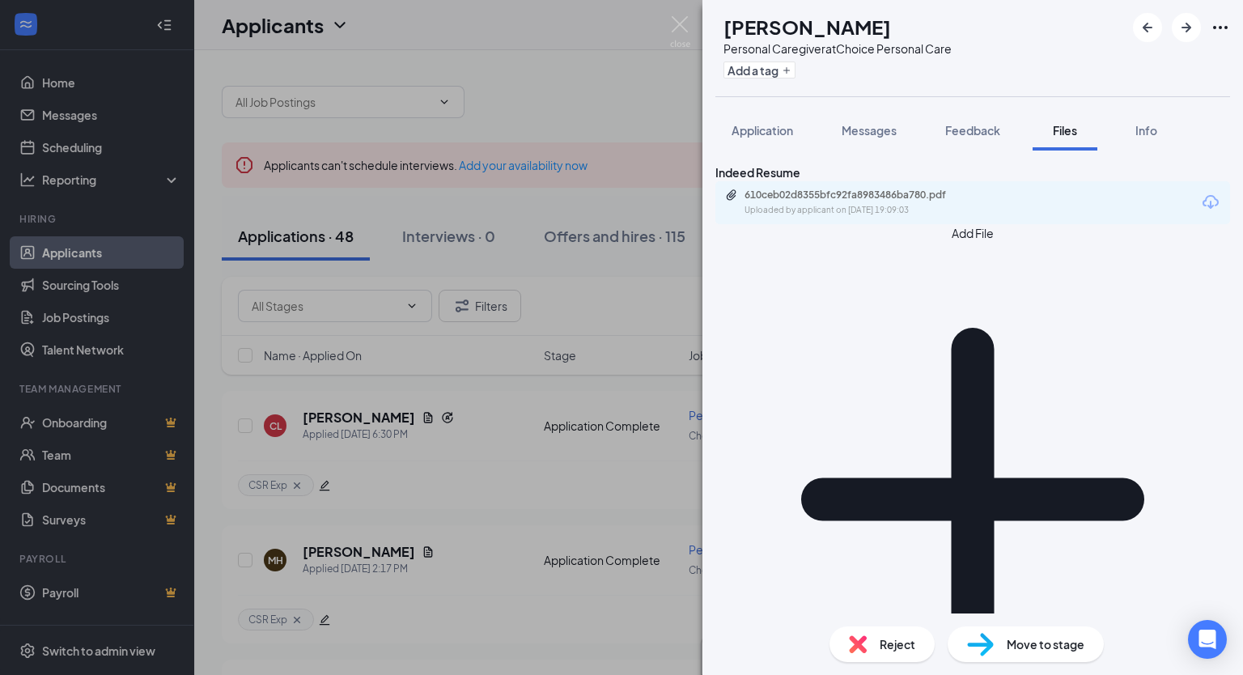
click at [869, 224] on div "610ceb02d8355bfc92fa8983486ba780.pdf Uploaded by applicant on [DATE] 19:09:03" at bounding box center [972, 202] width 515 height 43
click at [863, 217] on div "Uploaded by applicant on [DATE] 19:09:03" at bounding box center [866, 210] width 243 height 13
click at [885, 646] on span "Reject" at bounding box center [898, 644] width 36 height 18
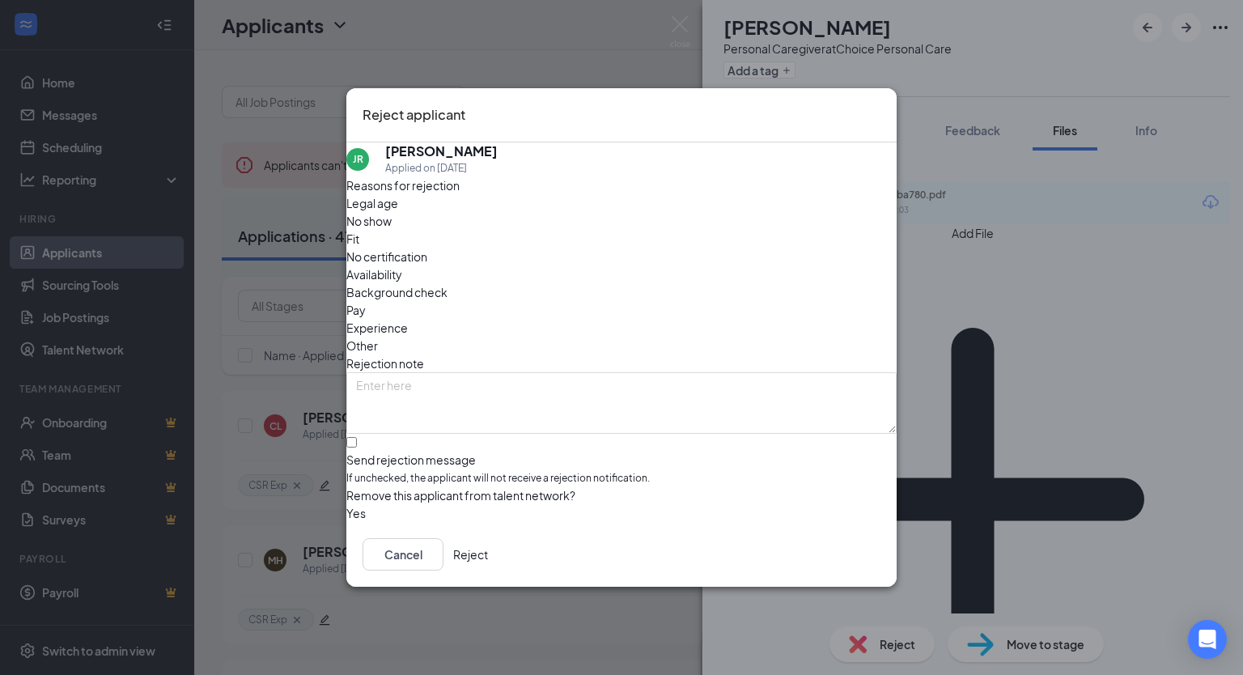
click at [528, 247] on div "Fit" at bounding box center [621, 239] width 550 height 18
click at [357, 437] on input "Send rejection message If unchecked, the applicant will not receive a rejection…" at bounding box center [351, 442] width 11 height 11
checkbox input "true"
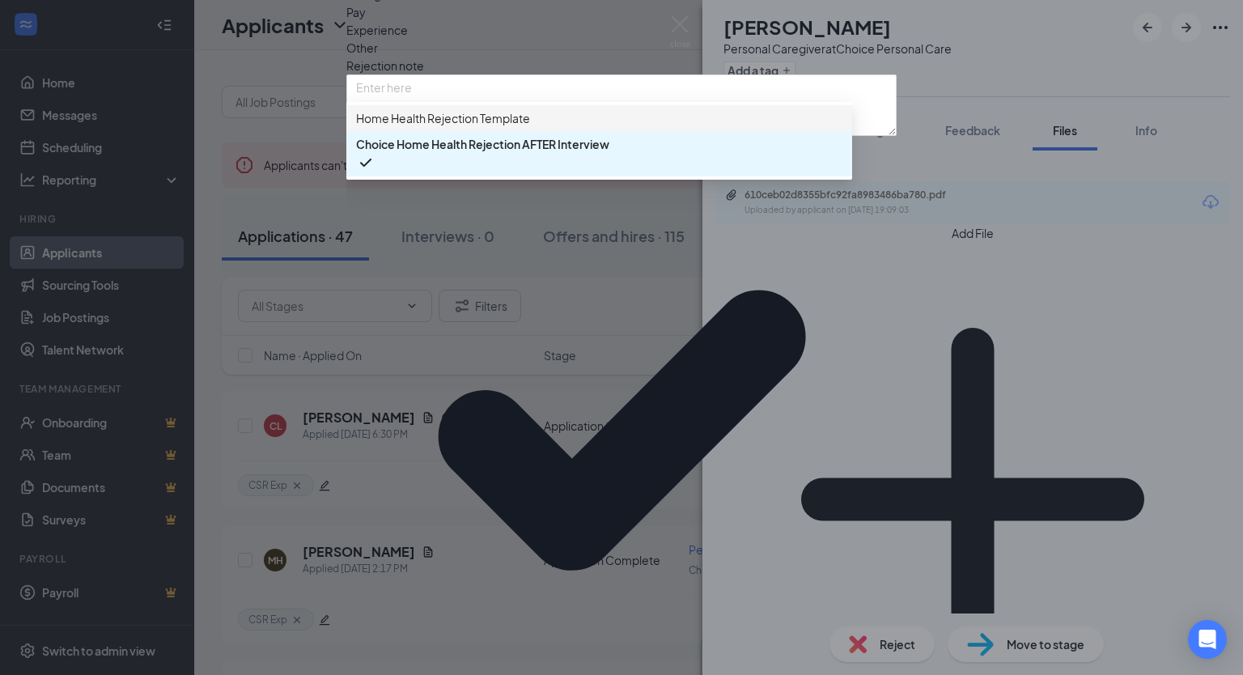
click at [429, 127] on span "Home Health Rejection Template" at bounding box center [443, 118] width 174 height 18
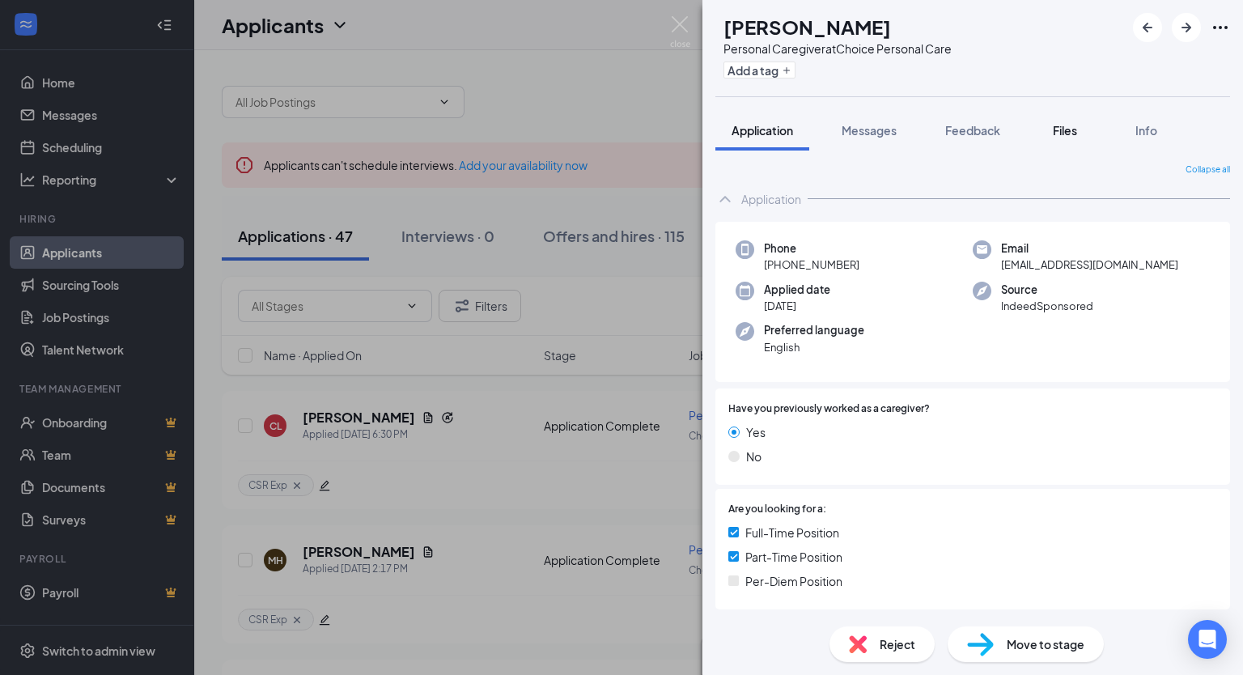
click at [1064, 134] on span "Files" at bounding box center [1065, 130] width 24 height 15
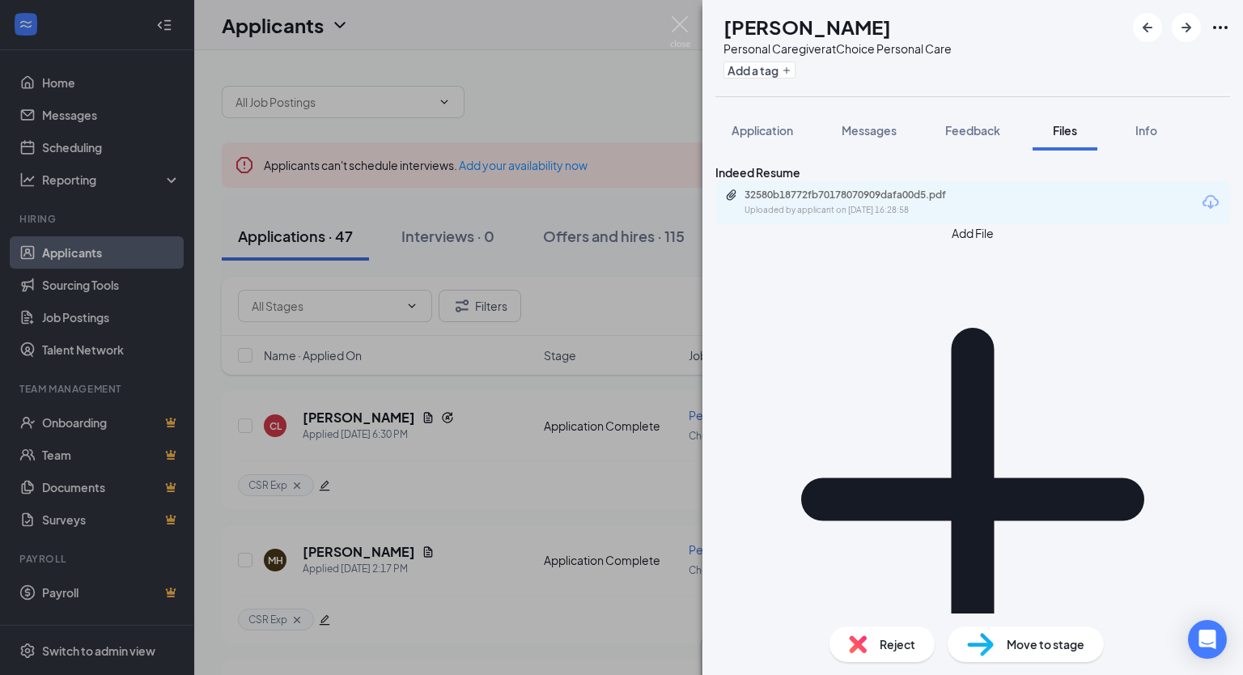
click at [861, 224] on div "32580b18772fb70178070909dafa00d5.pdf Uploaded by applicant on [DATE] 16:28:58" at bounding box center [972, 202] width 515 height 43
click at [840, 202] on div "32580b18772fb70178070909dafa00d5.pdf" at bounding box center [858, 195] width 227 height 13
click at [877, 638] on div "Reject" at bounding box center [881, 644] width 105 height 36
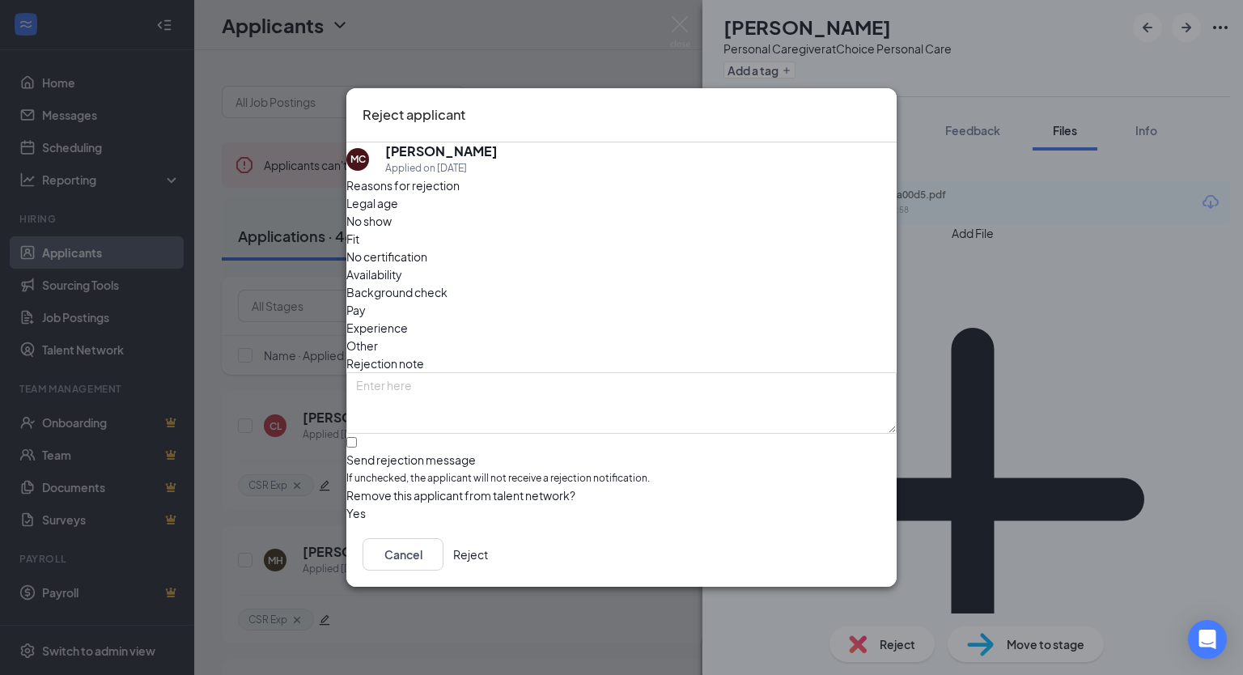
click at [538, 248] on div "Fit" at bounding box center [621, 239] width 550 height 18
click at [357, 437] on input "Send rejection message If unchecked, the applicant will not receive a rejection…" at bounding box center [351, 442] width 11 height 11
checkbox input "true"
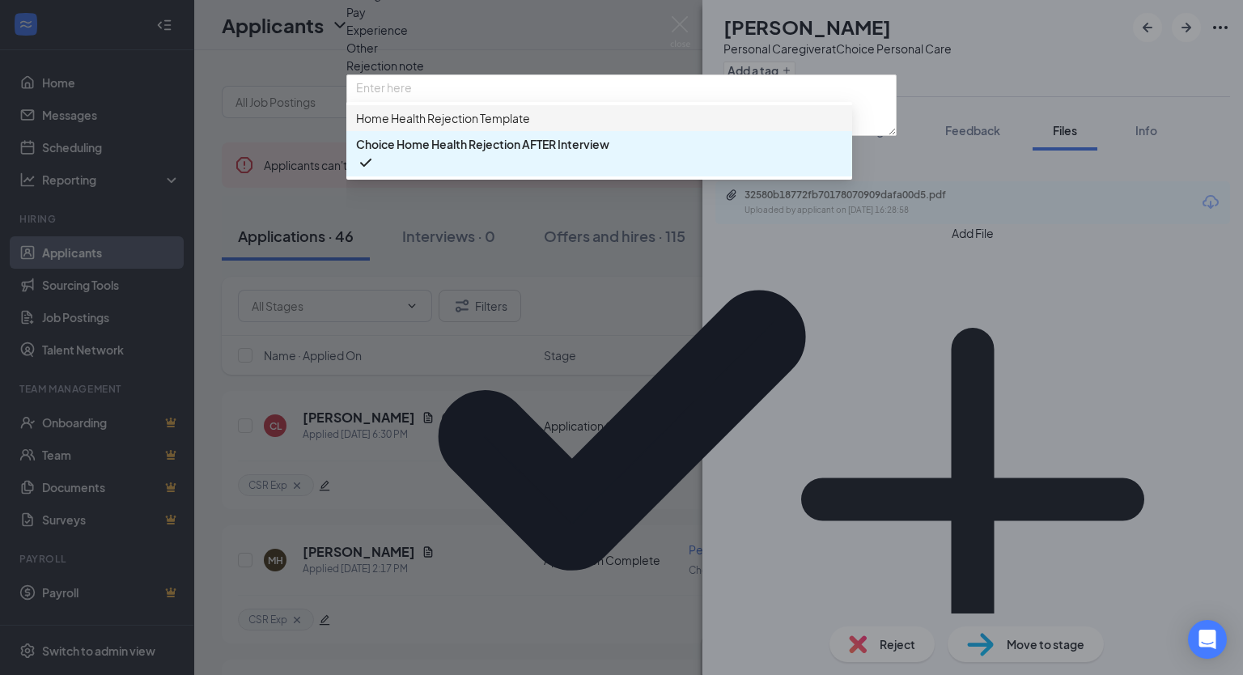
click at [414, 127] on span "Home Health Rejection Template" at bounding box center [443, 118] width 174 height 18
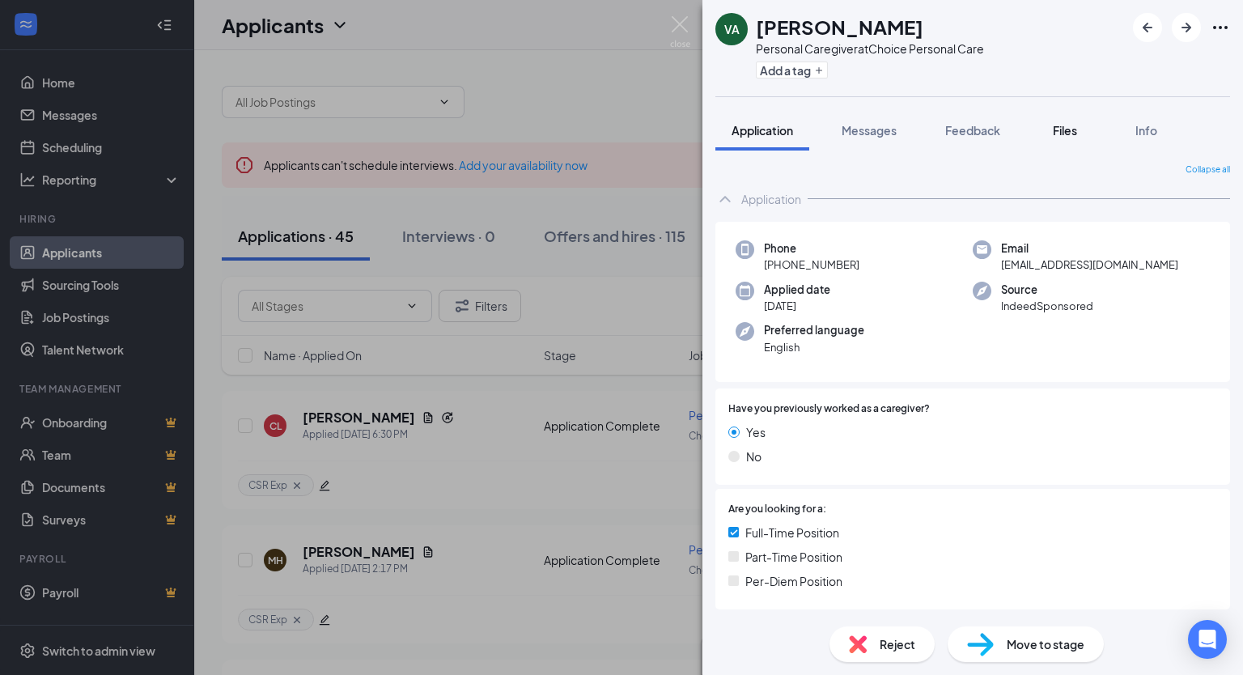
click at [1077, 127] on span "Files" at bounding box center [1065, 130] width 24 height 15
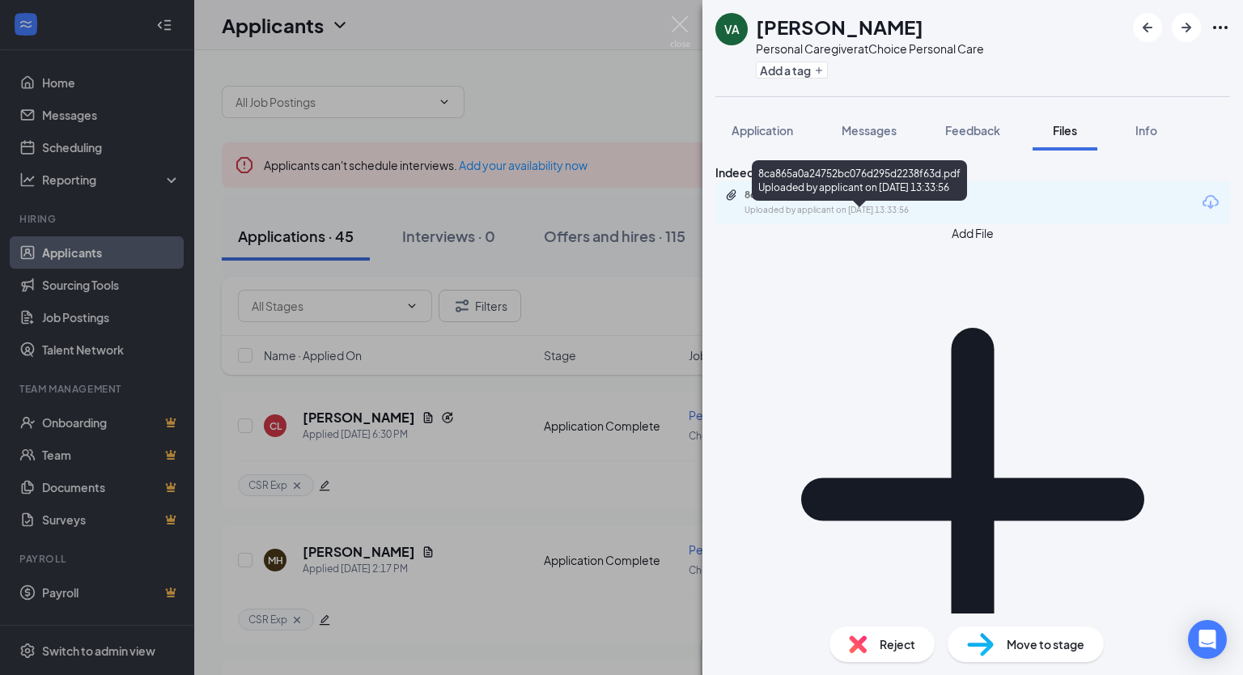
click at [910, 217] on div "Uploaded by applicant on [DATE] 13:33:56" at bounding box center [866, 210] width 243 height 13
click at [886, 645] on span "Reject" at bounding box center [898, 644] width 36 height 18
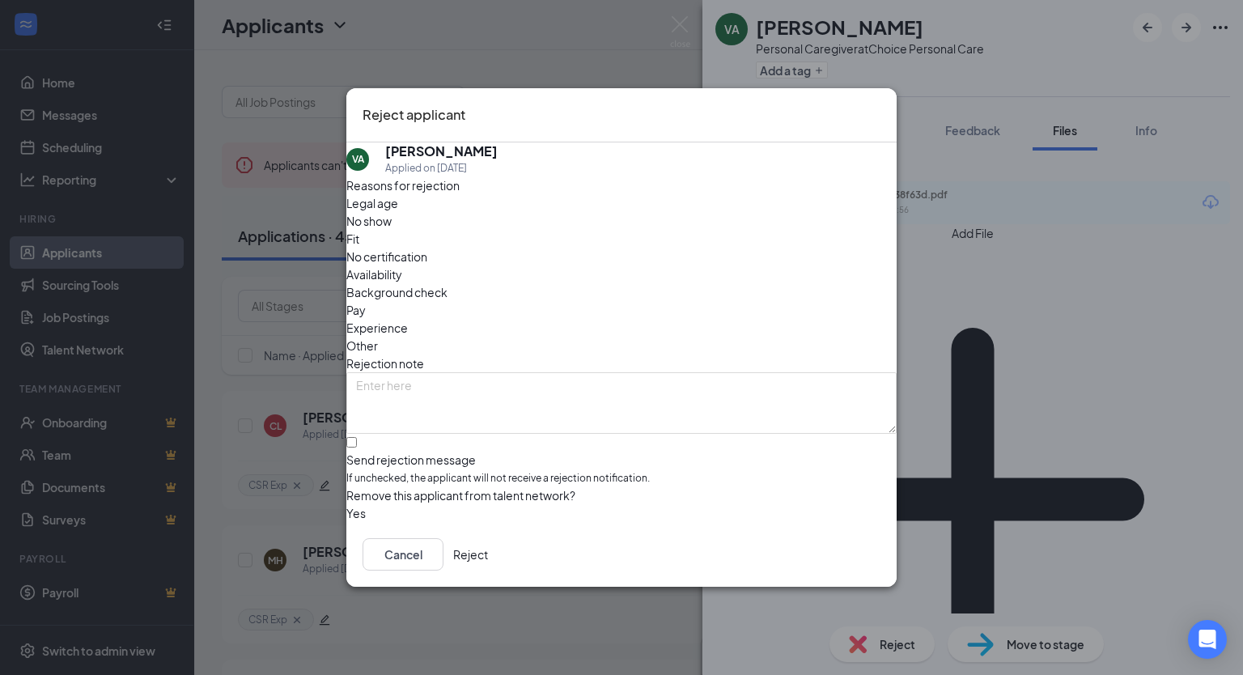
click at [359, 239] on span "Fit" at bounding box center [352, 239] width 13 height 18
click at [443, 560] on button "Cancel" at bounding box center [403, 554] width 81 height 32
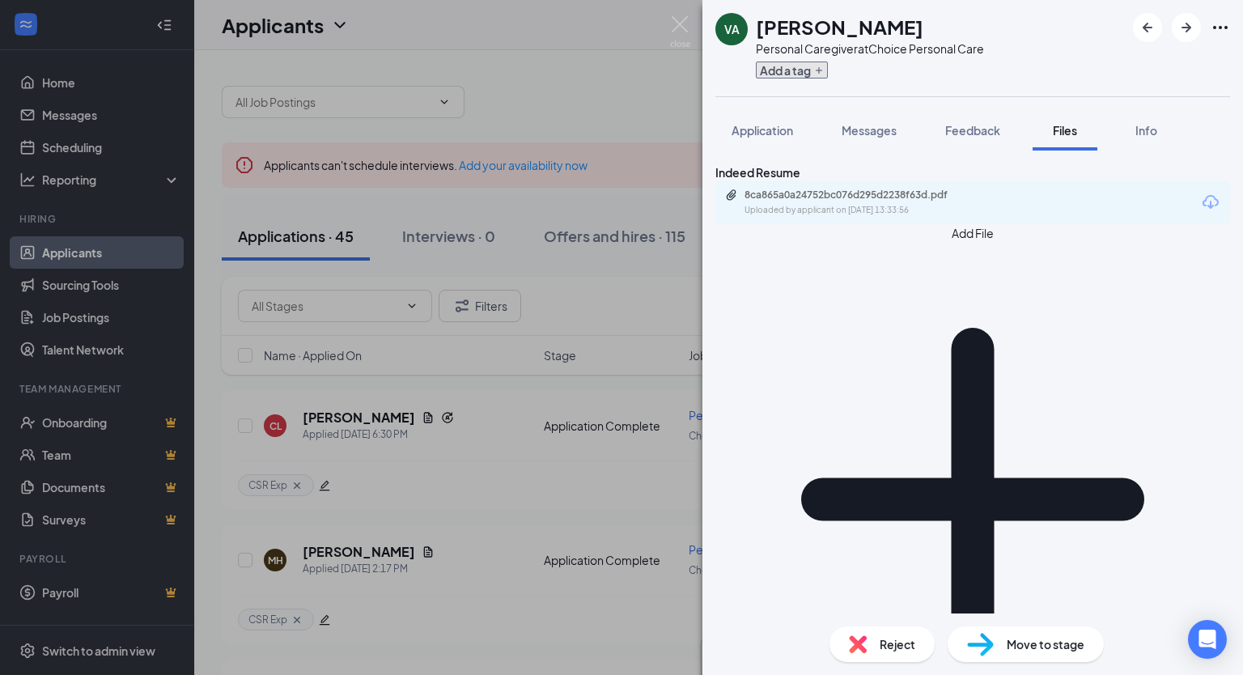
click at [816, 68] on icon "Plus" at bounding box center [819, 71] width 10 height 10
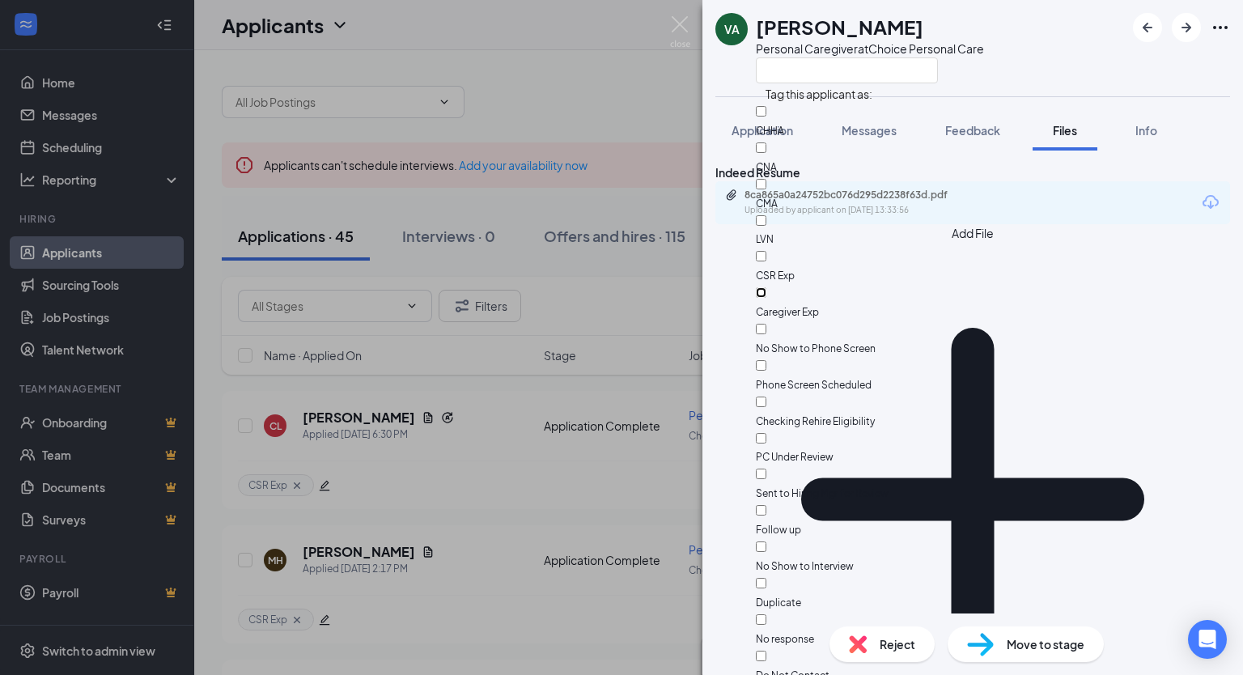
click at [766, 287] on input "Caregiver Exp" at bounding box center [761, 292] width 11 height 11
checkbox input "true"
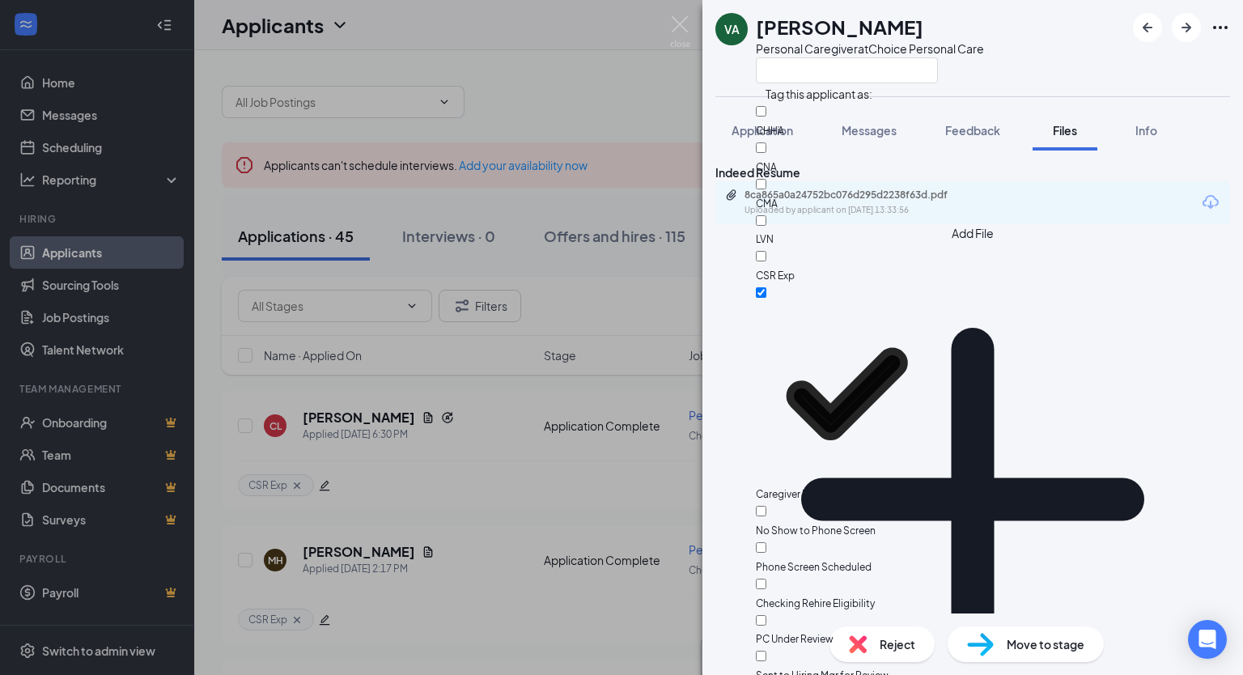
click at [919, 426] on div "Indeed Resume 8ca865a0a24752bc076d295d2238f63d.pdf Uploaded by applicant on [DA…" at bounding box center [972, 382] width 541 height 463
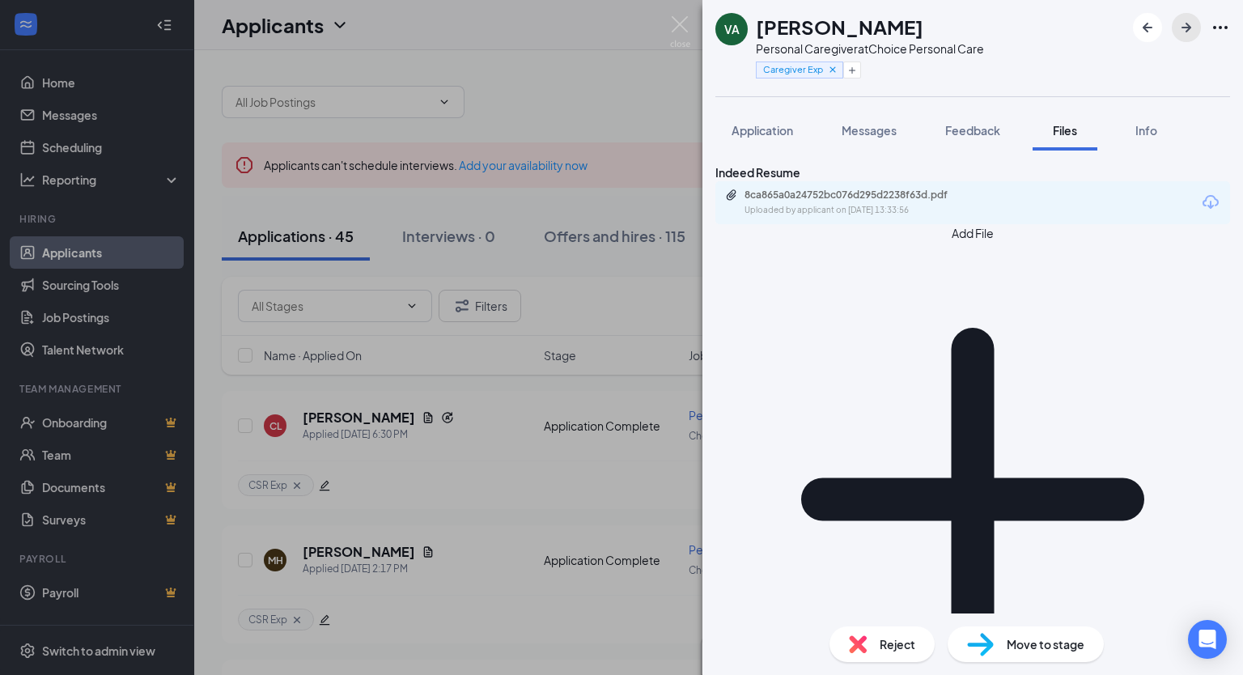
click at [1186, 35] on icon "ArrowRight" at bounding box center [1186, 27] width 19 height 19
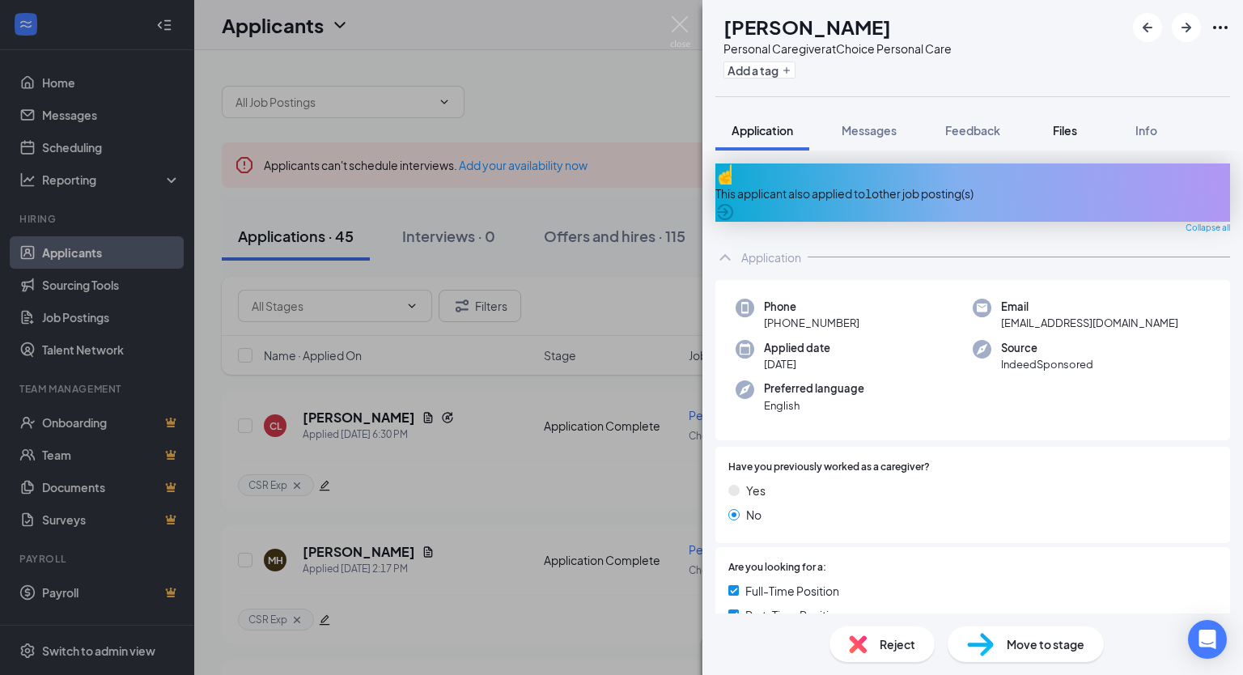
click at [1075, 134] on span "Files" at bounding box center [1065, 130] width 24 height 15
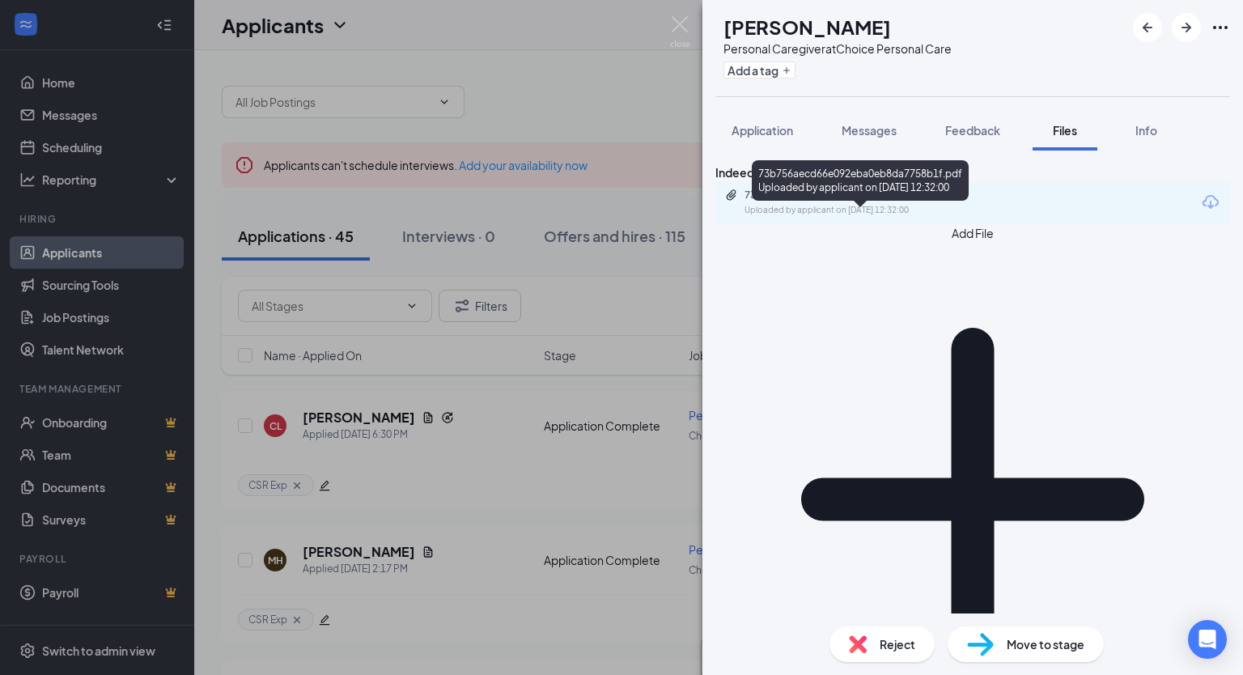
click at [914, 217] on div "Uploaded by applicant on [DATE] 12:32:00" at bounding box center [866, 210] width 243 height 13
click at [878, 646] on div "Reject" at bounding box center [881, 644] width 105 height 36
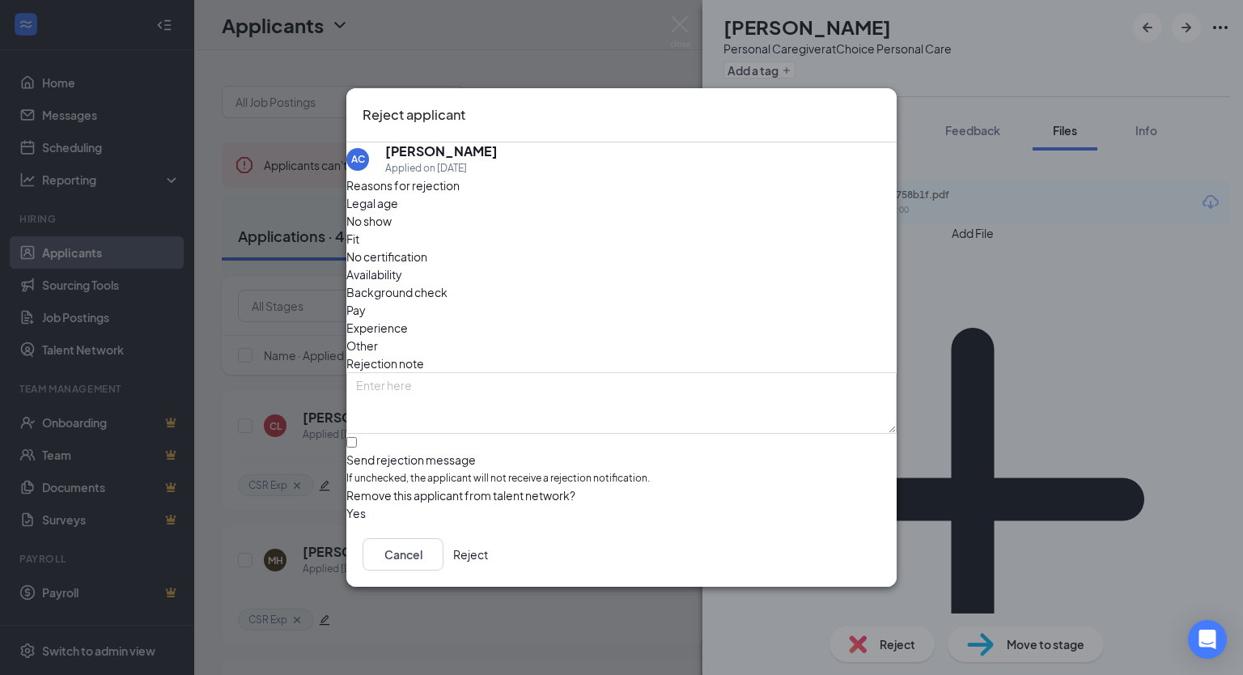
click at [359, 247] on span "Fit" at bounding box center [352, 239] width 13 height 18
click at [357, 437] on input "Send rejection message If unchecked, the applicant will not receive a rejection…" at bounding box center [351, 442] width 11 height 11
checkbox input "true"
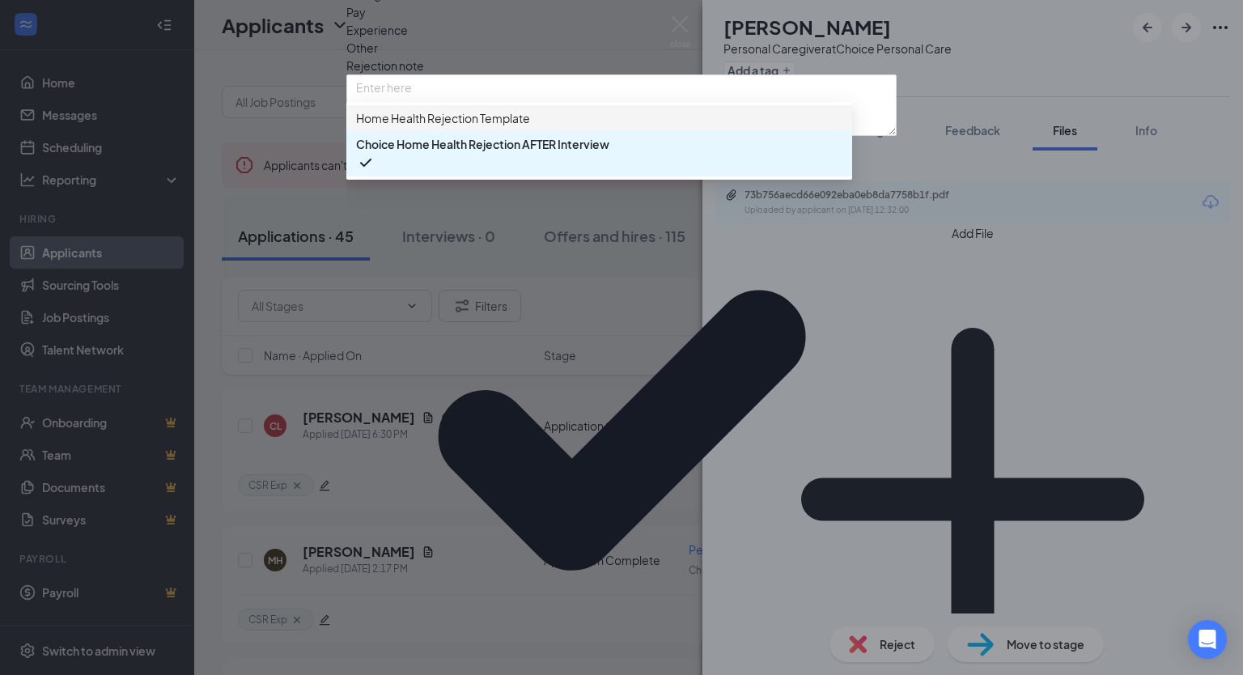
click at [453, 127] on span "Home Health Rejection Template" at bounding box center [443, 118] width 174 height 18
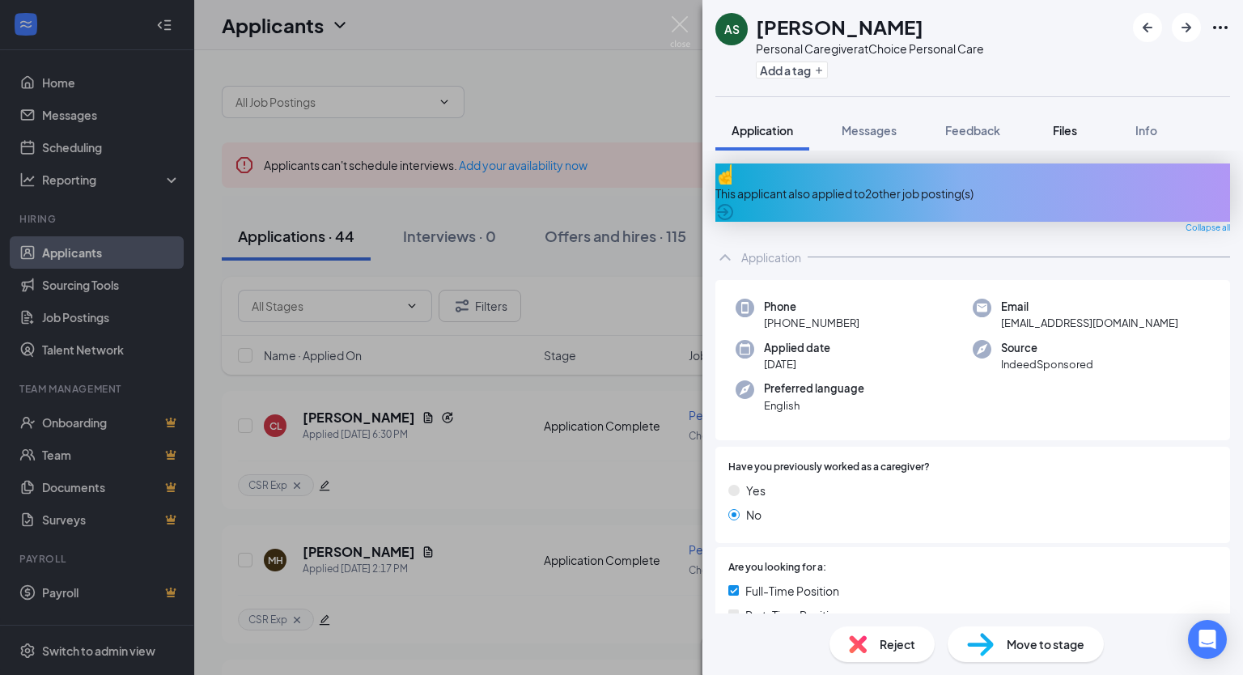
click at [1067, 130] on span "Files" at bounding box center [1065, 130] width 24 height 15
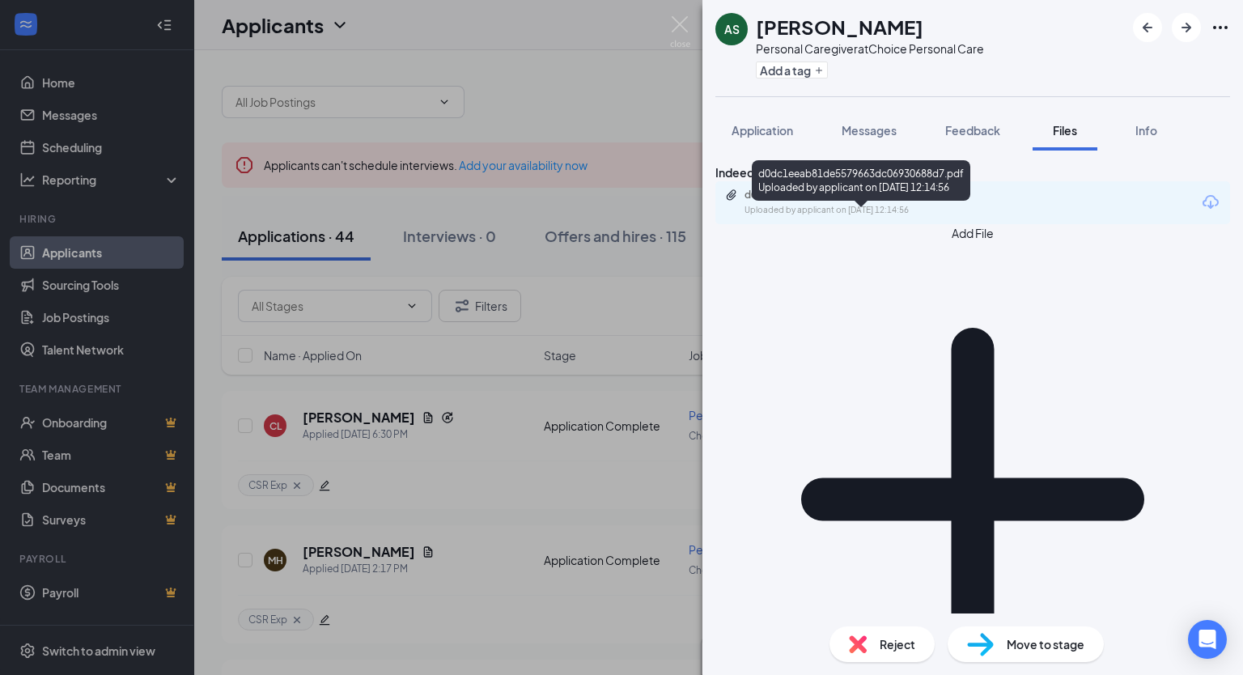
click at [900, 217] on div "Uploaded by applicant on [DATE] 12:14:56" at bounding box center [866, 210] width 243 height 13
click at [912, 217] on div "Uploaded by applicant on [DATE] 12:14:56" at bounding box center [866, 210] width 243 height 13
click at [887, 643] on span "Reject" at bounding box center [898, 644] width 36 height 18
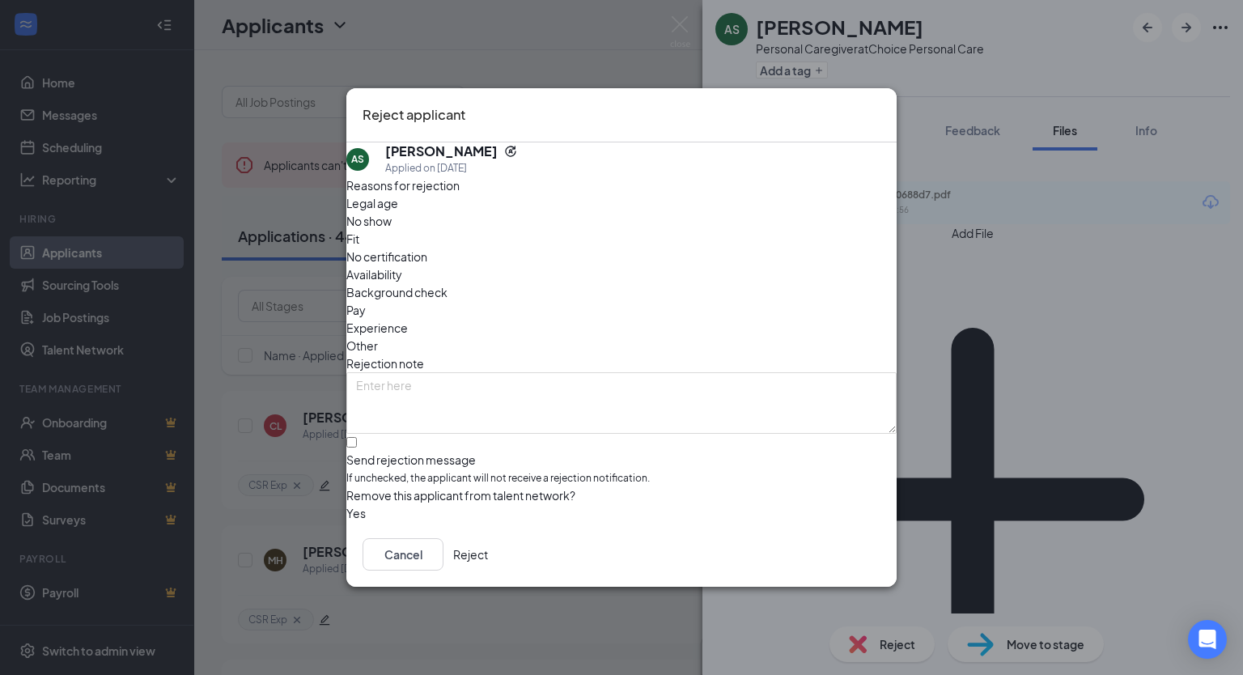
click at [359, 240] on span "Fit" at bounding box center [352, 239] width 13 height 18
click at [357, 437] on input "Send rejection message If unchecked, the applicant will not receive a rejection…" at bounding box center [351, 442] width 11 height 11
checkbox input "true"
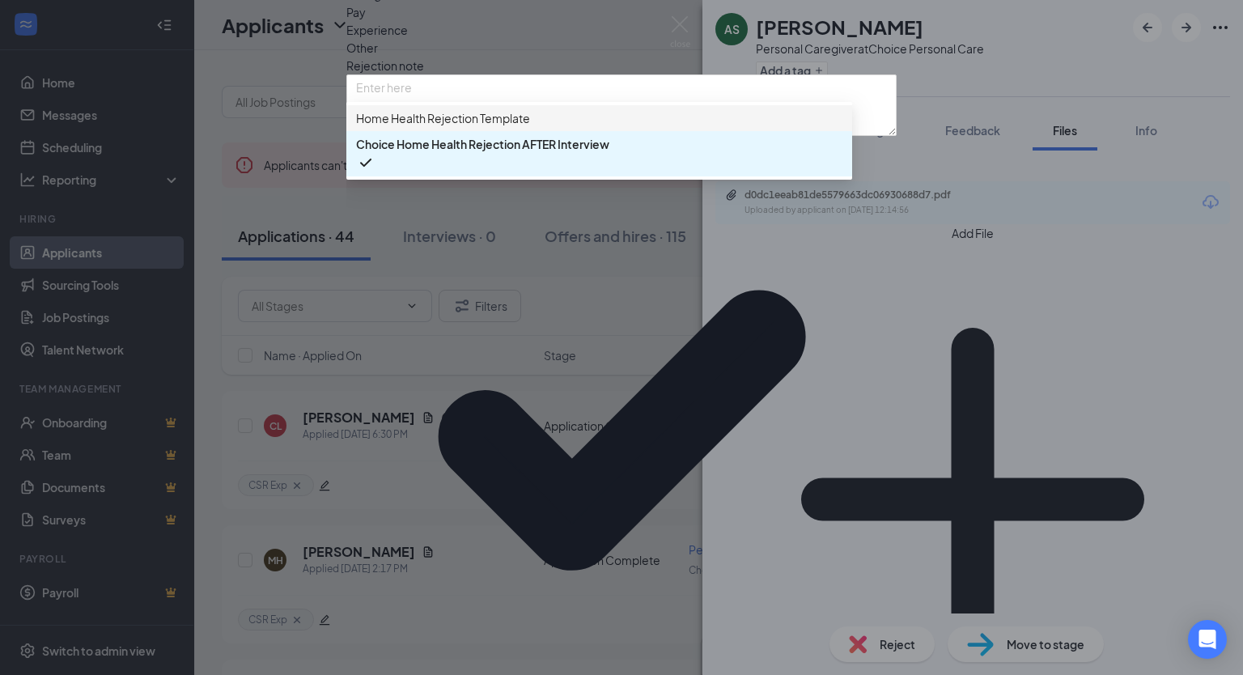
click at [438, 127] on span "Home Health Rejection Template" at bounding box center [443, 118] width 174 height 18
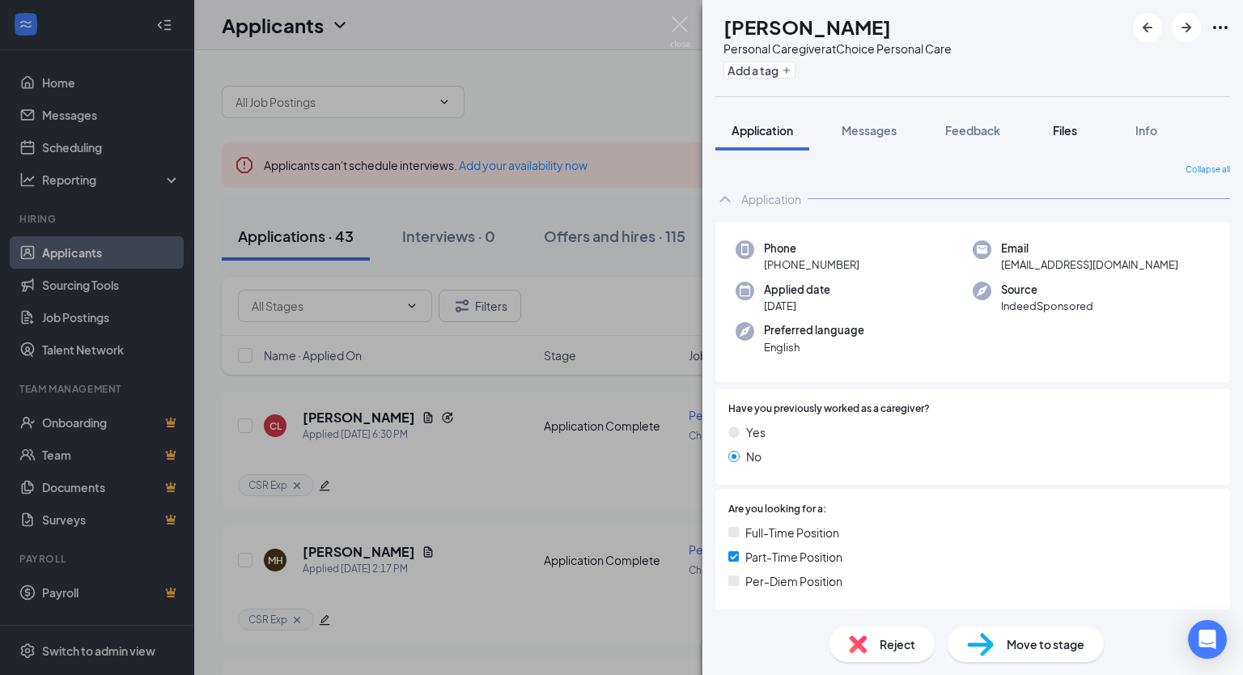
click at [1077, 127] on span "Files" at bounding box center [1065, 130] width 24 height 15
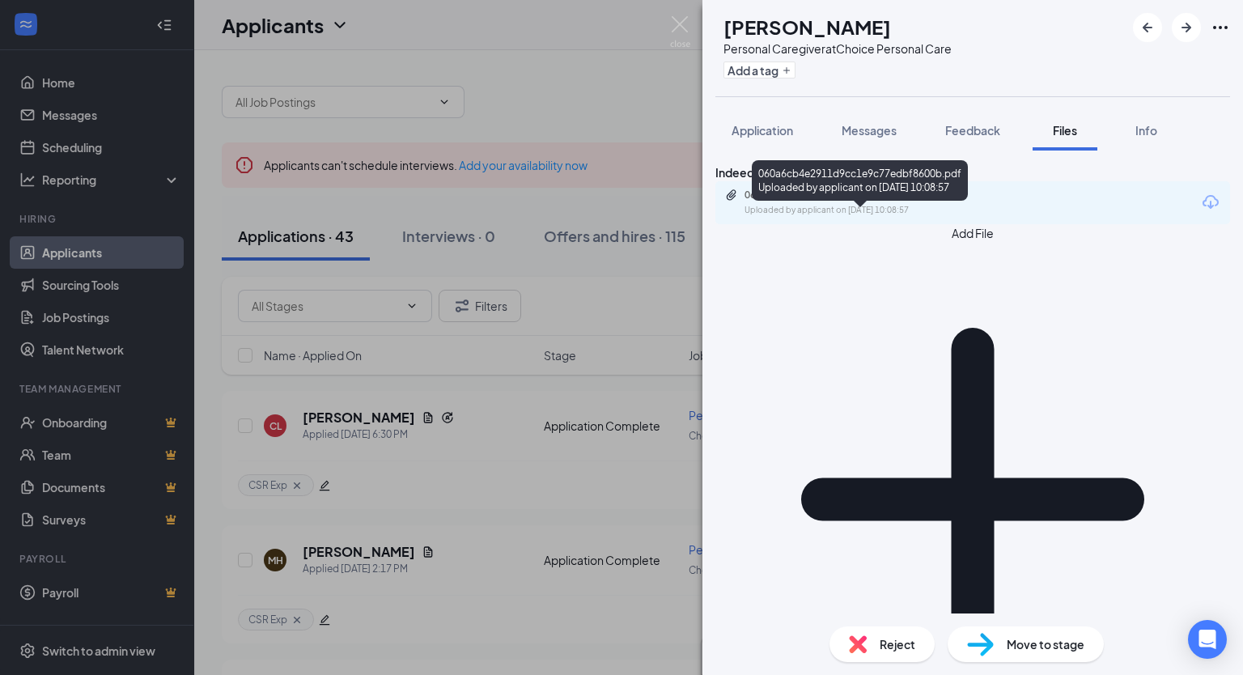
click at [911, 217] on div "Uploaded by applicant on [DATE] 10:08:57" at bounding box center [866, 210] width 243 height 13
click at [902, 646] on span "Reject" at bounding box center [898, 644] width 36 height 18
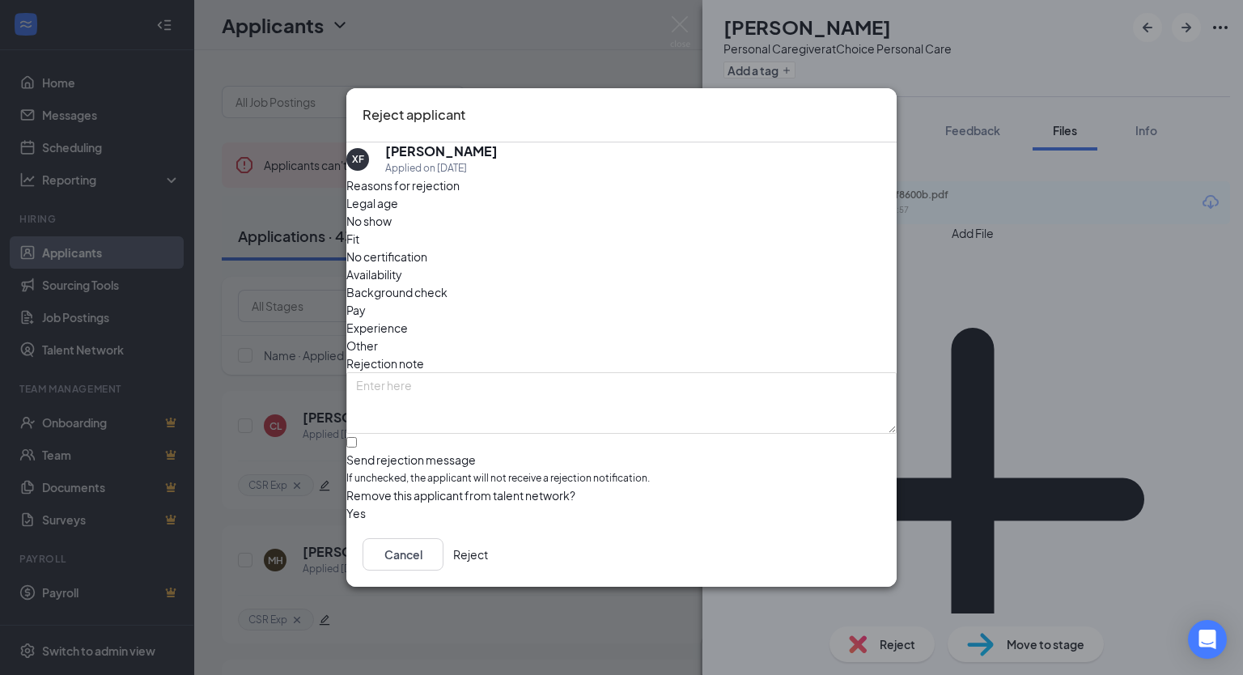
click at [359, 248] on span "Fit" at bounding box center [352, 239] width 13 height 18
click at [357, 437] on input "Send rejection message If unchecked, the applicant will not receive a rejection…" at bounding box center [351, 442] width 11 height 11
checkbox input "true"
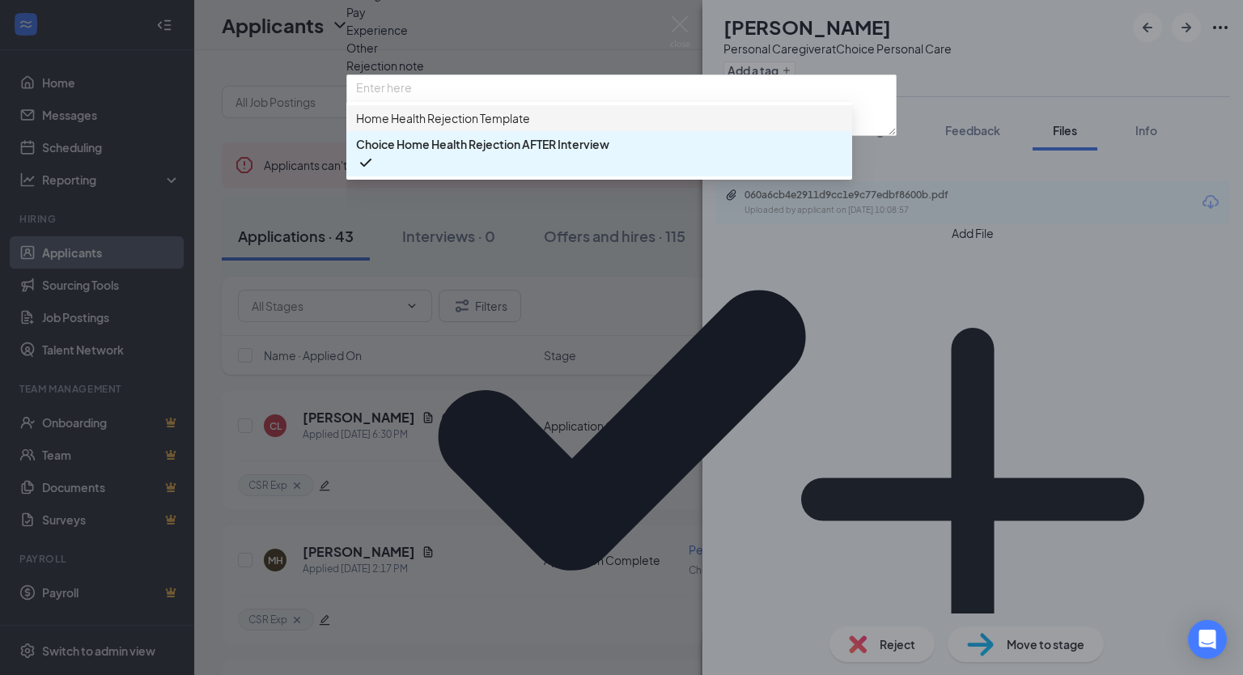
click at [422, 127] on span "Home Health Rejection Template" at bounding box center [443, 118] width 174 height 18
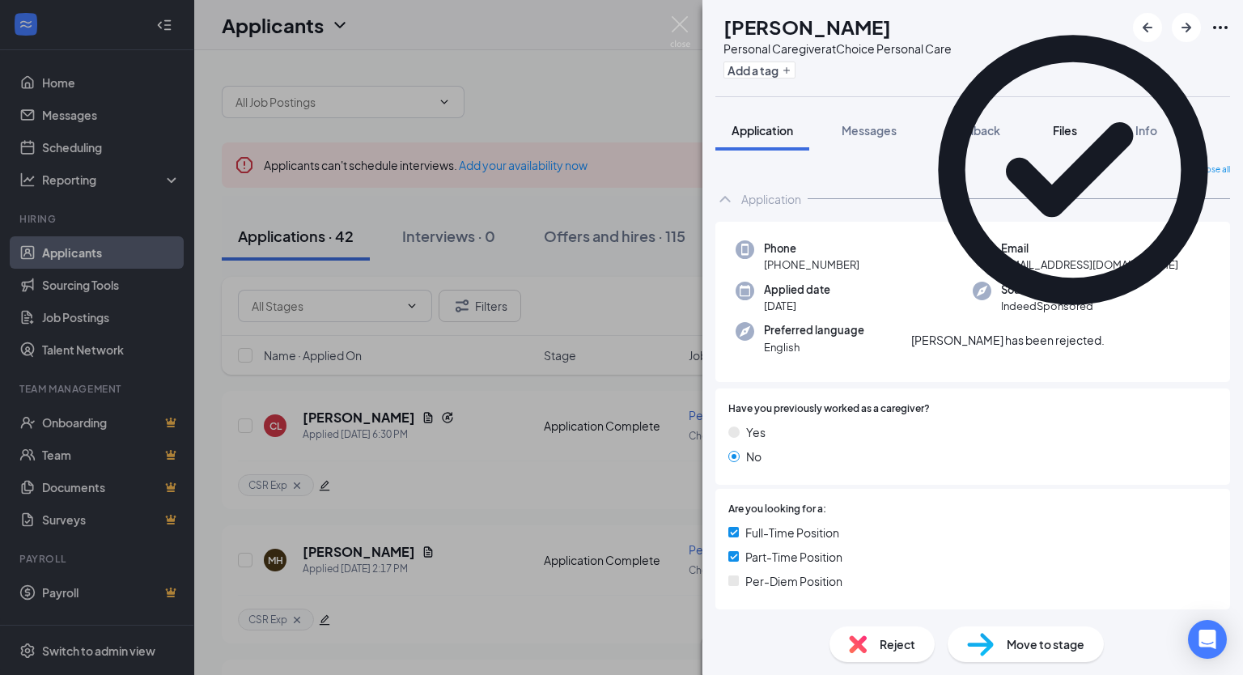
click at [1070, 133] on span "Files" at bounding box center [1065, 130] width 24 height 15
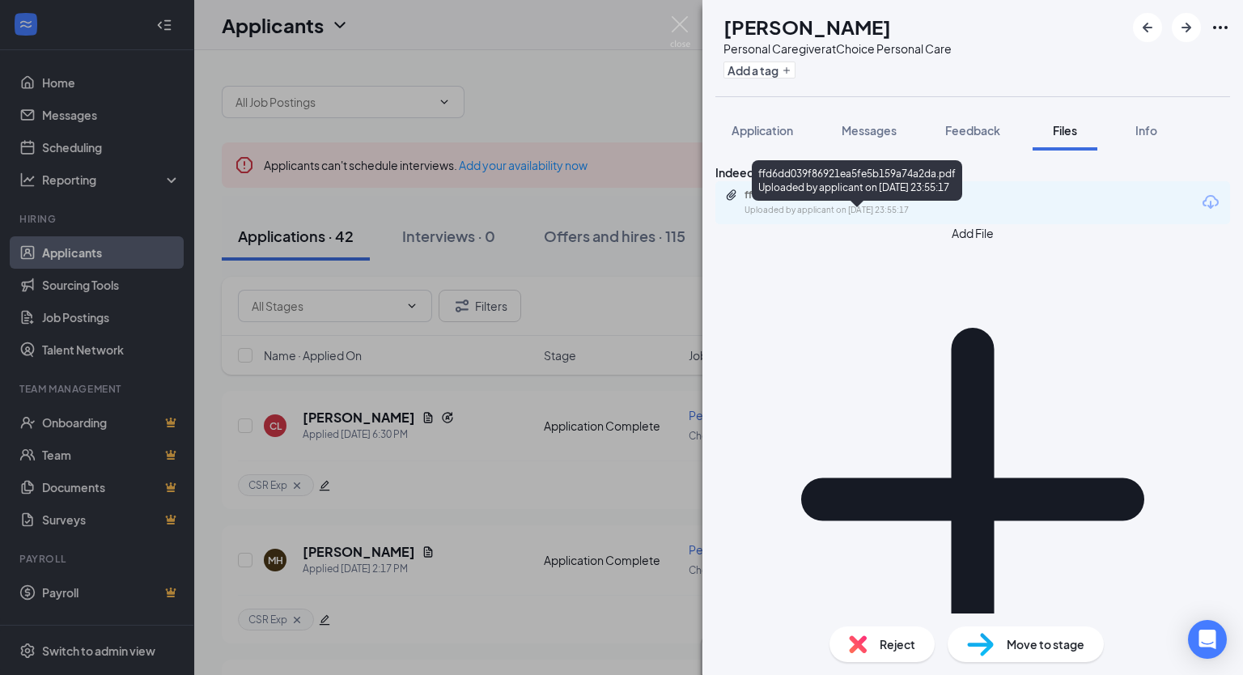
click at [837, 217] on div "Uploaded by applicant on [DATE] 23:55:17" at bounding box center [866, 210] width 243 height 13
click at [880, 635] on span "Reject" at bounding box center [898, 644] width 36 height 18
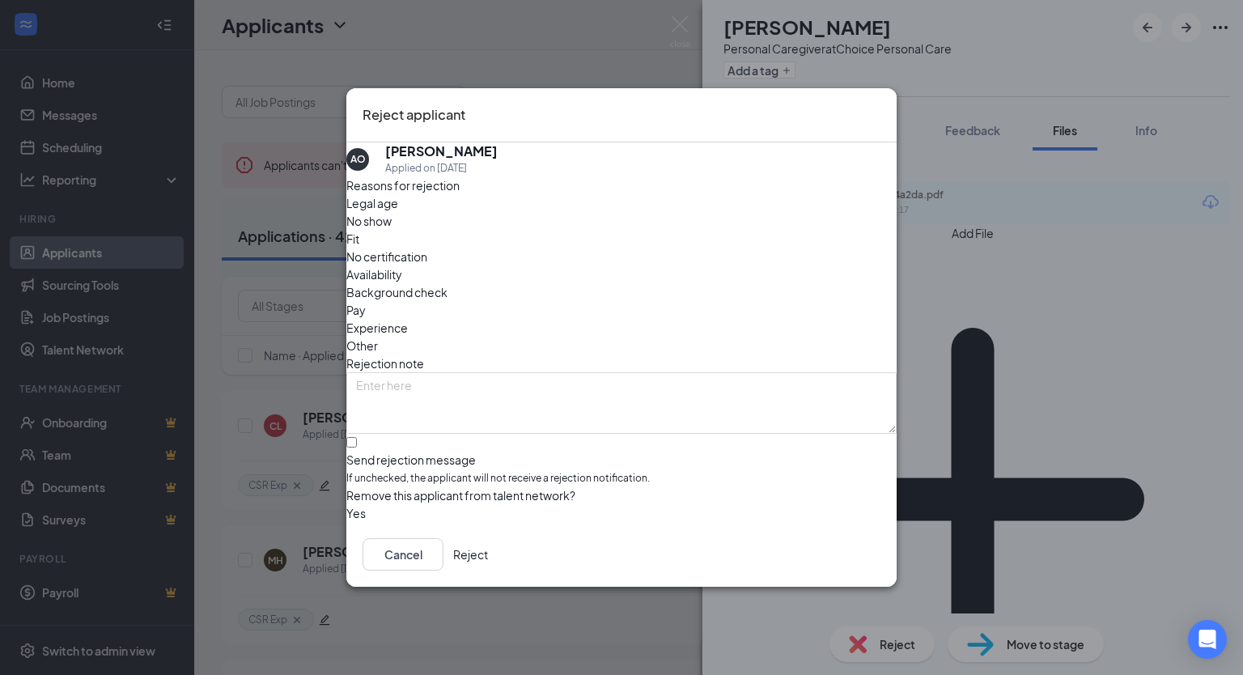
click at [359, 244] on span "Fit" at bounding box center [352, 239] width 13 height 18
click at [357, 437] on input "Send rejection message If unchecked, the applicant will not receive a rejection…" at bounding box center [351, 442] width 11 height 11
checkbox input "true"
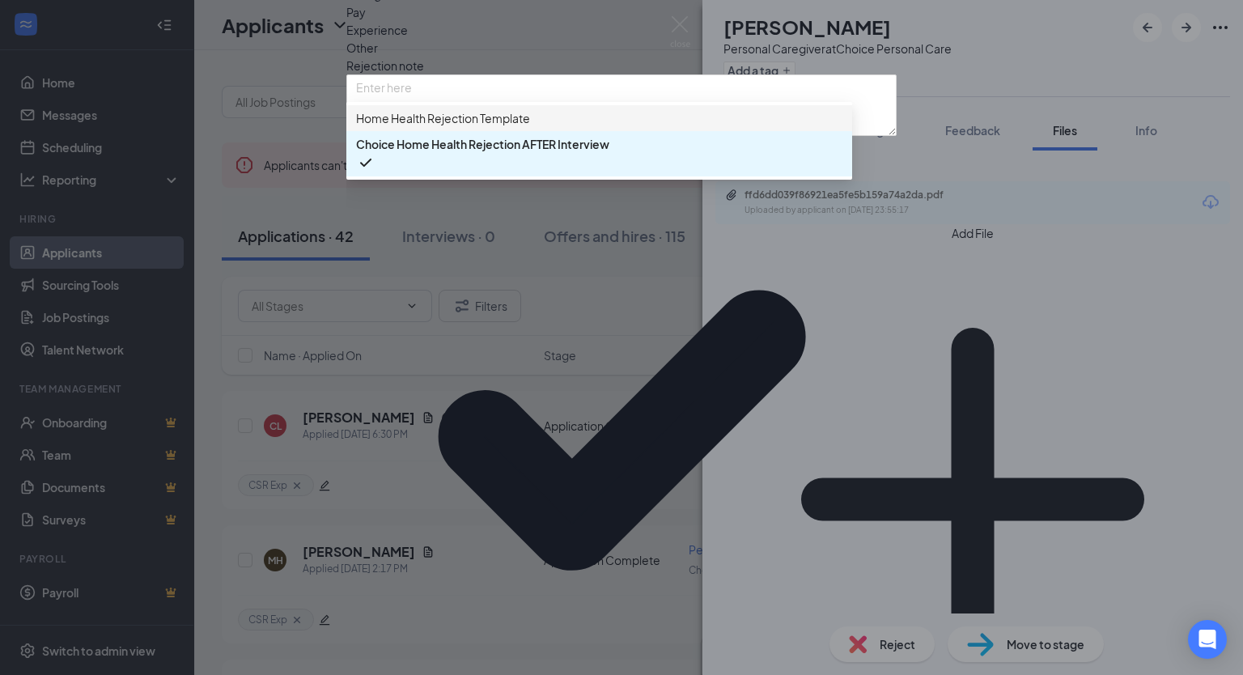
click at [421, 127] on span "Home Health Rejection Template" at bounding box center [443, 118] width 174 height 18
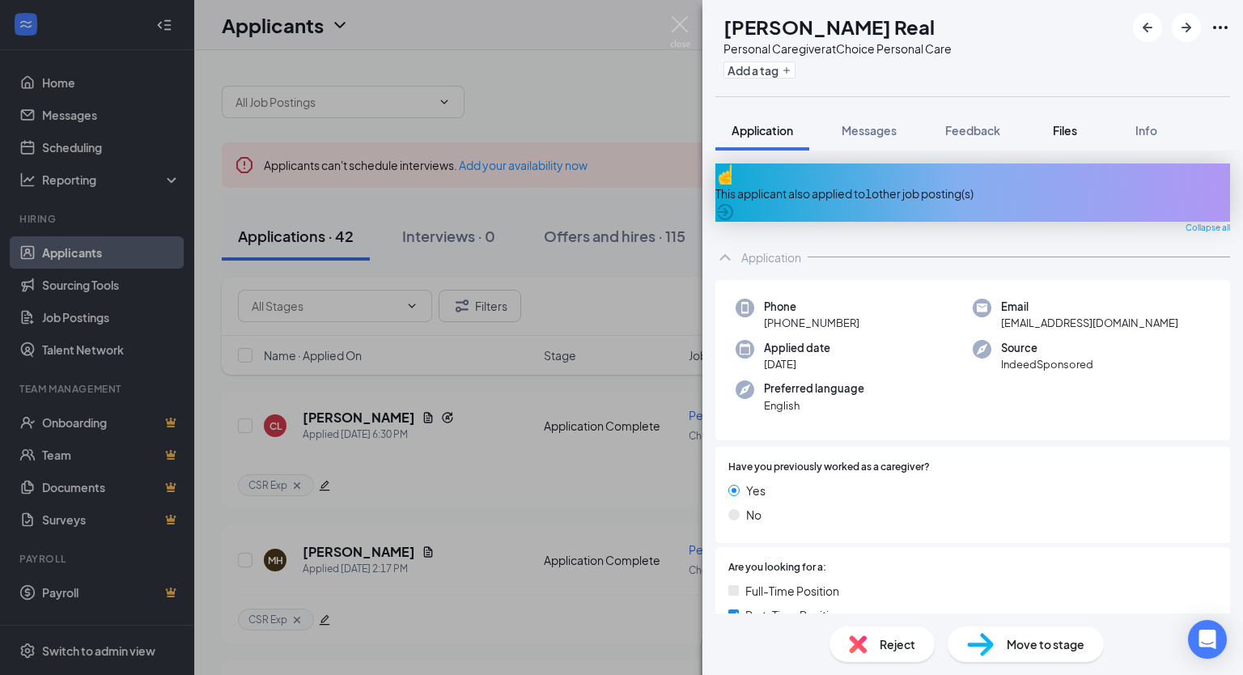
click at [1068, 129] on span "Files" at bounding box center [1065, 130] width 24 height 15
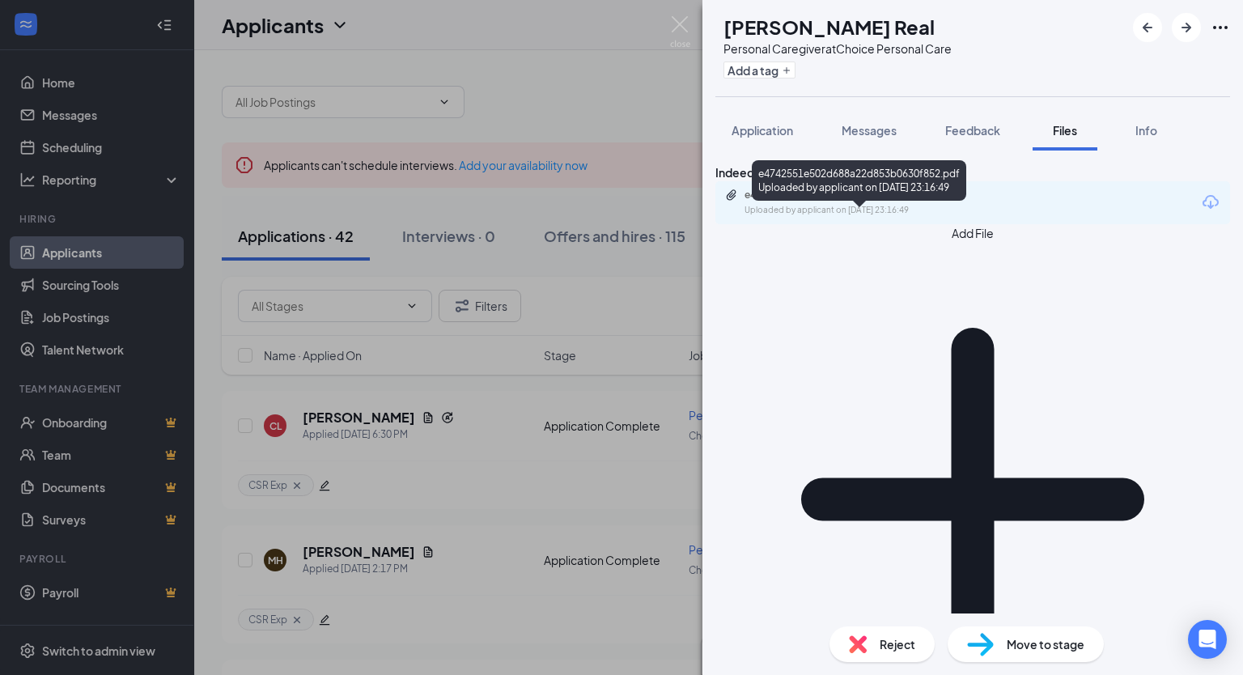
click at [814, 217] on div "Uploaded by applicant on [DATE] 23:16:49" at bounding box center [866, 210] width 243 height 13
click at [886, 646] on div "Reject" at bounding box center [881, 644] width 105 height 36
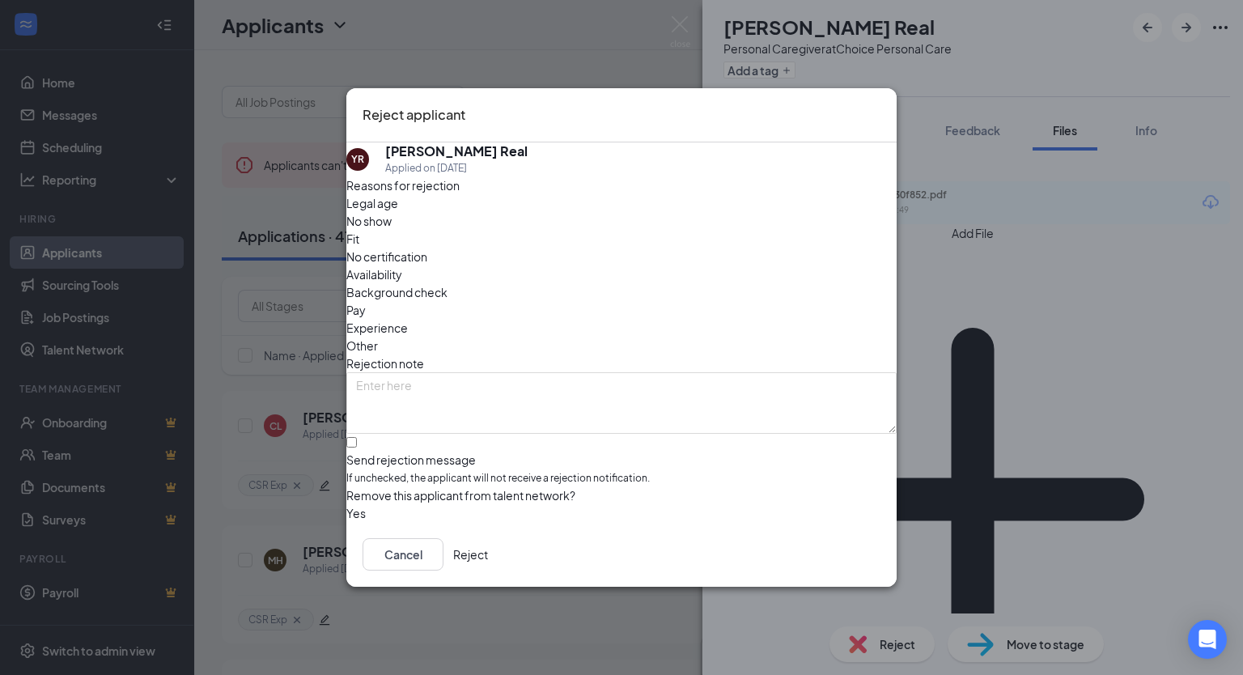
click at [359, 244] on span "Fit" at bounding box center [352, 239] width 13 height 18
click at [357, 437] on input "Send rejection message If unchecked, the applicant will not receive a rejection…" at bounding box center [351, 442] width 11 height 11
checkbox input "true"
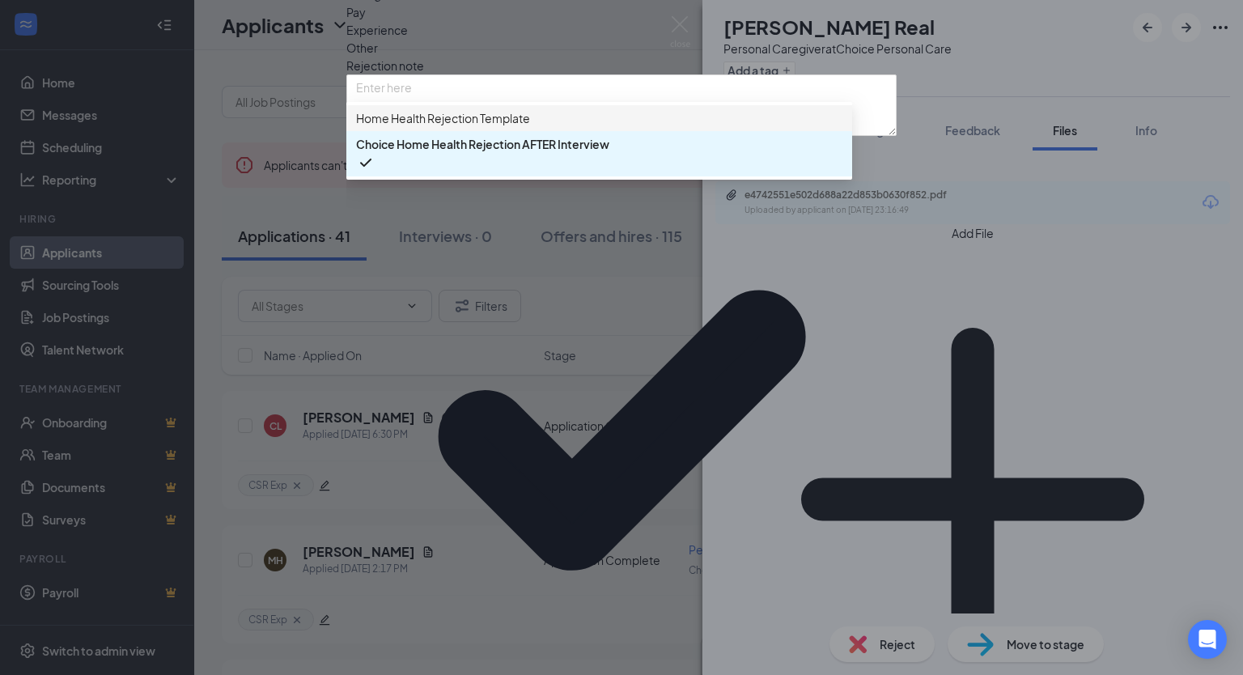
click at [407, 127] on span "Home Health Rejection Template" at bounding box center [443, 118] width 174 height 18
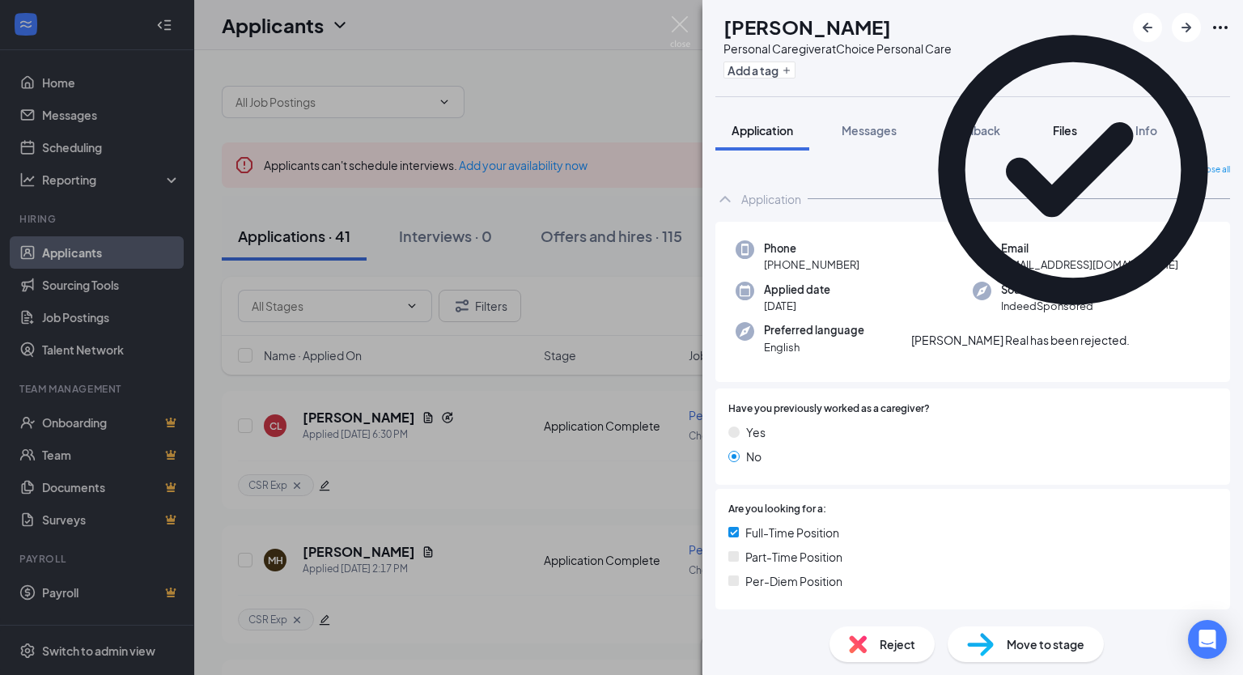
click at [1074, 133] on span "Files" at bounding box center [1065, 130] width 24 height 15
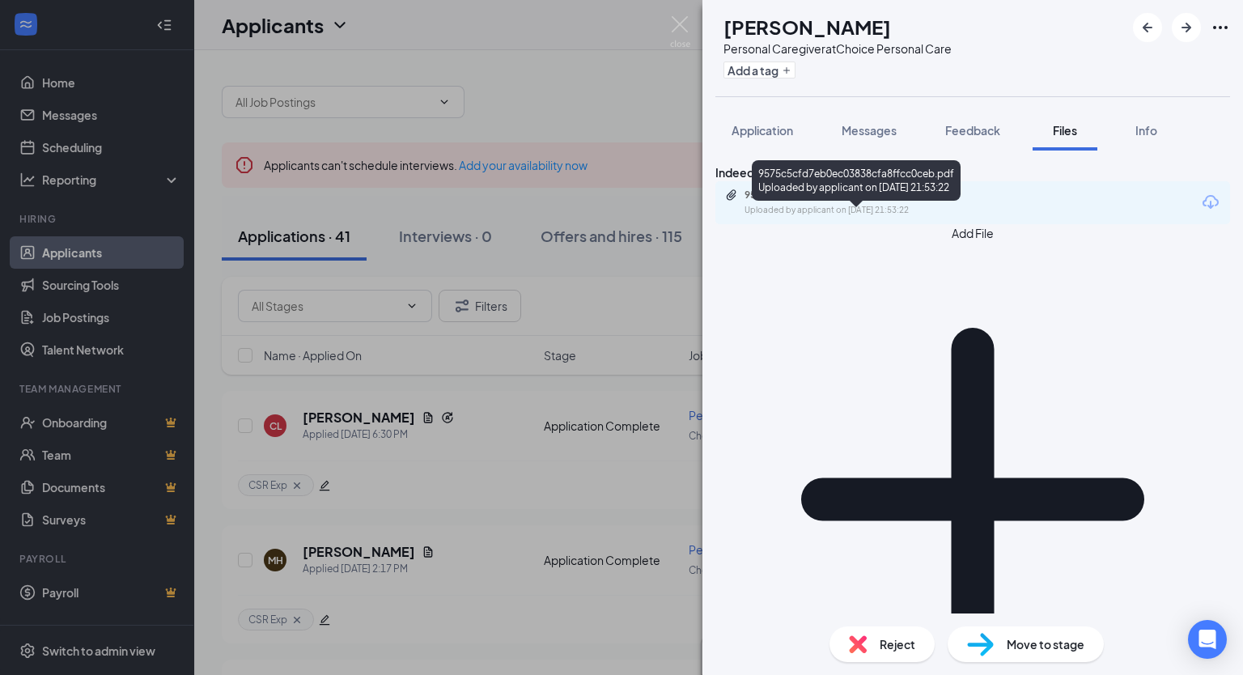
click at [872, 217] on div "Uploaded by applicant on [DATE] 21:53:22" at bounding box center [866, 210] width 243 height 13
click at [885, 646] on span "Reject" at bounding box center [898, 644] width 36 height 18
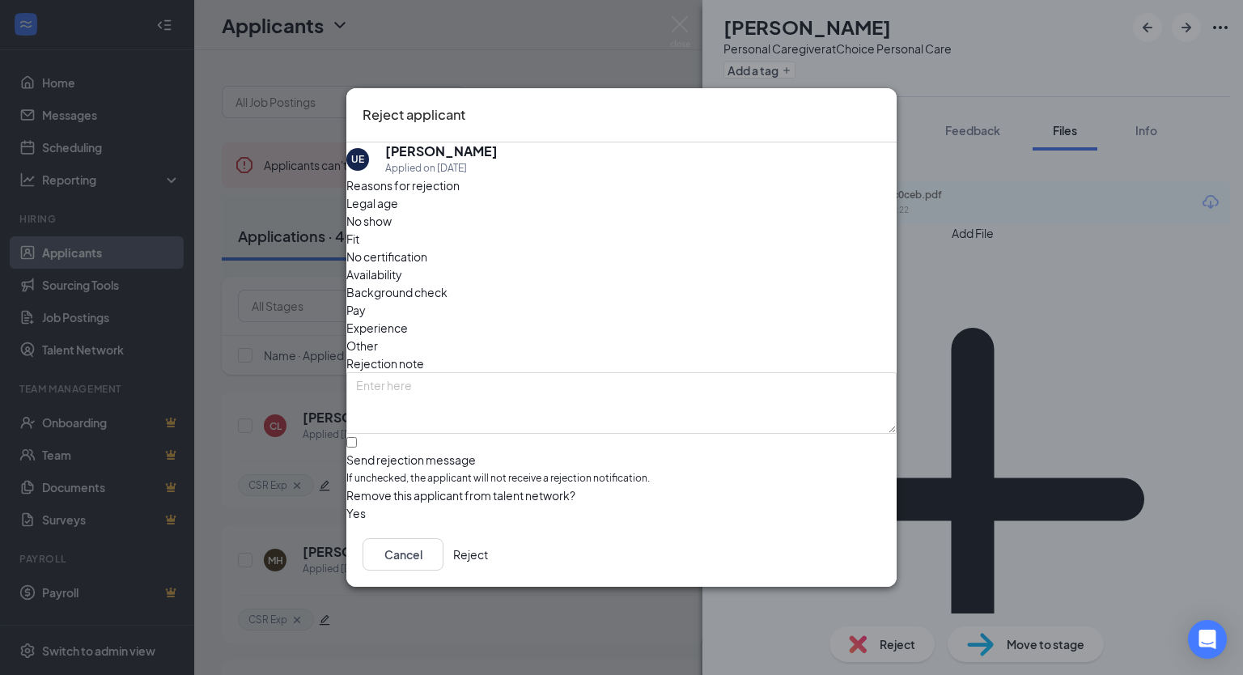
click at [359, 236] on span "Fit" at bounding box center [352, 239] width 13 height 18
click at [357, 437] on input "Send rejection message If unchecked, the applicant will not receive a rejection…" at bounding box center [351, 442] width 11 height 11
checkbox input "true"
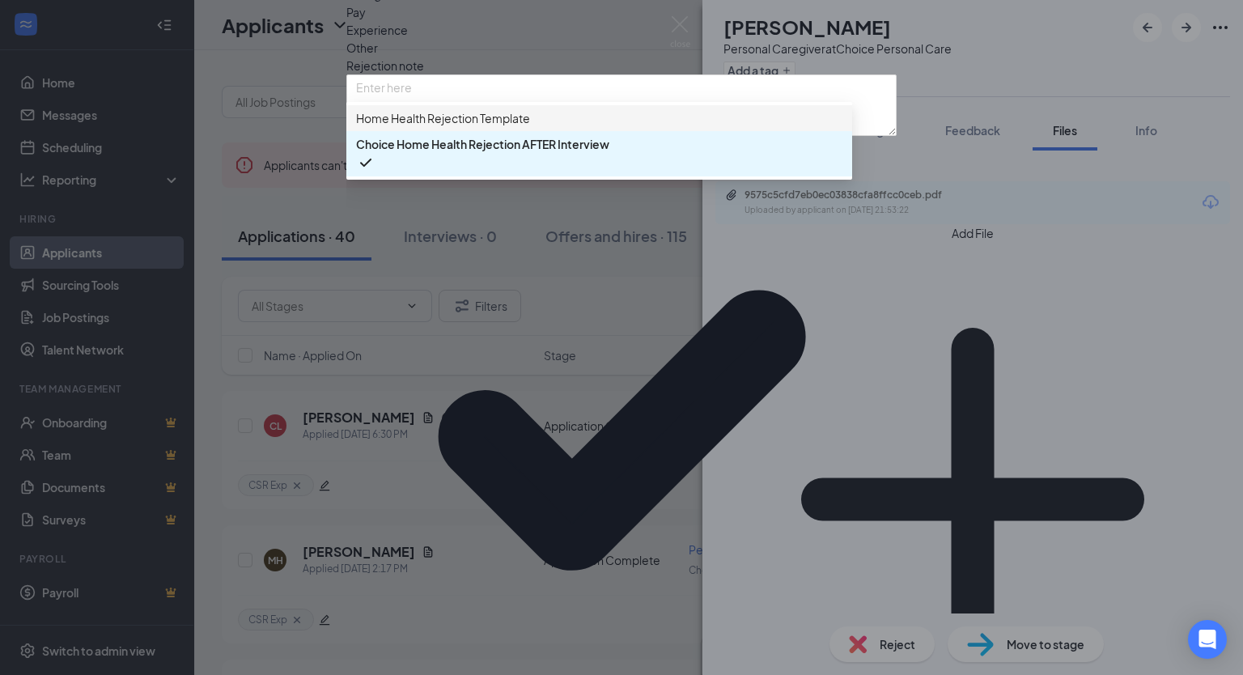
click at [444, 127] on span "Home Health Rejection Template" at bounding box center [443, 118] width 174 height 18
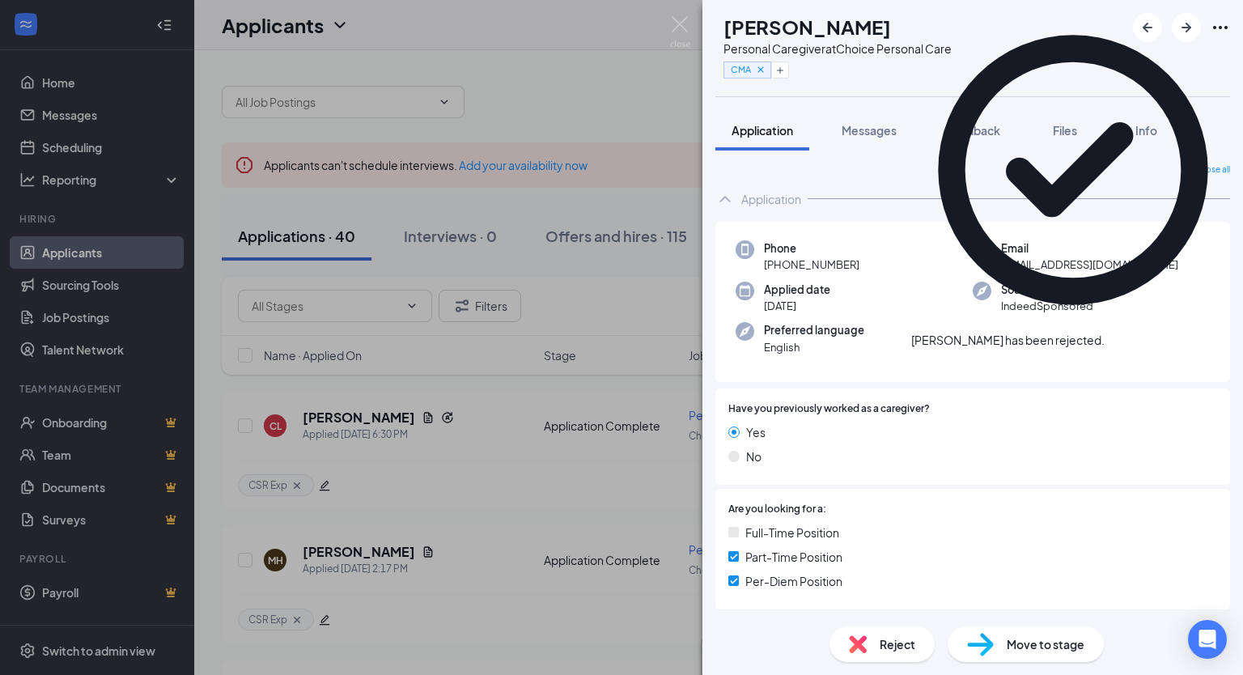
click at [1119, 337] on icon "Cross" at bounding box center [1114, 342] width 10 height 10
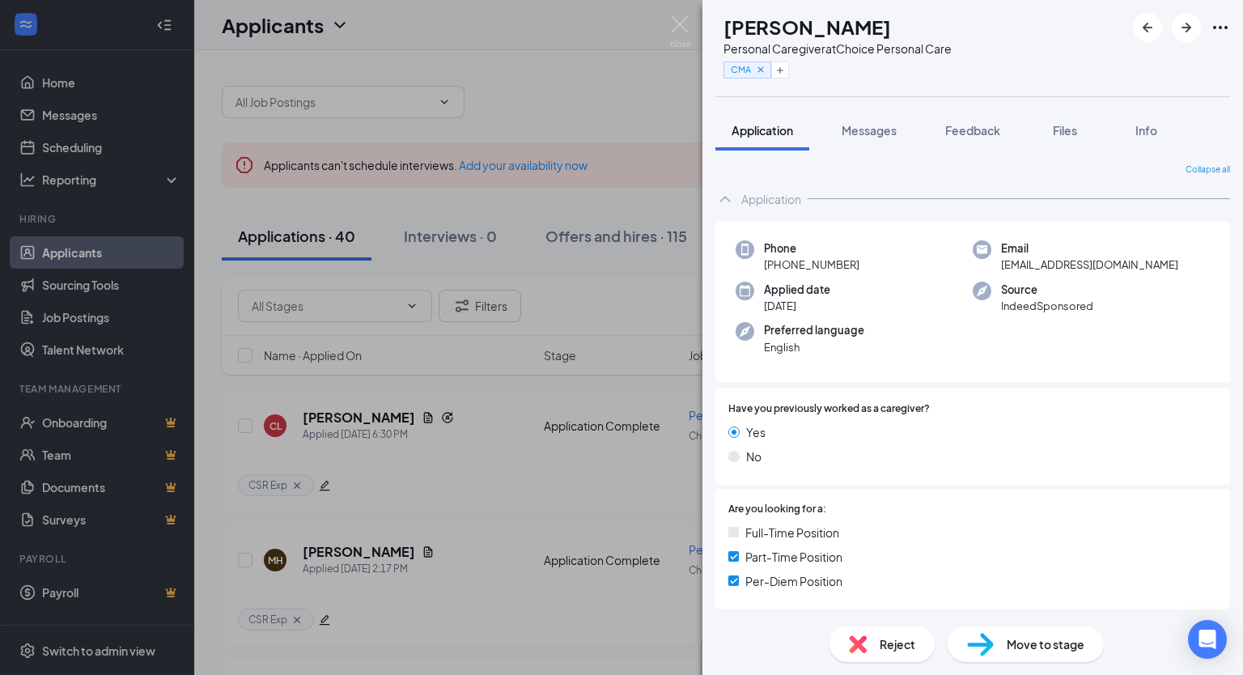
click at [1012, 172] on div "Collapse all" at bounding box center [972, 169] width 515 height 13
click at [683, 27] on img at bounding box center [680, 32] width 20 height 32
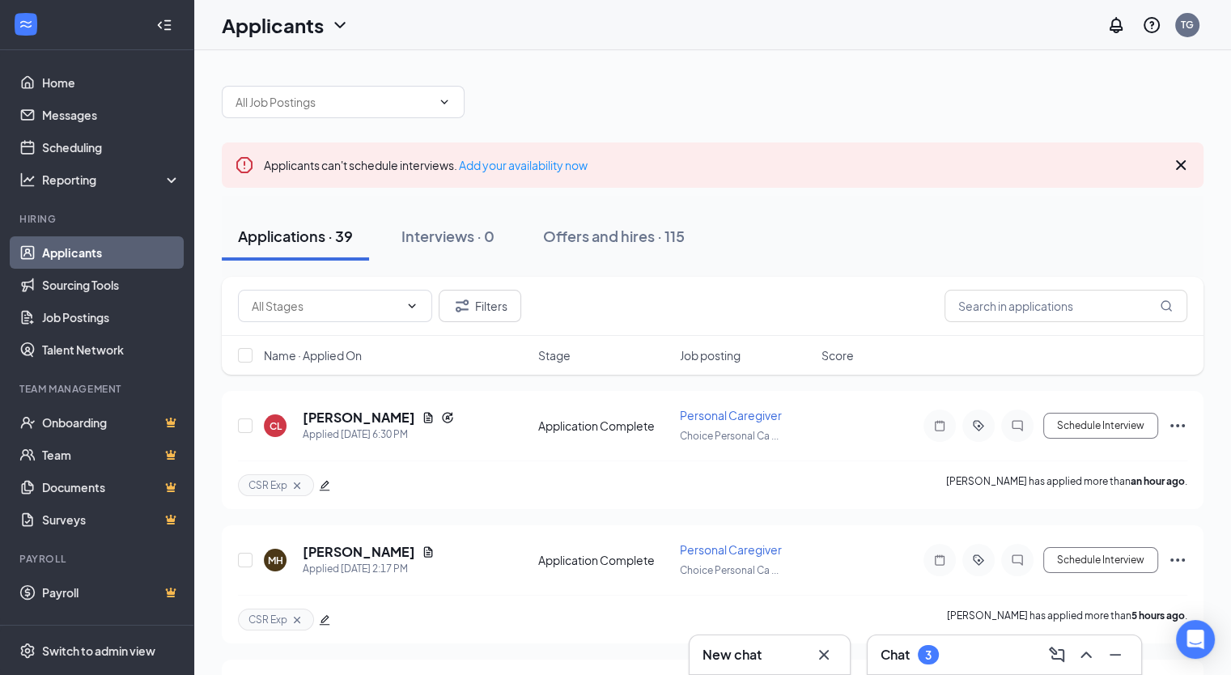
click at [557, 362] on span "Stage" at bounding box center [554, 355] width 32 height 16
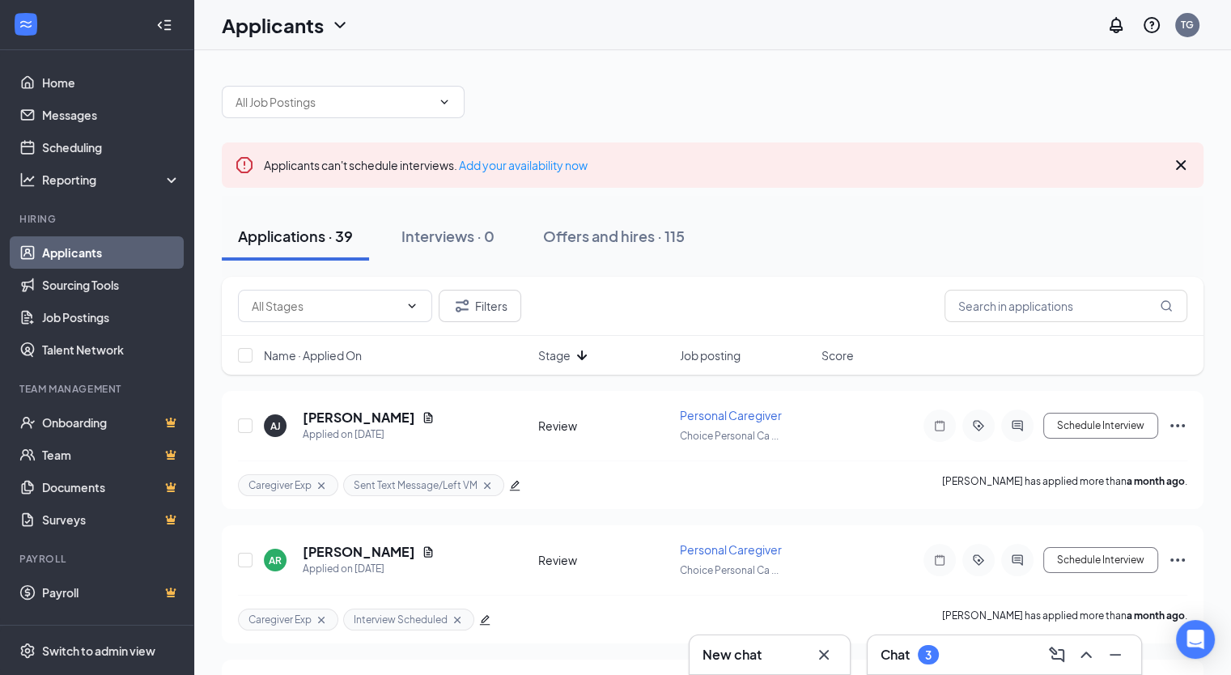
click at [557, 362] on span "Stage" at bounding box center [554, 355] width 32 height 16
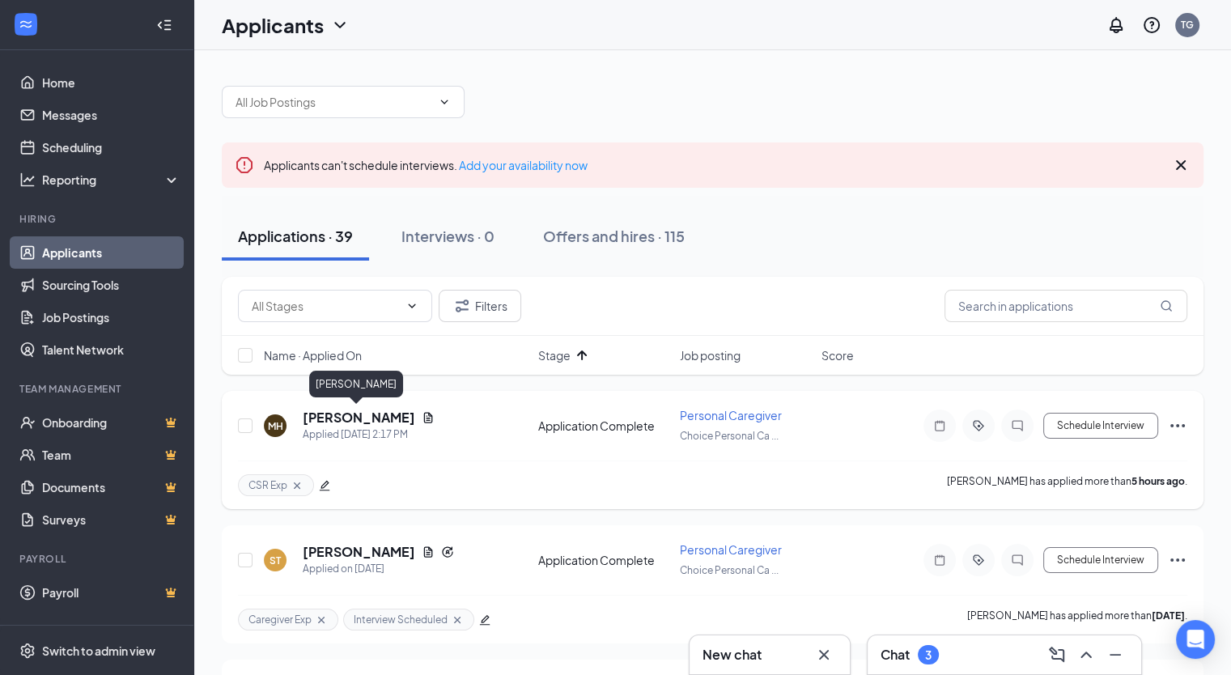
click at [367, 421] on h5 "[PERSON_NAME]" at bounding box center [359, 418] width 112 height 18
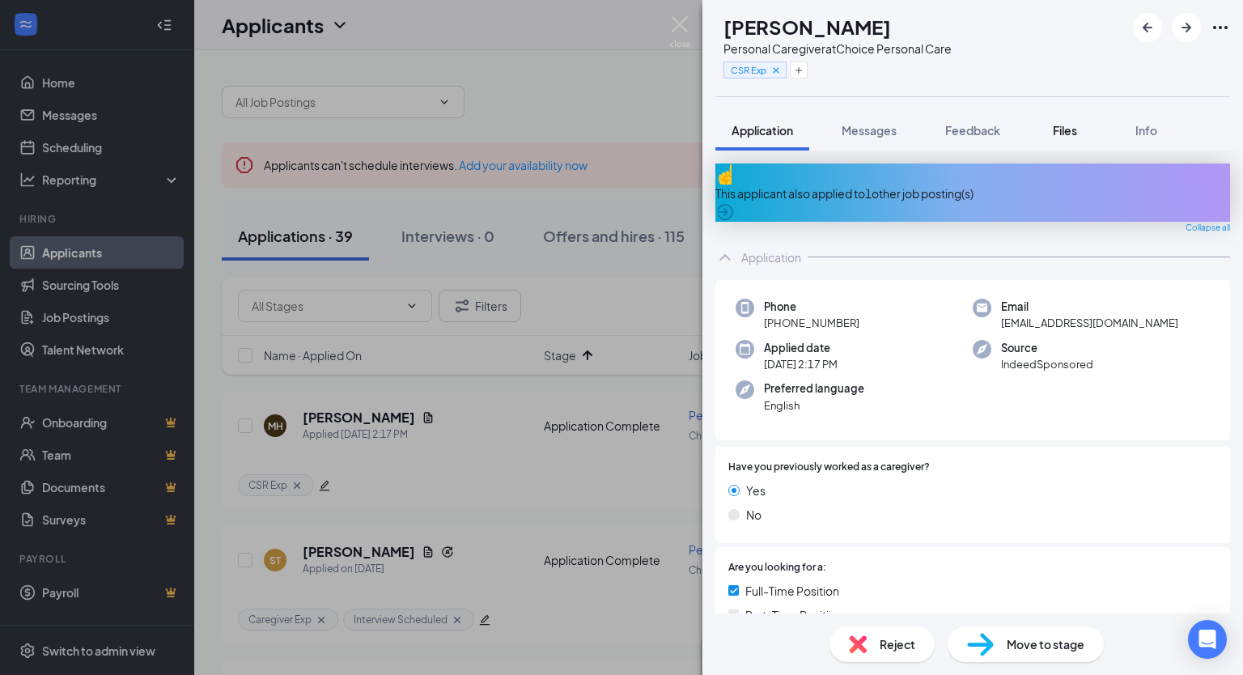
click at [1073, 125] on span "Files" at bounding box center [1065, 130] width 24 height 15
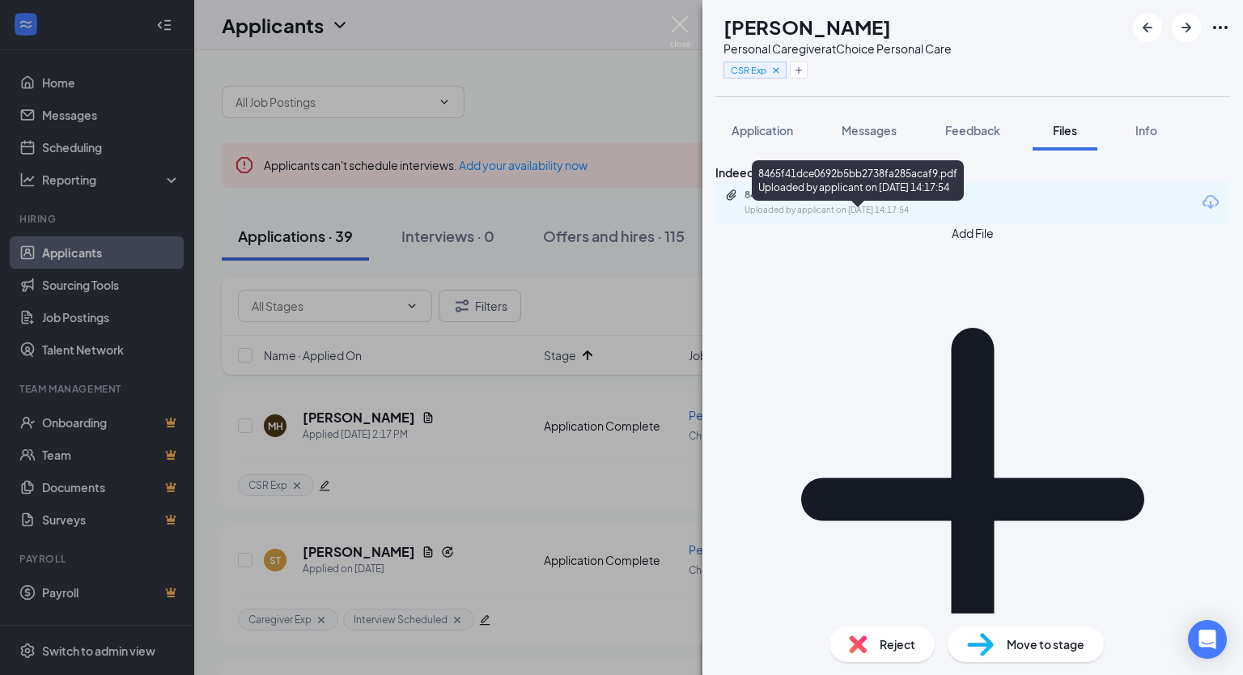
click at [858, 217] on div "8465f41dce0692b5bb2738fa285acaf9.pdf Uploaded by applicant on [DATE] 14:17:54" at bounding box center [856, 203] width 262 height 28
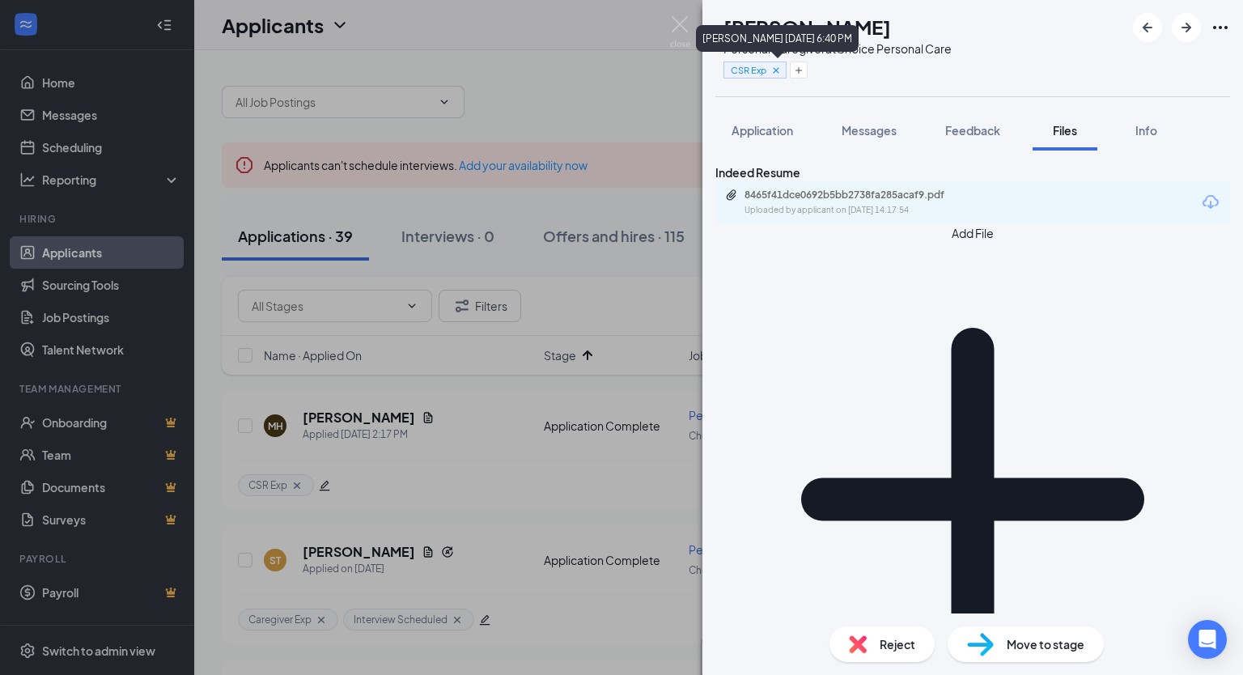
click at [787, 72] on div "CSR Exp" at bounding box center [754, 70] width 63 height 17
click at [782, 70] on icon "Cross" at bounding box center [775, 70] width 11 height 11
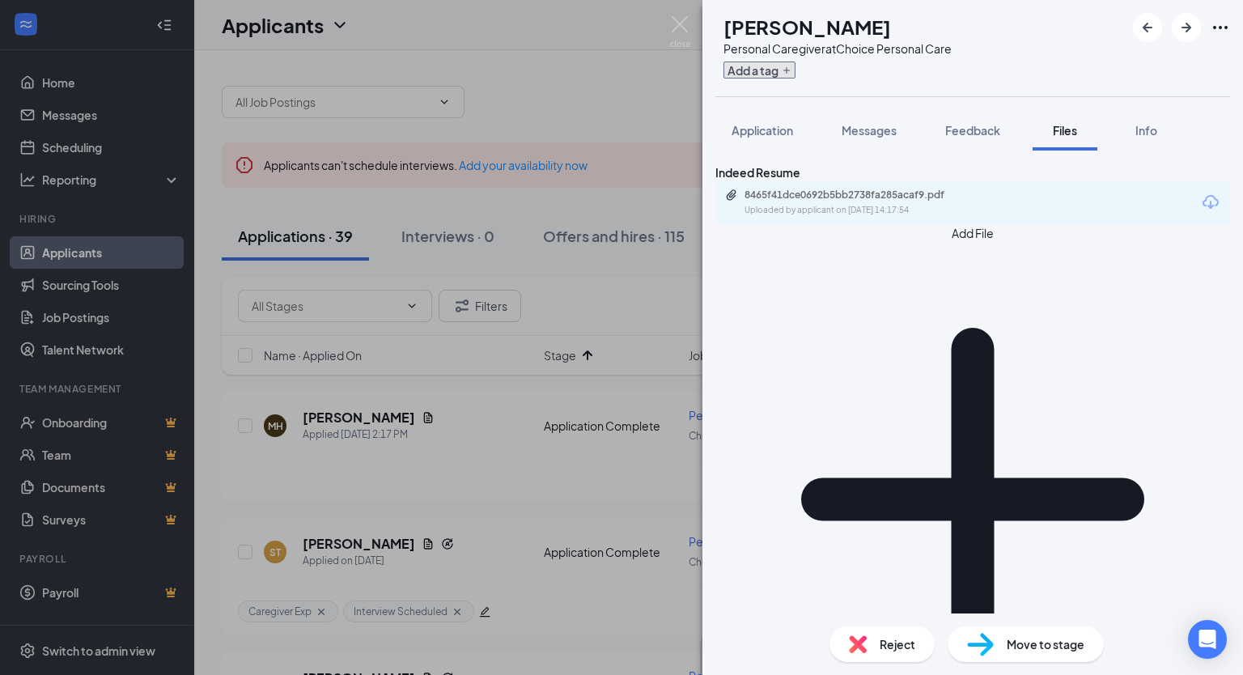
click at [795, 70] on button "Add a tag" at bounding box center [759, 70] width 72 height 17
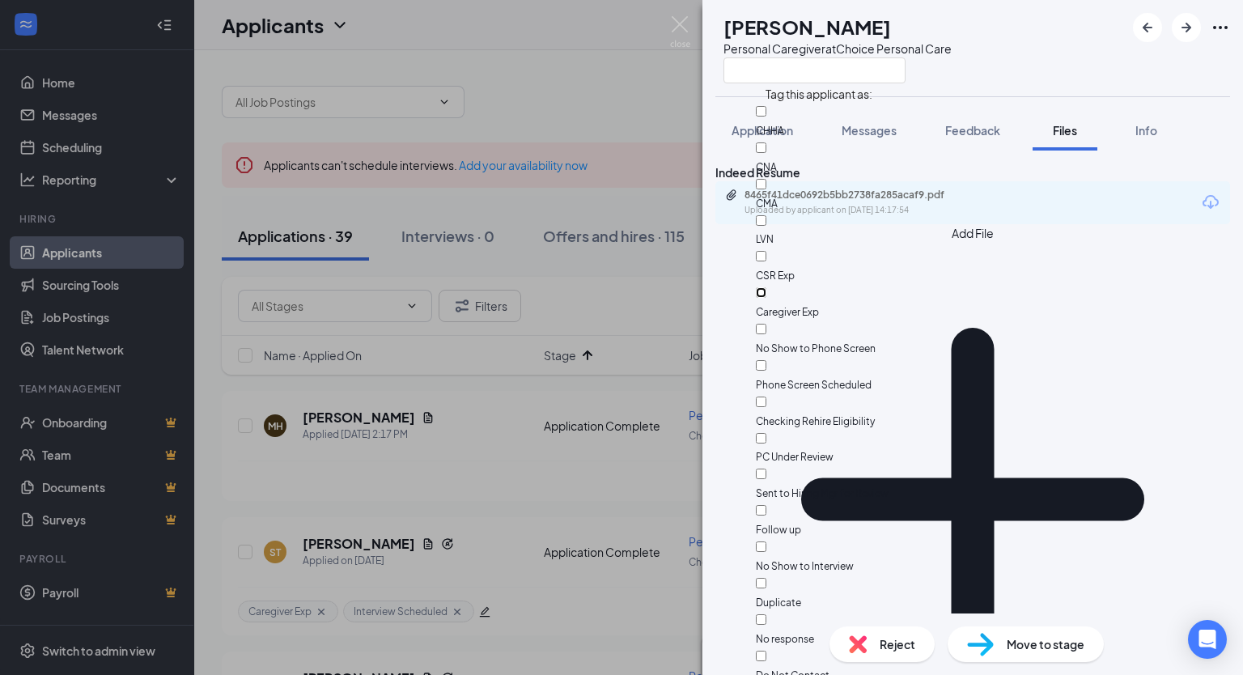
click at [766, 287] on input "Caregiver Exp" at bounding box center [761, 292] width 11 height 11
checkbox input "true"
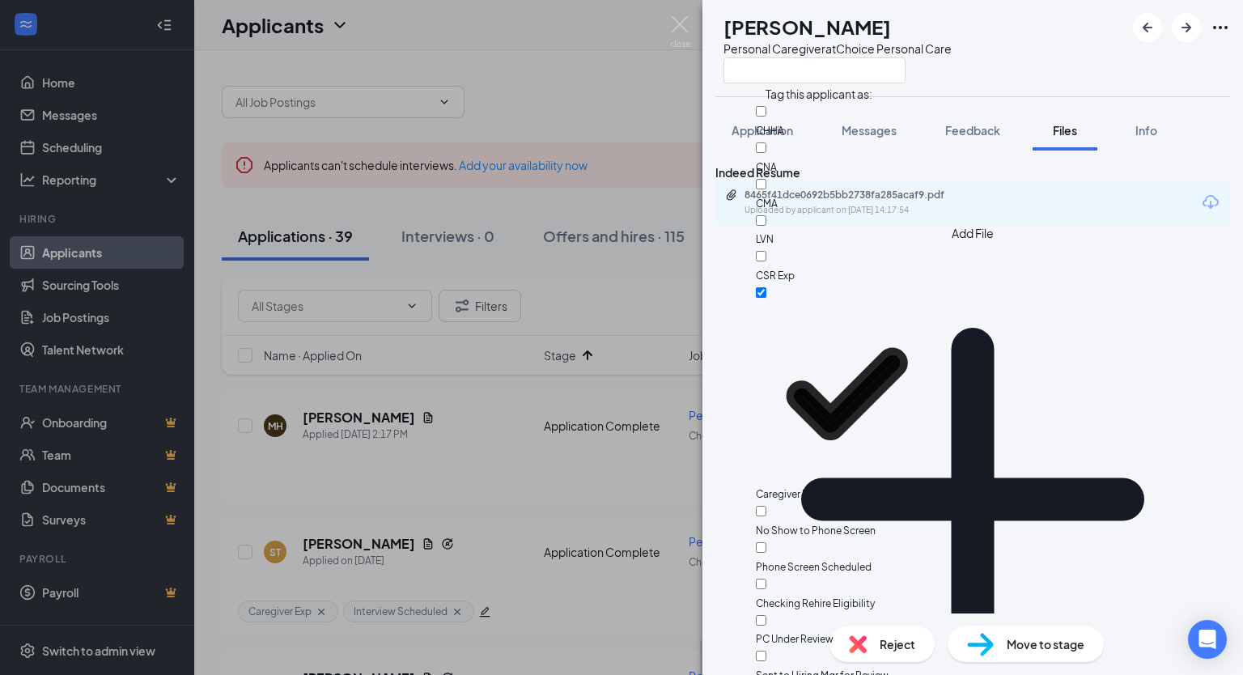
click at [1061, 72] on div "MH [PERSON_NAME] Personal Caregiver at Choice Personal Care" at bounding box center [972, 48] width 541 height 96
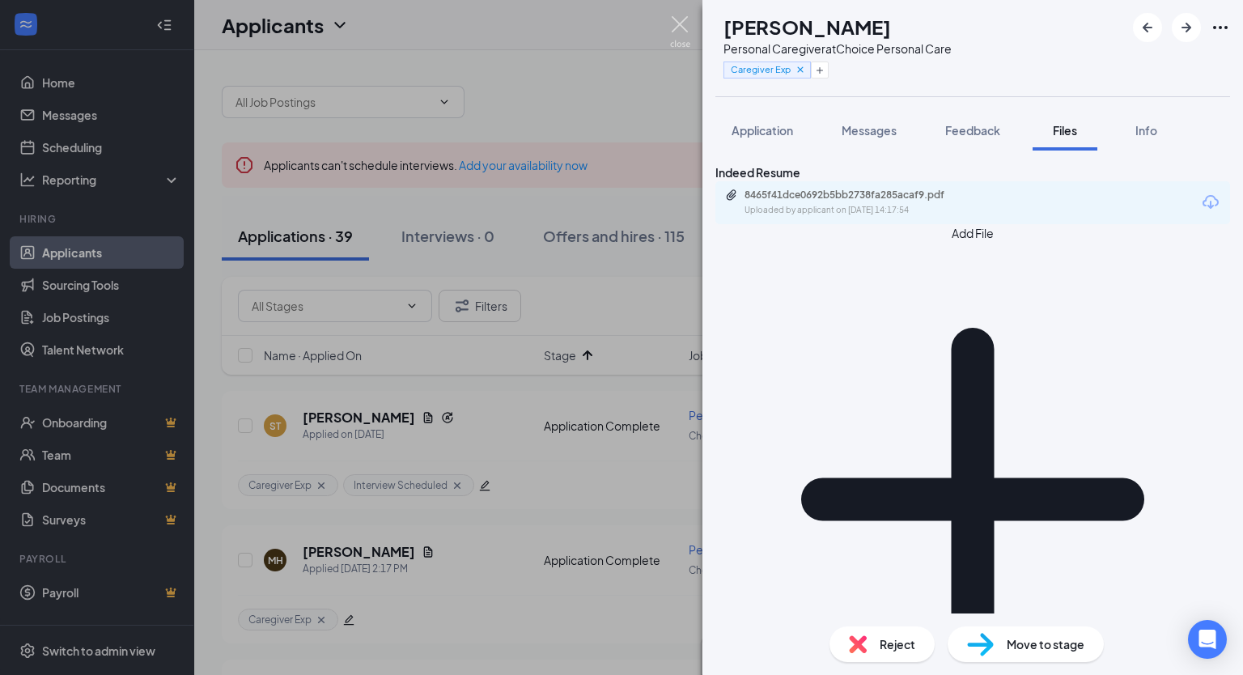
click at [676, 27] on img at bounding box center [680, 32] width 20 height 32
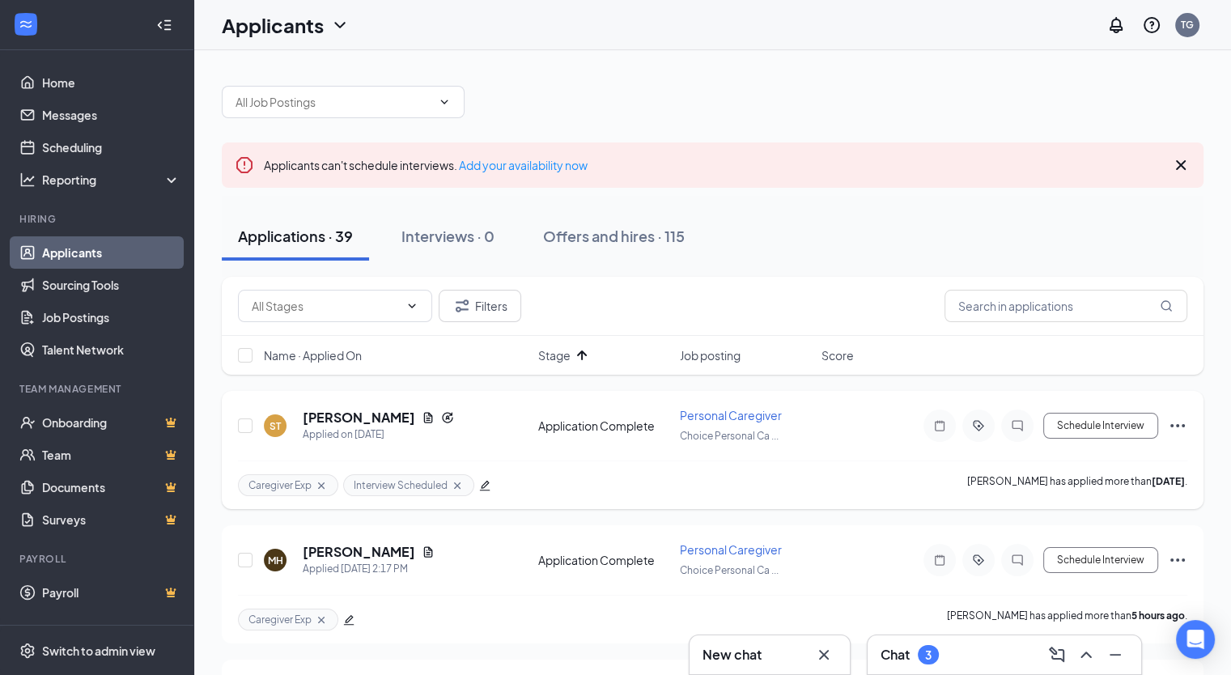
click at [244, 415] on div at bounding box center [246, 425] width 16 height 37
click at [245, 564] on div at bounding box center [246, 559] width 16 height 37
click at [244, 558] on input "checkbox" at bounding box center [245, 560] width 15 height 15
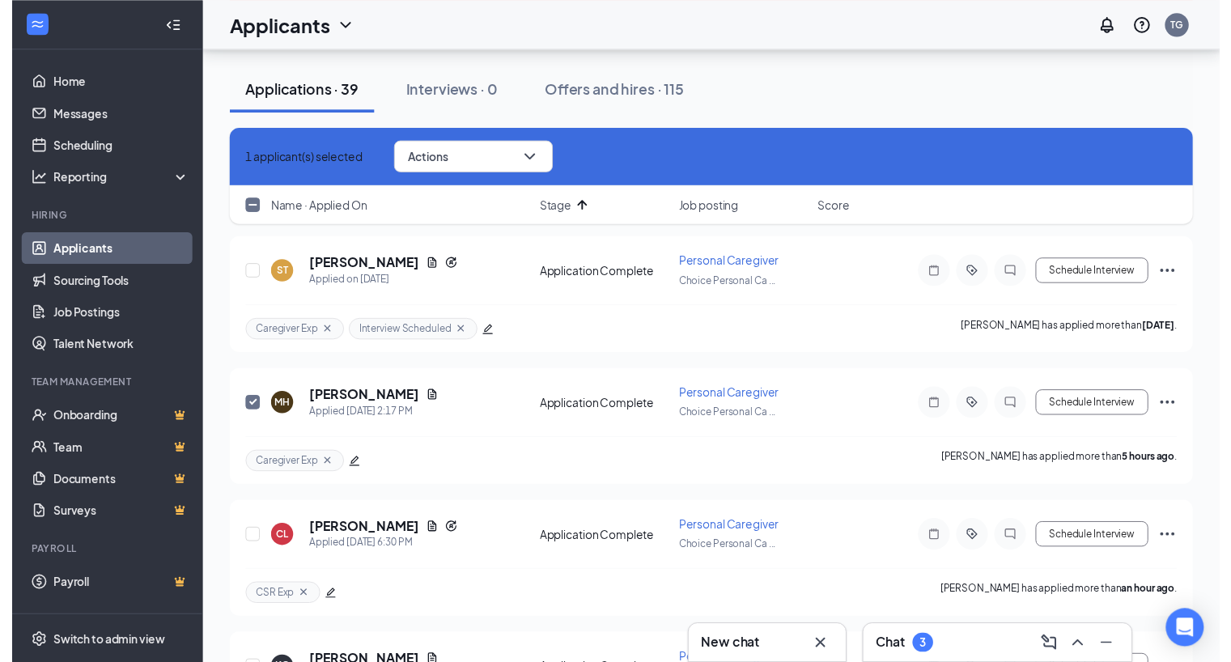
scroll to position [147, 0]
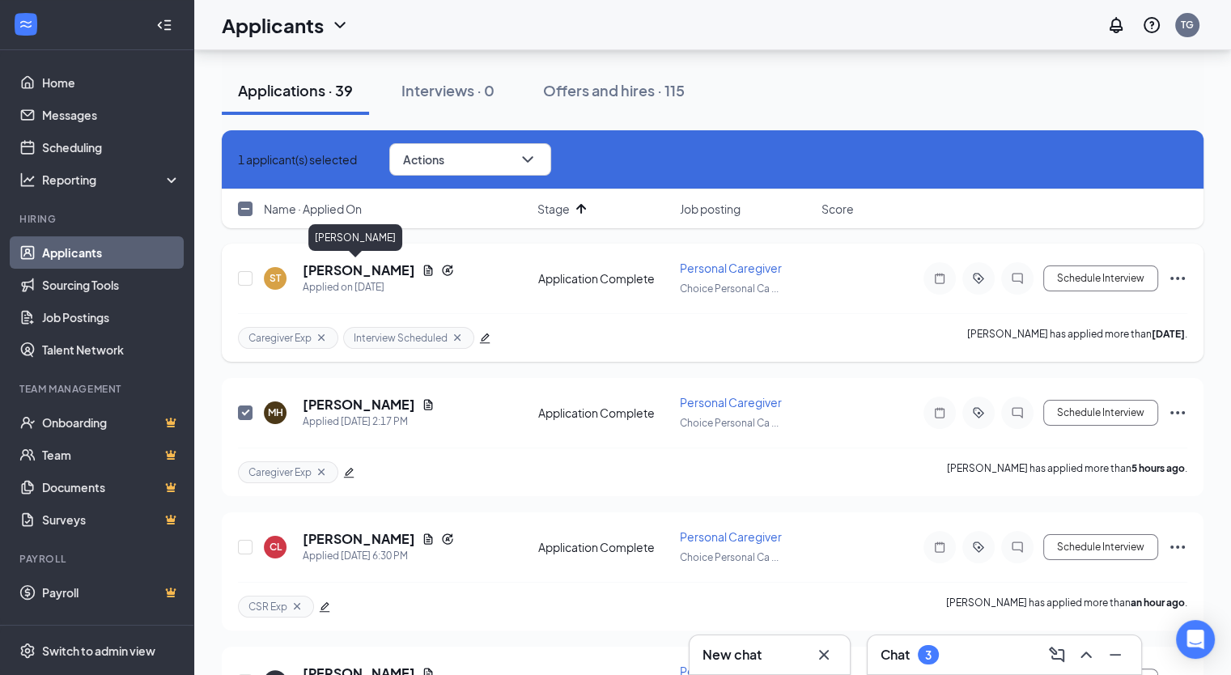
click at [348, 265] on h5 "[PERSON_NAME]" at bounding box center [359, 270] width 112 height 18
checkbox input "false"
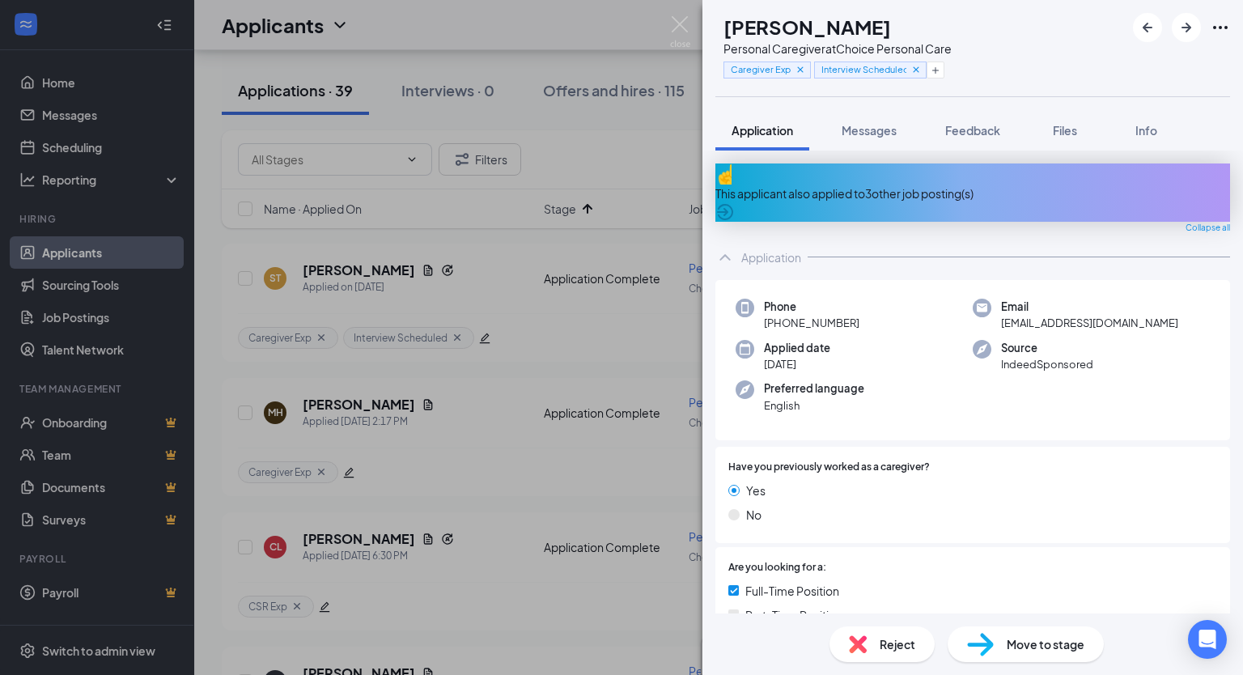
click at [1035, 643] on span "Move to stage" at bounding box center [1046, 644] width 78 height 18
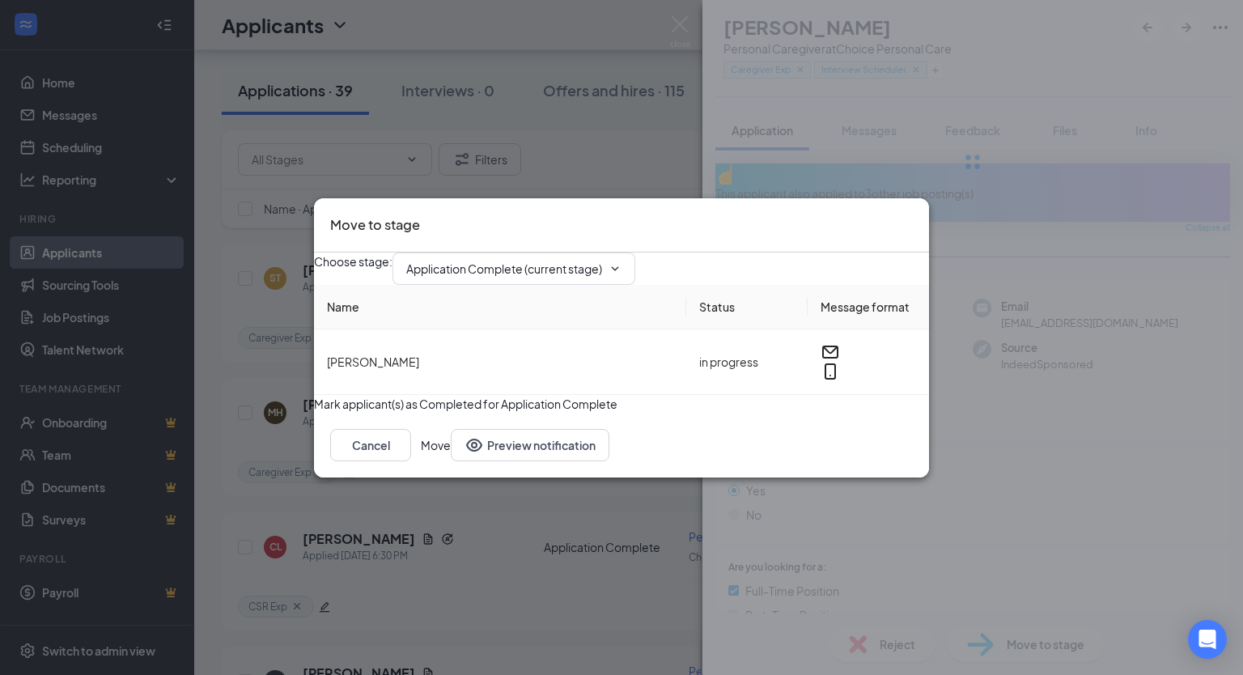
type input "Review (next stage)"
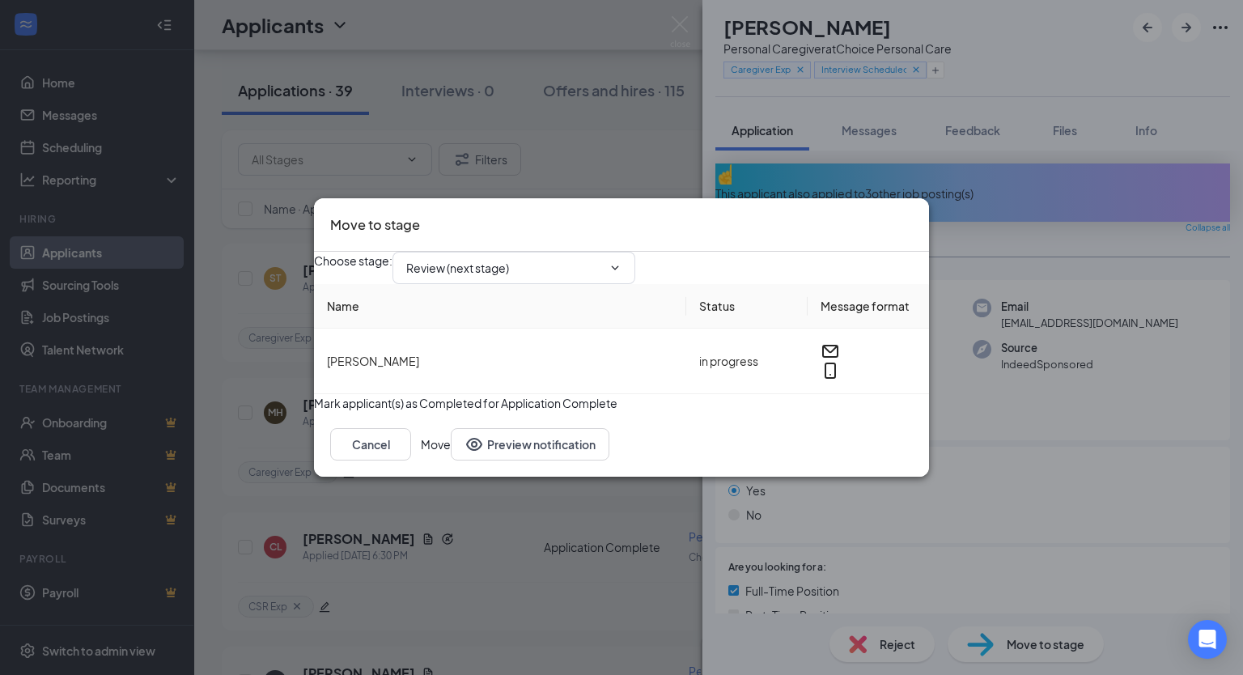
click at [451, 460] on button "Move" at bounding box center [436, 444] width 30 height 32
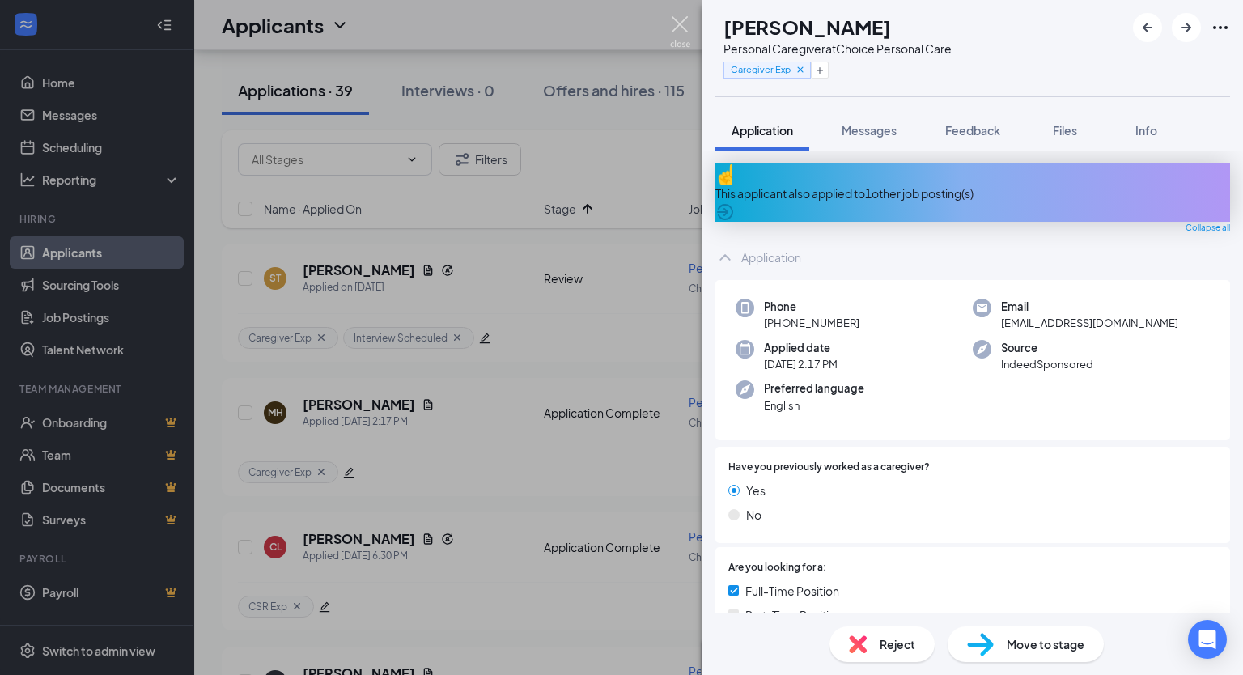
click at [683, 27] on img at bounding box center [680, 32] width 20 height 32
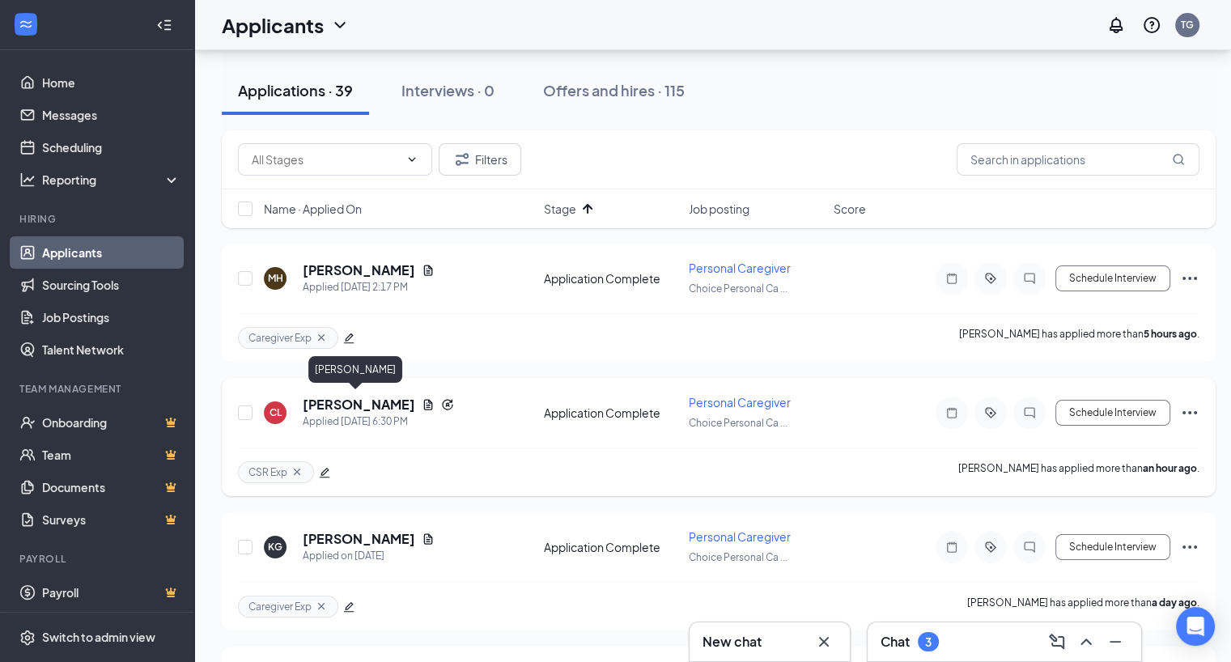
click at [369, 402] on h5 "[PERSON_NAME]" at bounding box center [359, 405] width 112 height 18
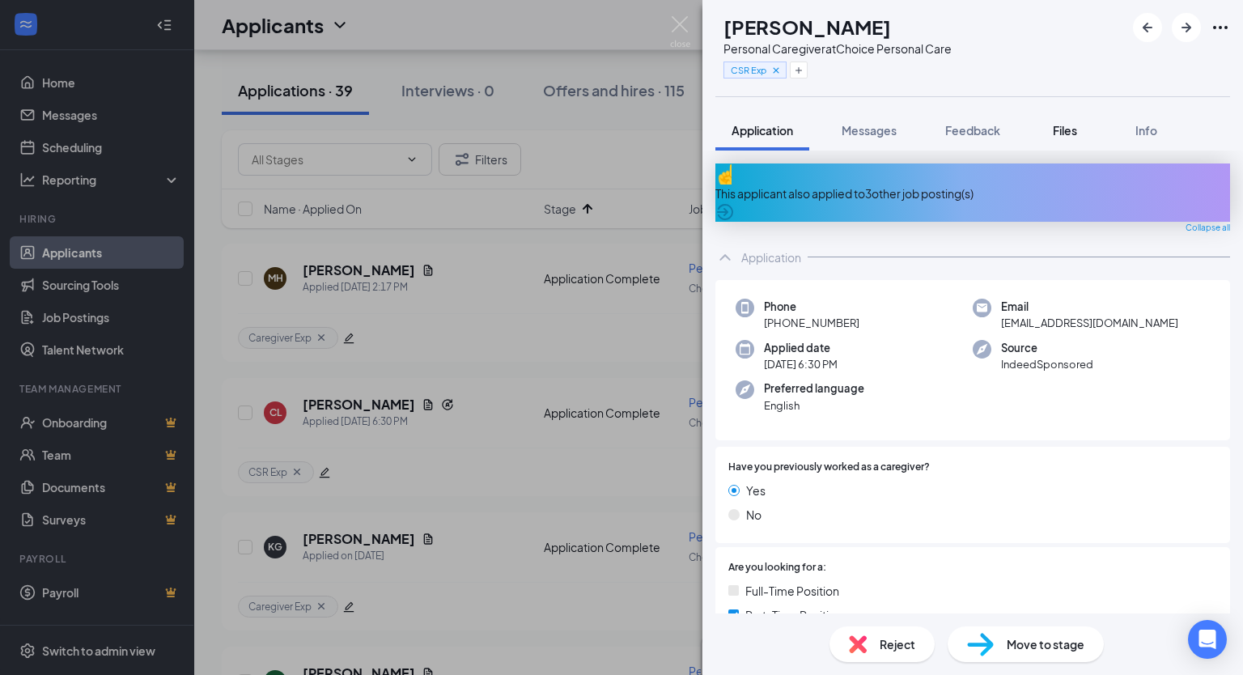
click at [1061, 142] on button "Files" at bounding box center [1065, 130] width 65 height 40
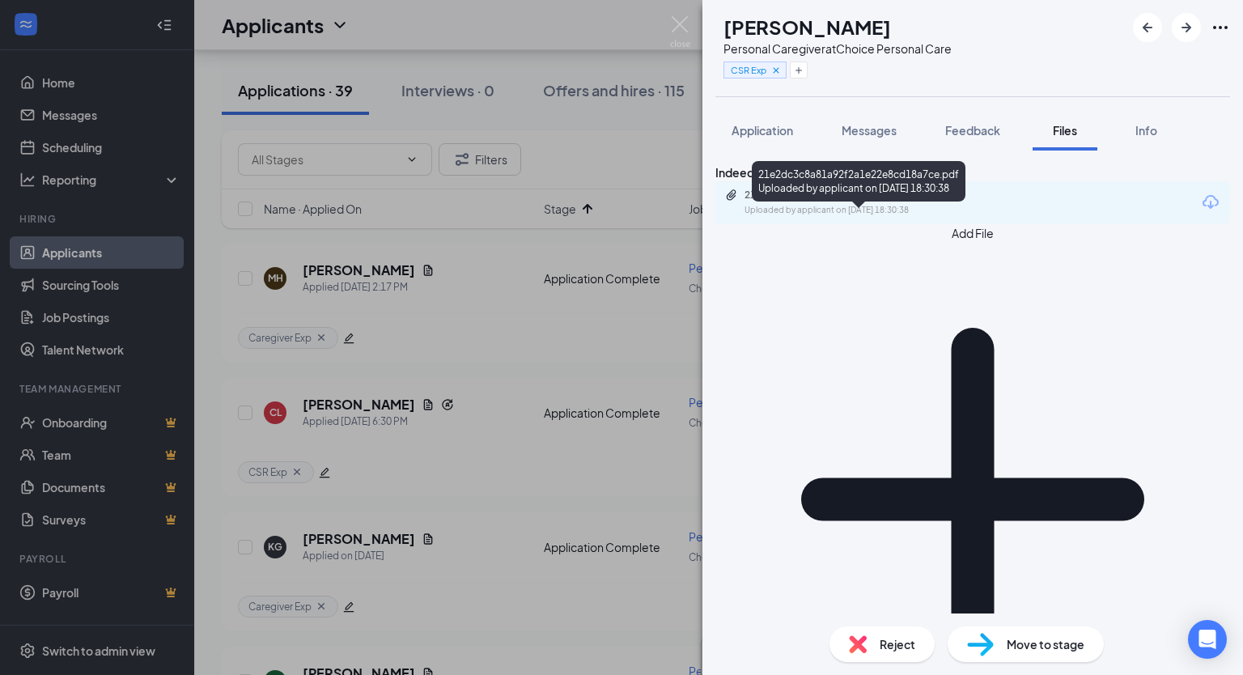
click at [926, 202] on div "21e2dc3c8a81a92f2a1e22e8cd18a7ce.pdf" at bounding box center [858, 195] width 227 height 13
click at [806, 78] on div "CSR Exp" at bounding box center [837, 70] width 228 height 27
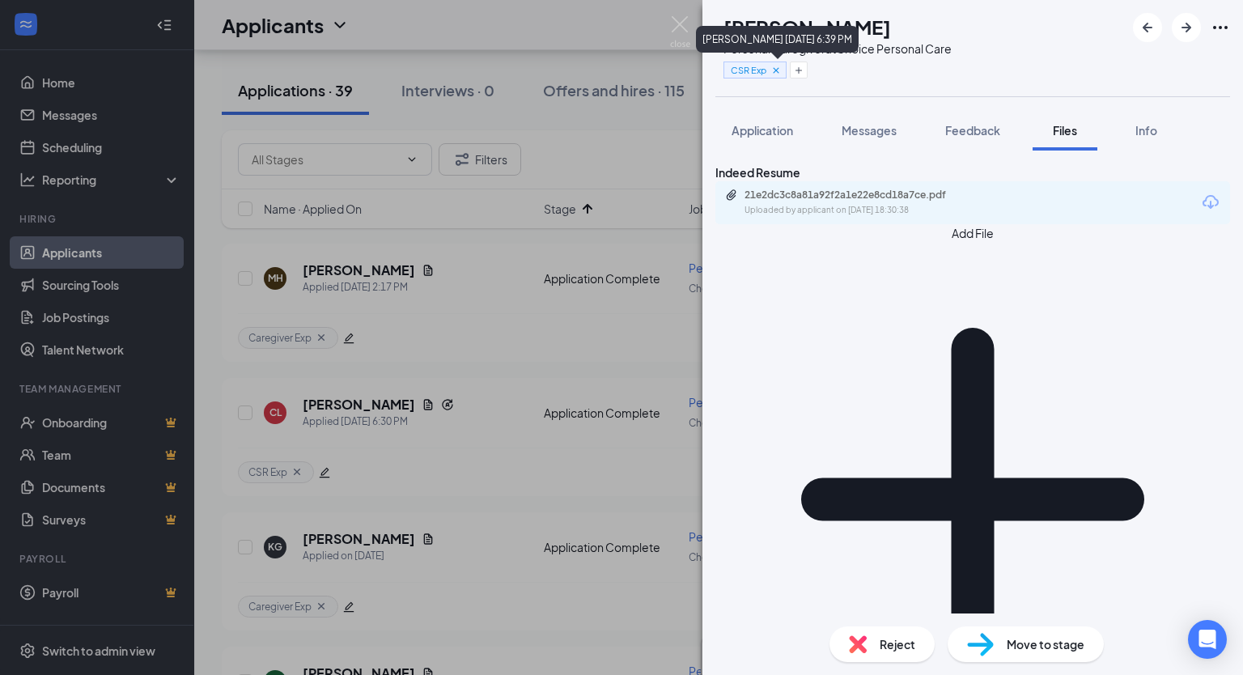
click at [778, 72] on icon "Cross" at bounding box center [776, 70] width 6 height 6
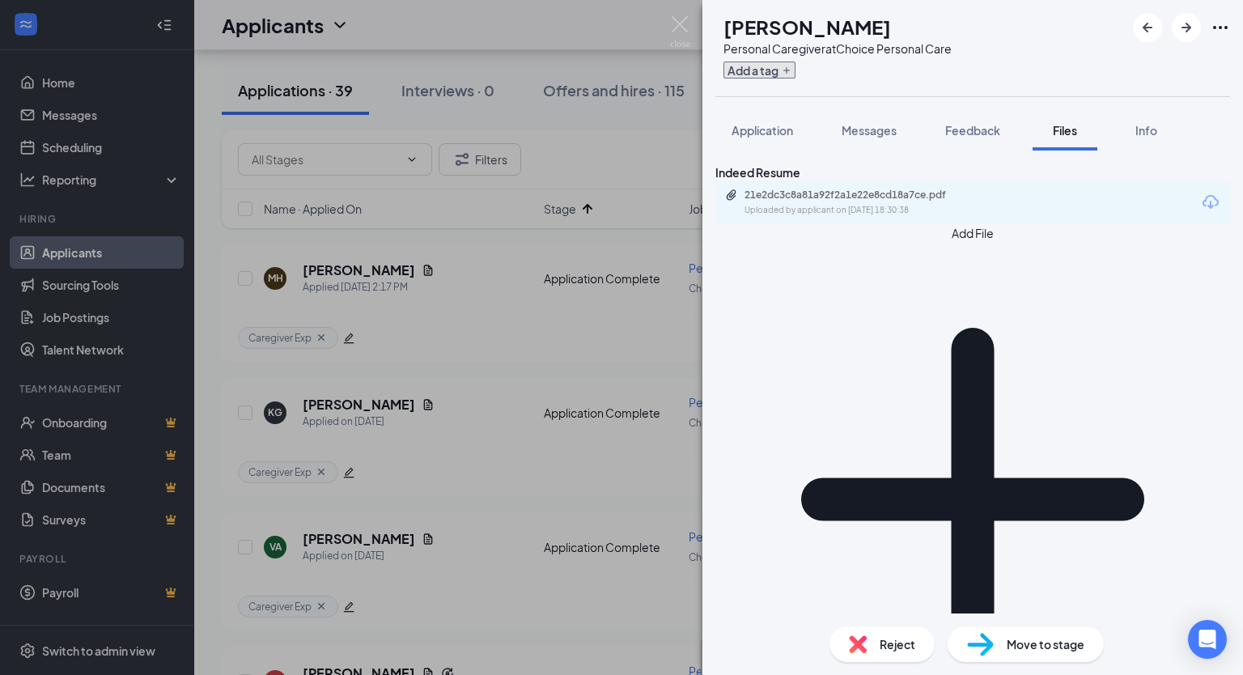
click at [795, 75] on button "Add a tag" at bounding box center [759, 70] width 72 height 17
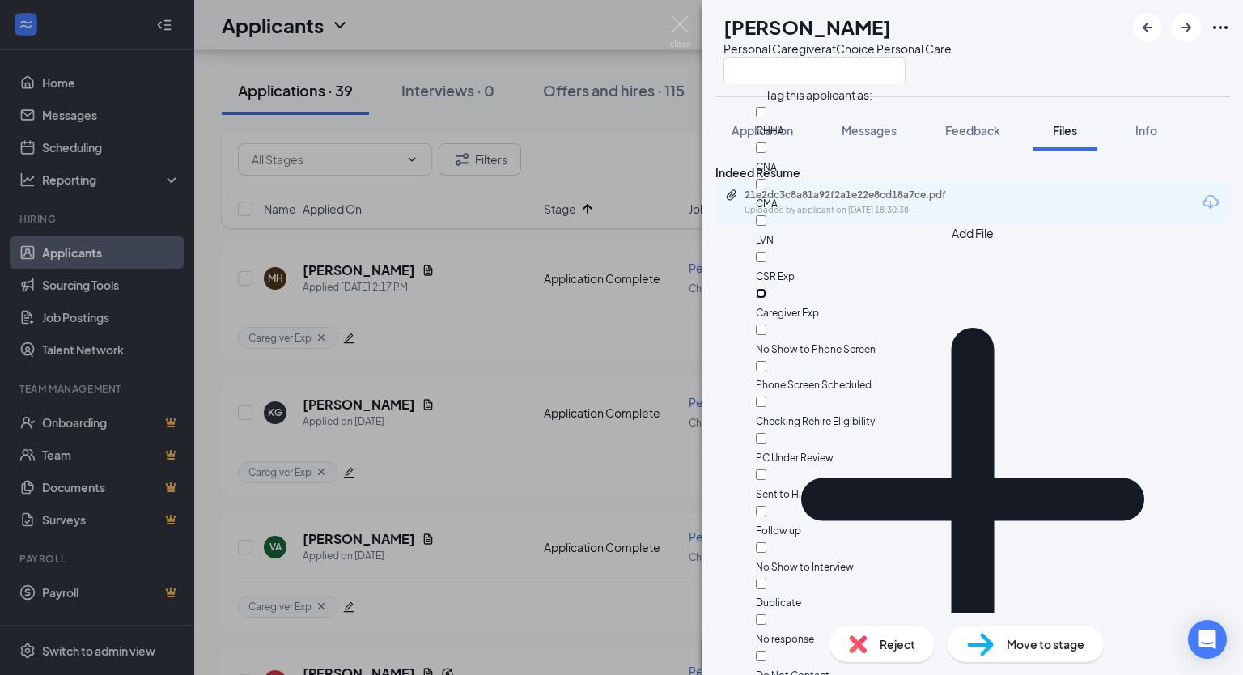
click at [766, 288] on input "Caregiver Exp" at bounding box center [761, 293] width 11 height 11
checkbox input "true"
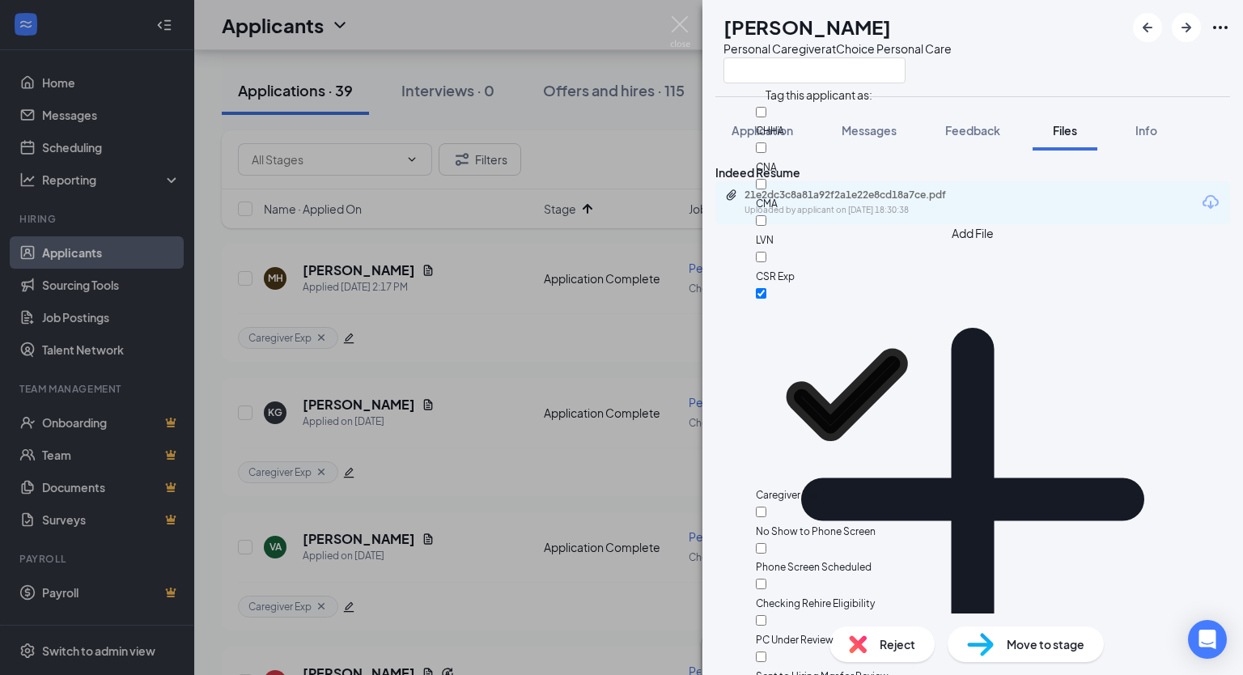
click at [1017, 82] on div "CL [PERSON_NAME] Personal Caregiver at Choice Personal Care" at bounding box center [972, 48] width 541 height 96
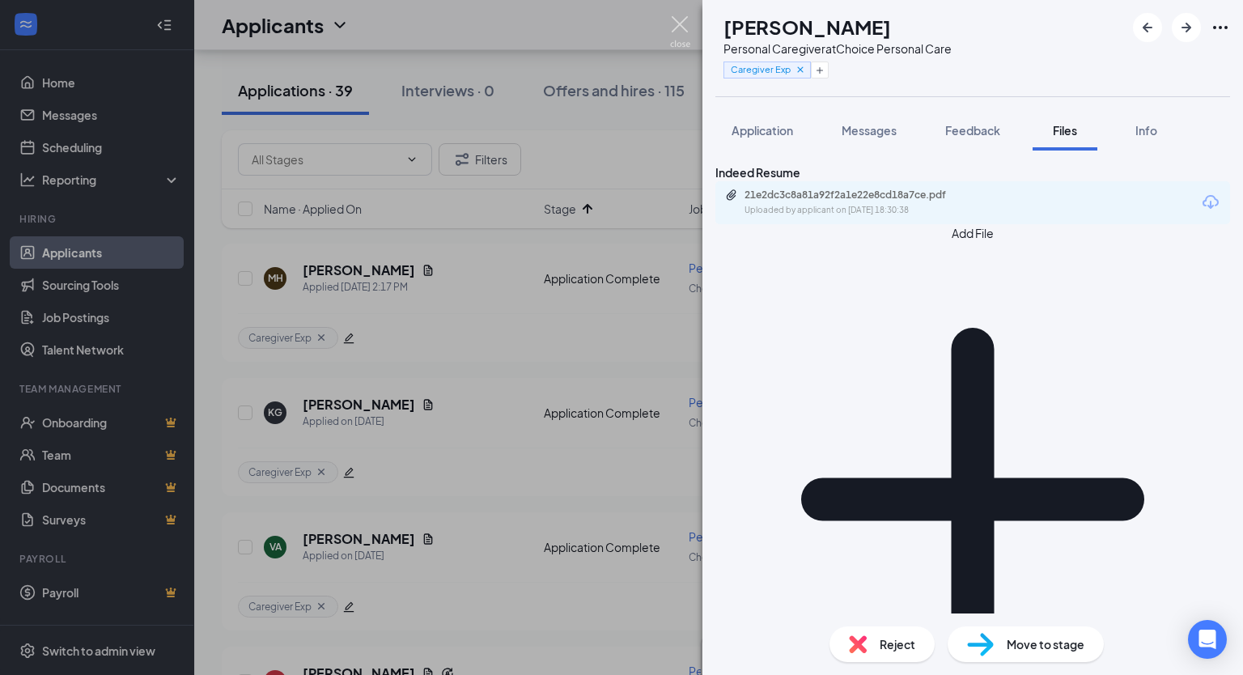
click at [684, 21] on img at bounding box center [680, 32] width 20 height 32
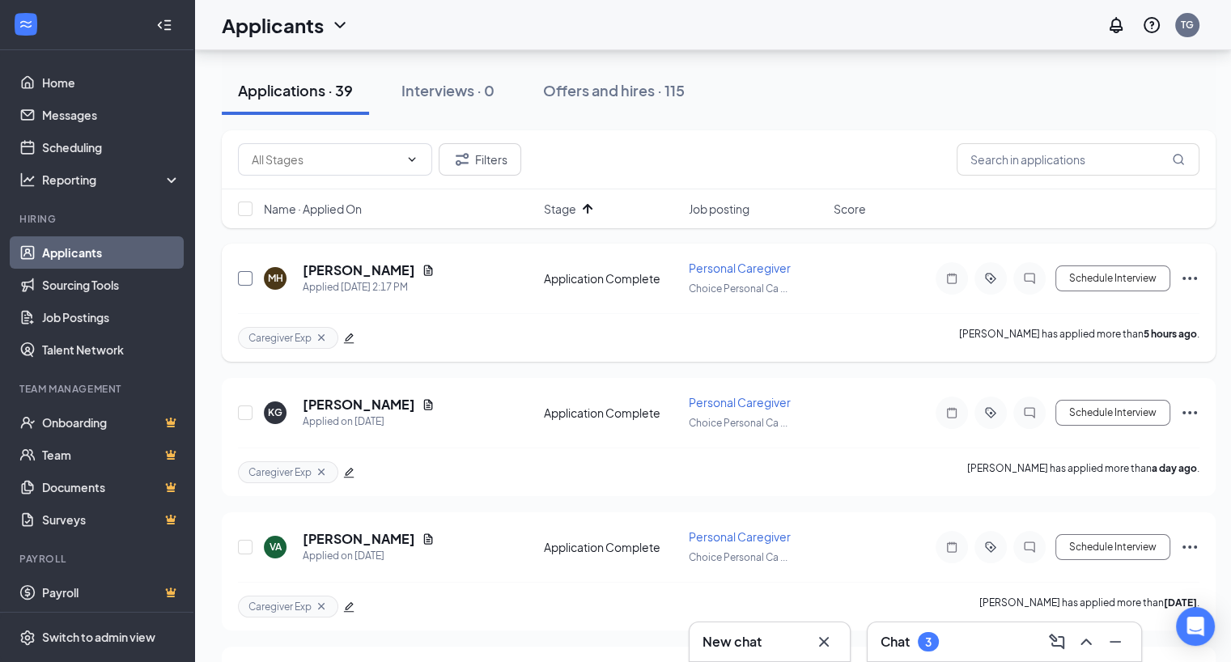
click at [248, 281] on input "checkbox" at bounding box center [245, 278] width 15 height 15
checkbox input "true"
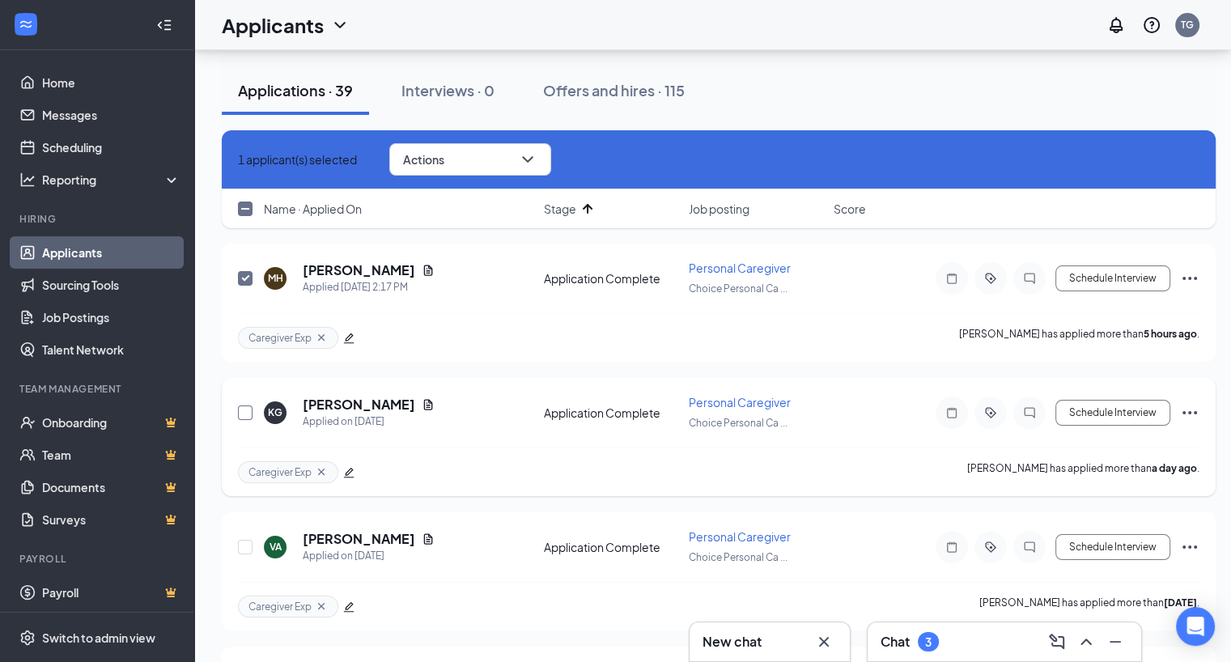
click at [244, 415] on input "checkbox" at bounding box center [245, 412] width 15 height 15
checkbox input "true"
click at [251, 540] on input "checkbox" at bounding box center [245, 547] width 15 height 15
checkbox input "true"
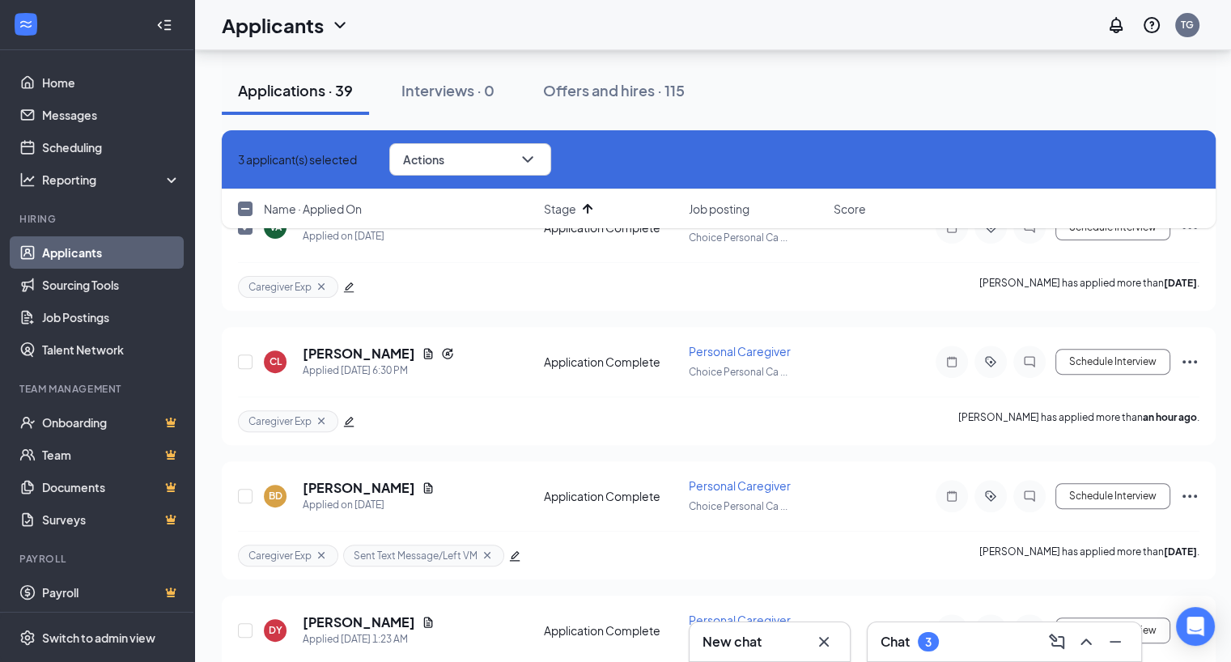
scroll to position [476, 0]
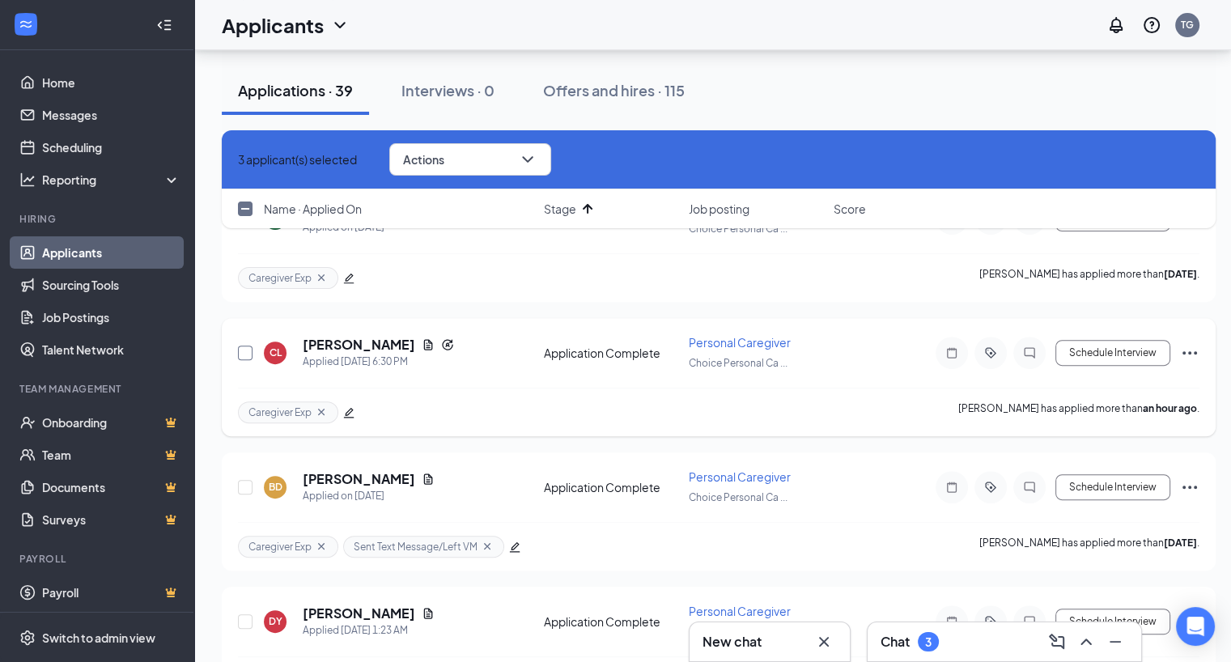
click at [243, 346] on input "checkbox" at bounding box center [245, 353] width 15 height 15
checkbox input "true"
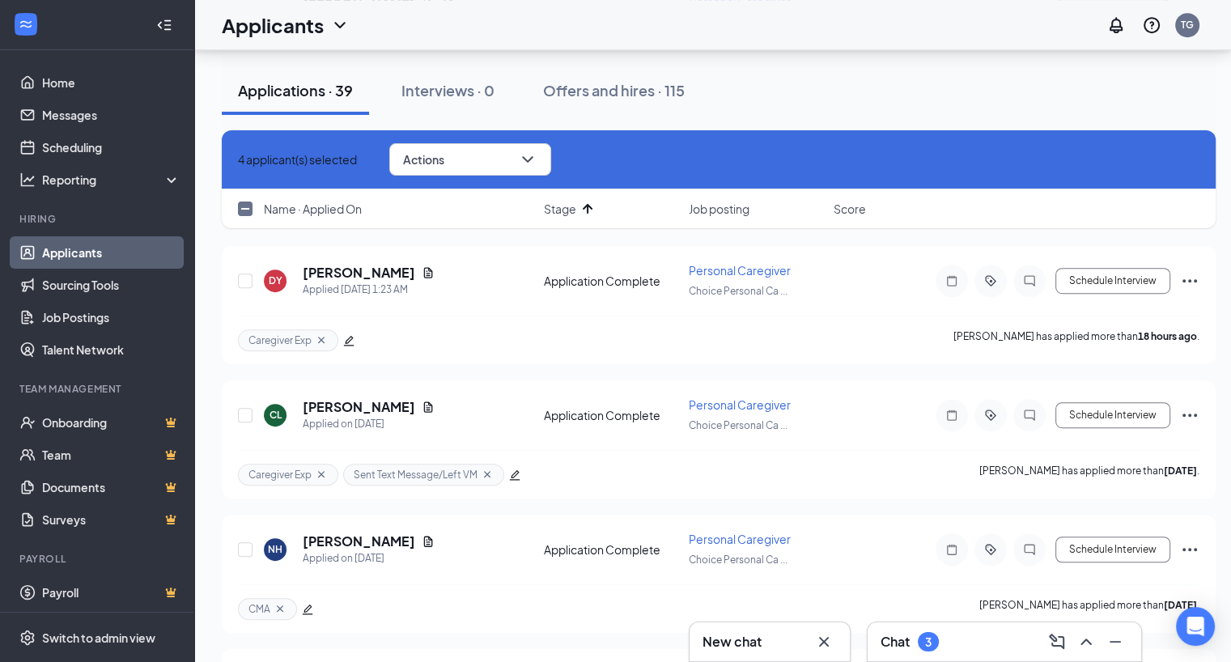
scroll to position [820, 0]
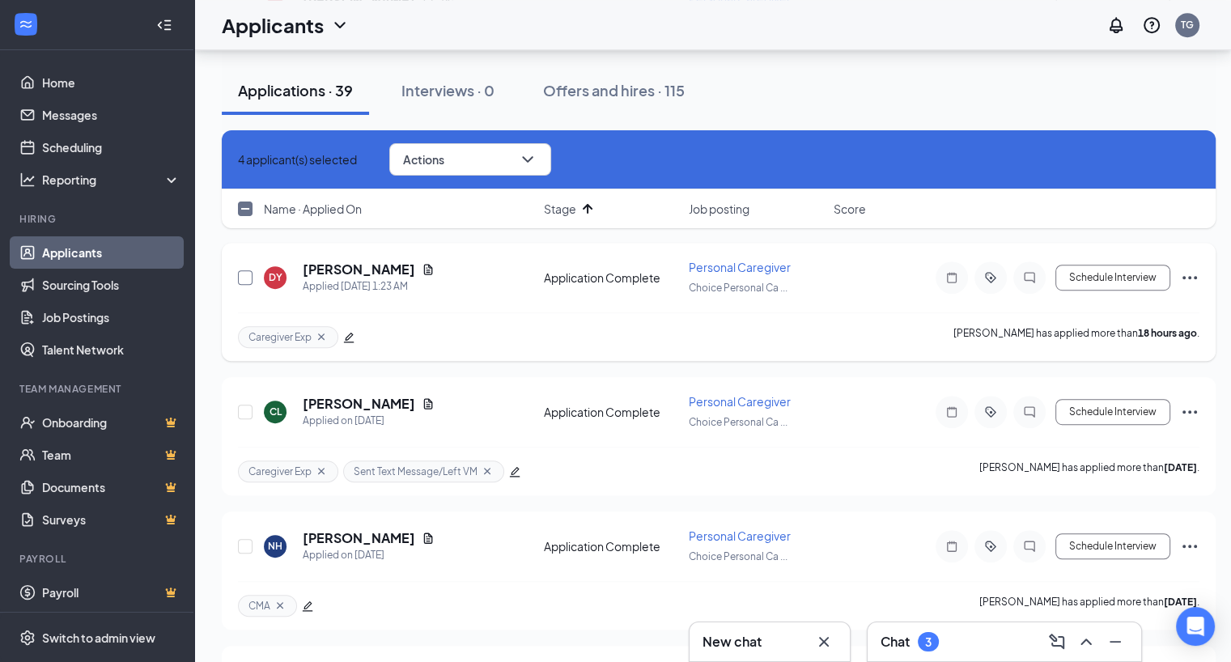
click at [246, 270] on input "checkbox" at bounding box center [245, 277] width 15 height 15
checkbox input "true"
click at [250, 539] on input "checkbox" at bounding box center [245, 546] width 15 height 15
checkbox input "true"
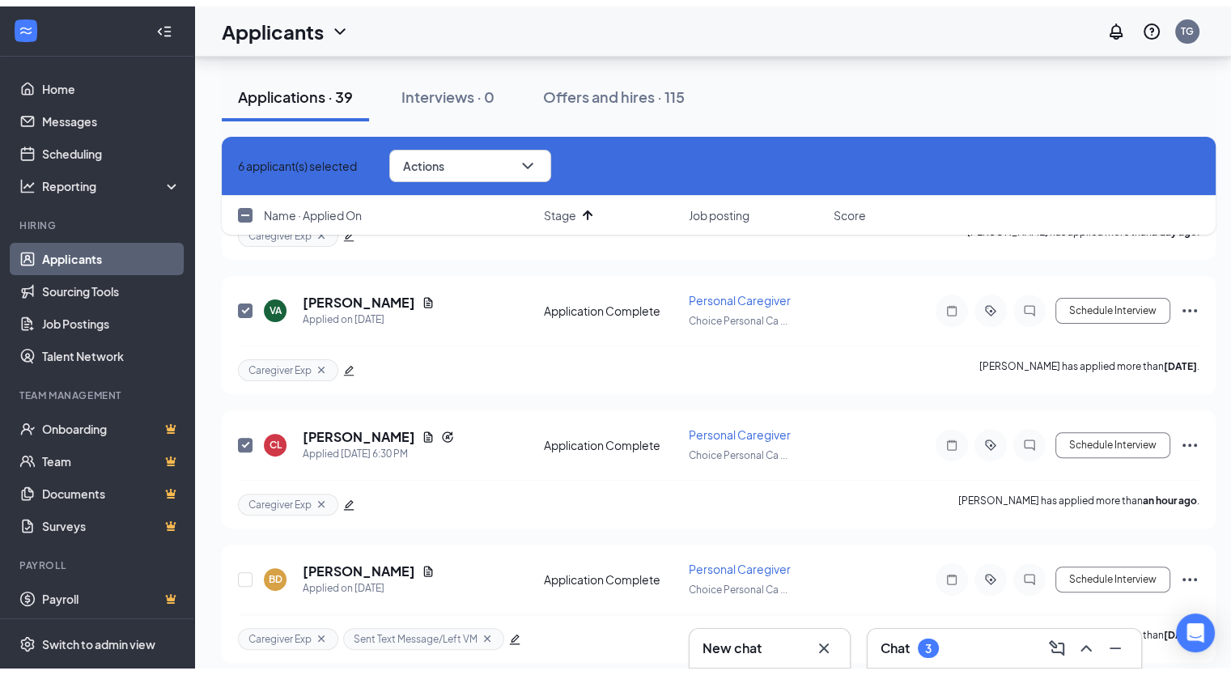
scroll to position [0, 0]
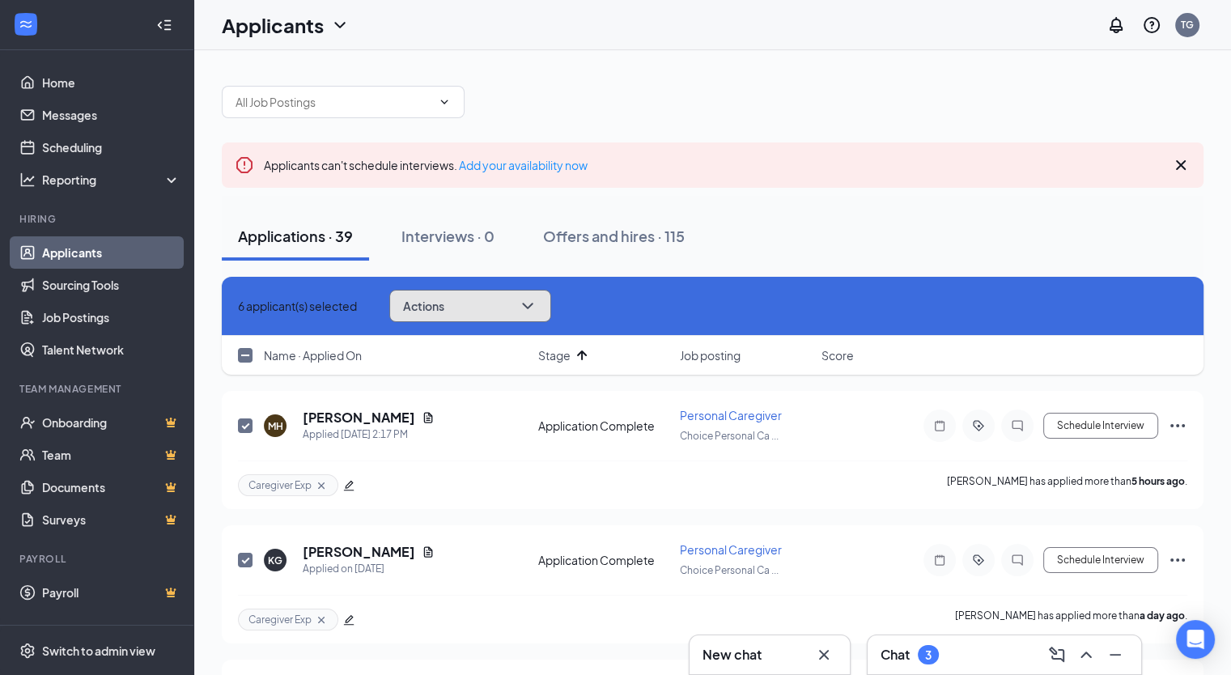
click at [532, 302] on button "Actions" at bounding box center [470, 306] width 162 height 32
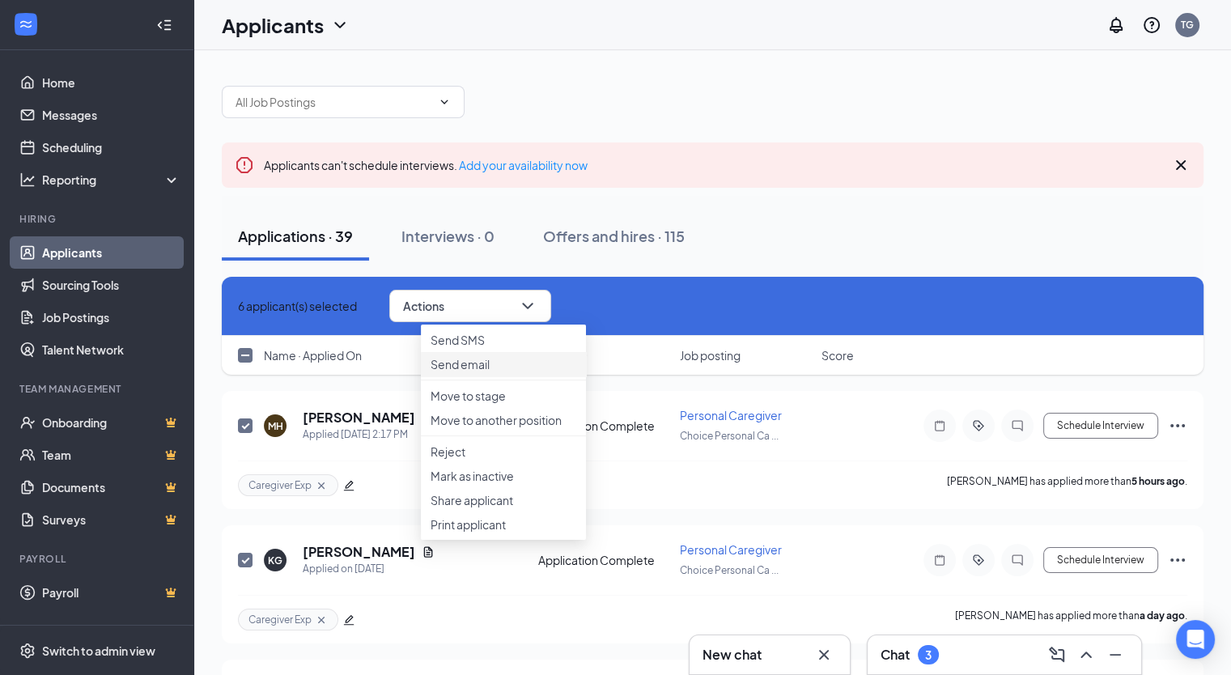
click at [513, 376] on li "Send email" at bounding box center [503, 364] width 165 height 24
